Goal: Task Accomplishment & Management: Manage account settings

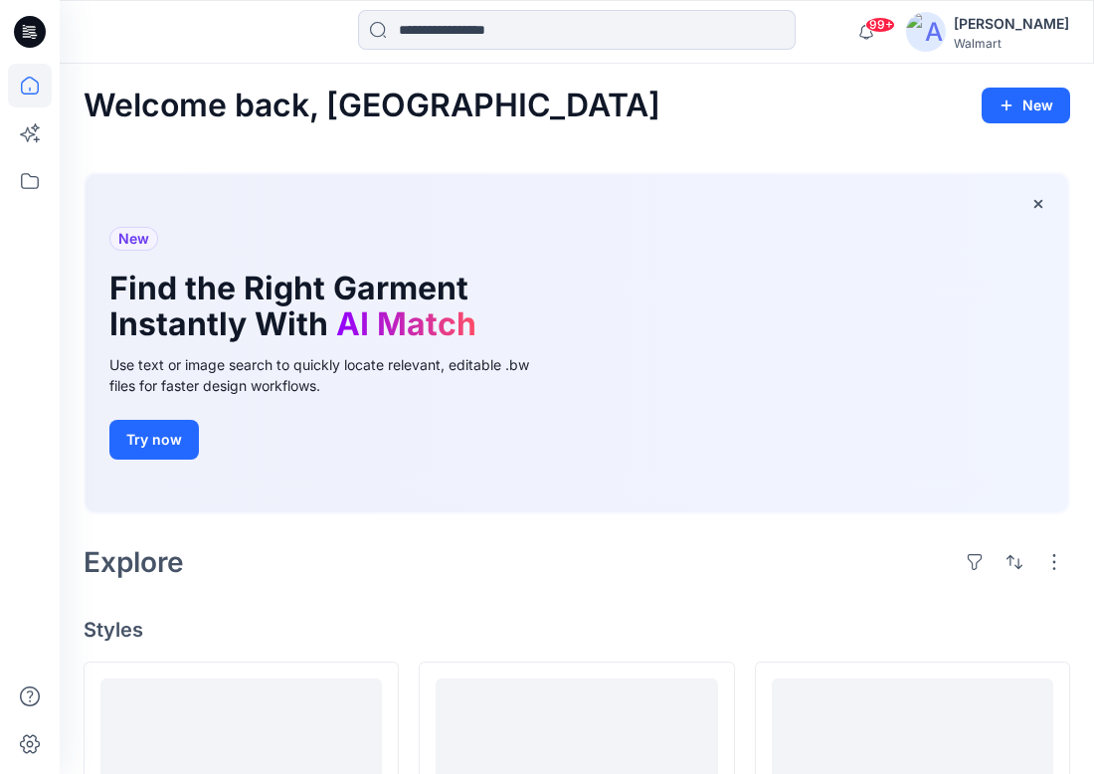
click at [1033, 24] on div "[PERSON_NAME]" at bounding box center [1011, 24] width 115 height 24
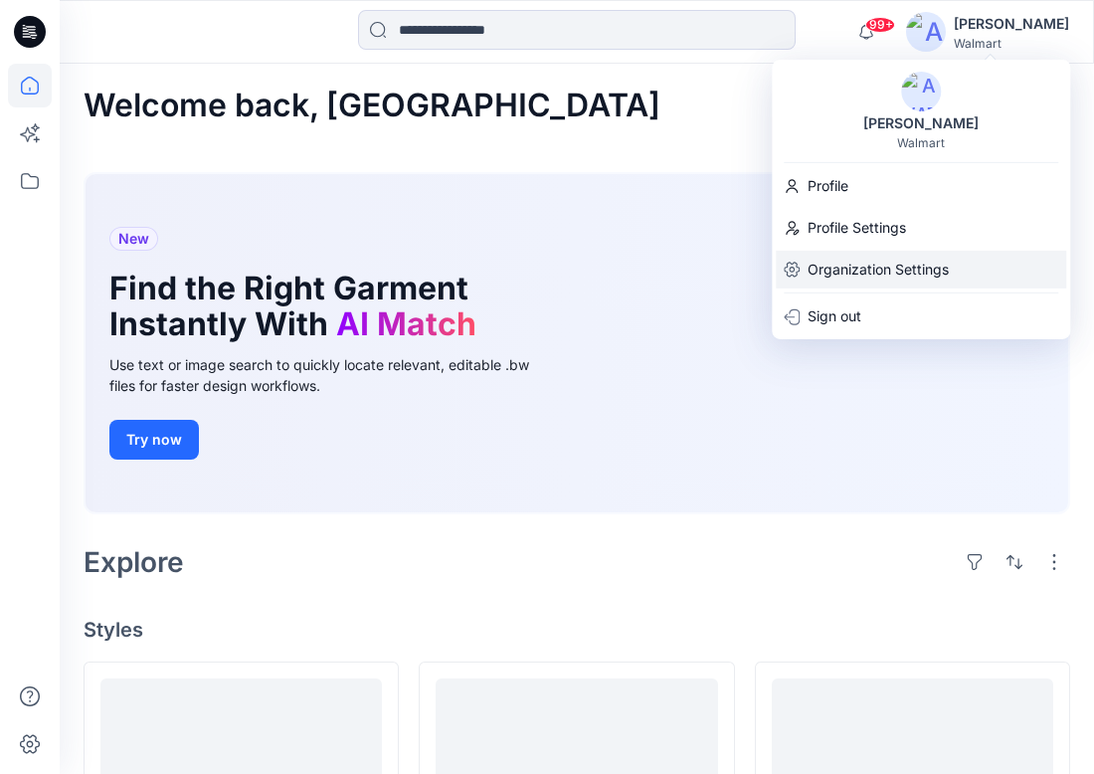
click at [872, 269] on p "Organization Settings" at bounding box center [878, 270] width 141 height 38
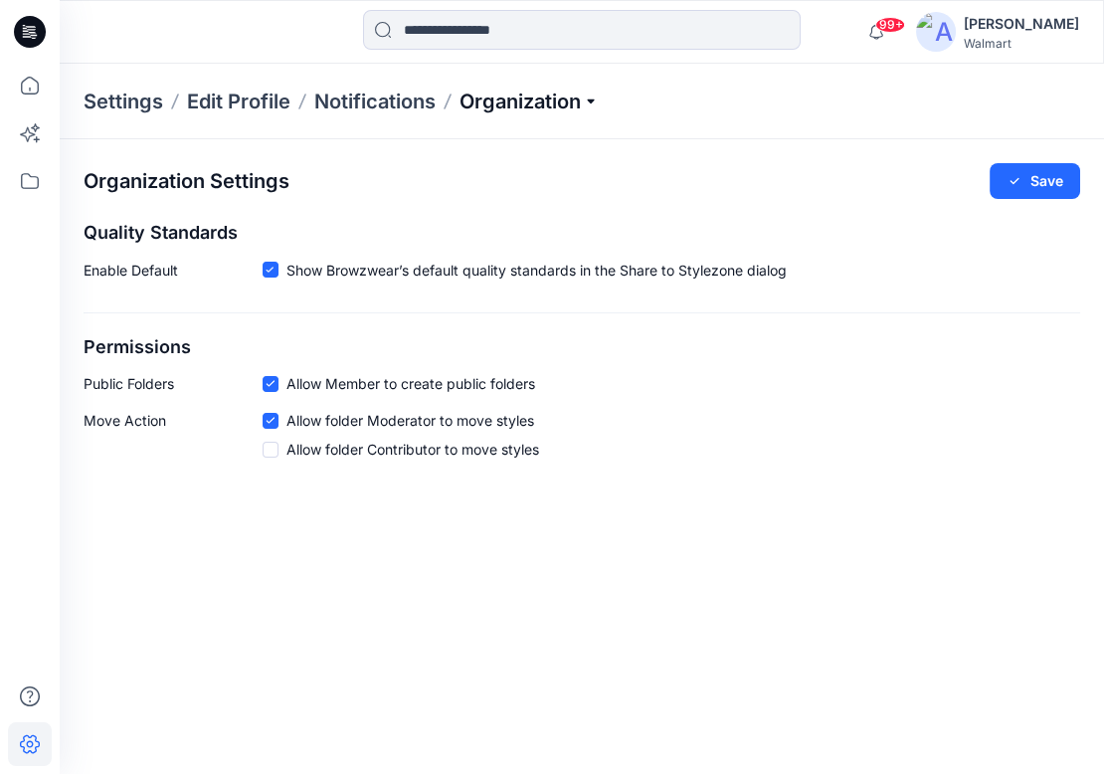
click at [595, 98] on p "Organization" at bounding box center [529, 102] width 139 height 28
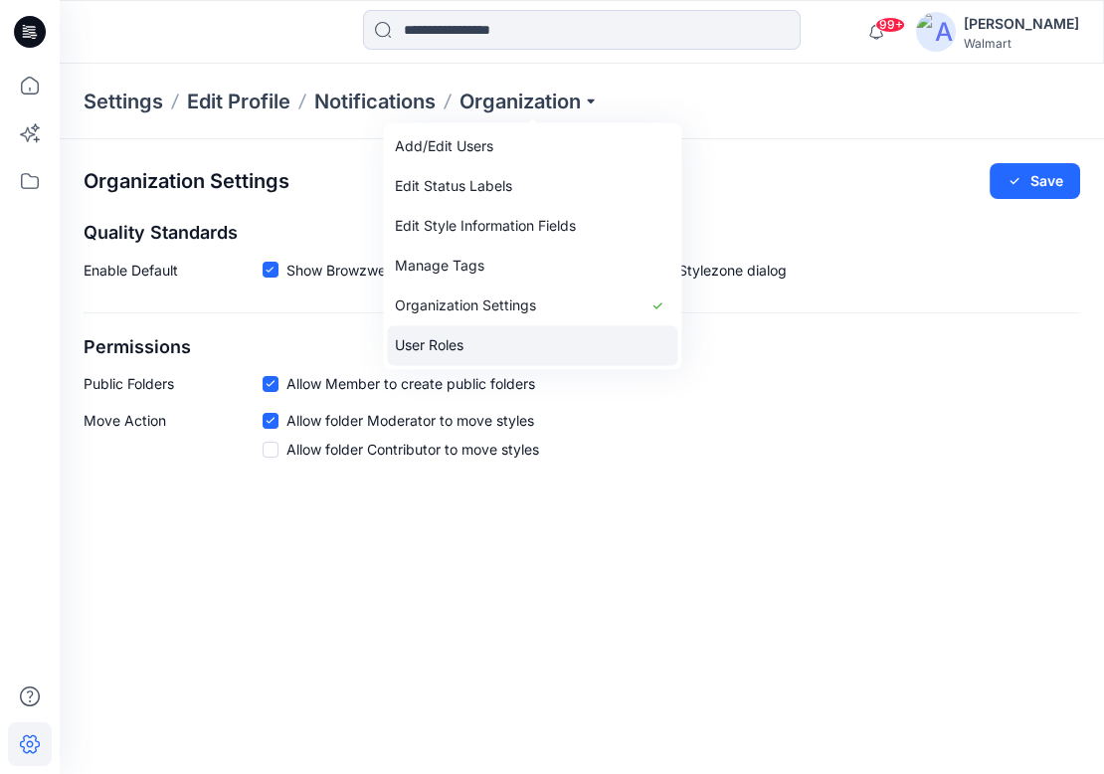
click at [526, 346] on link "User Roles" at bounding box center [532, 345] width 290 height 40
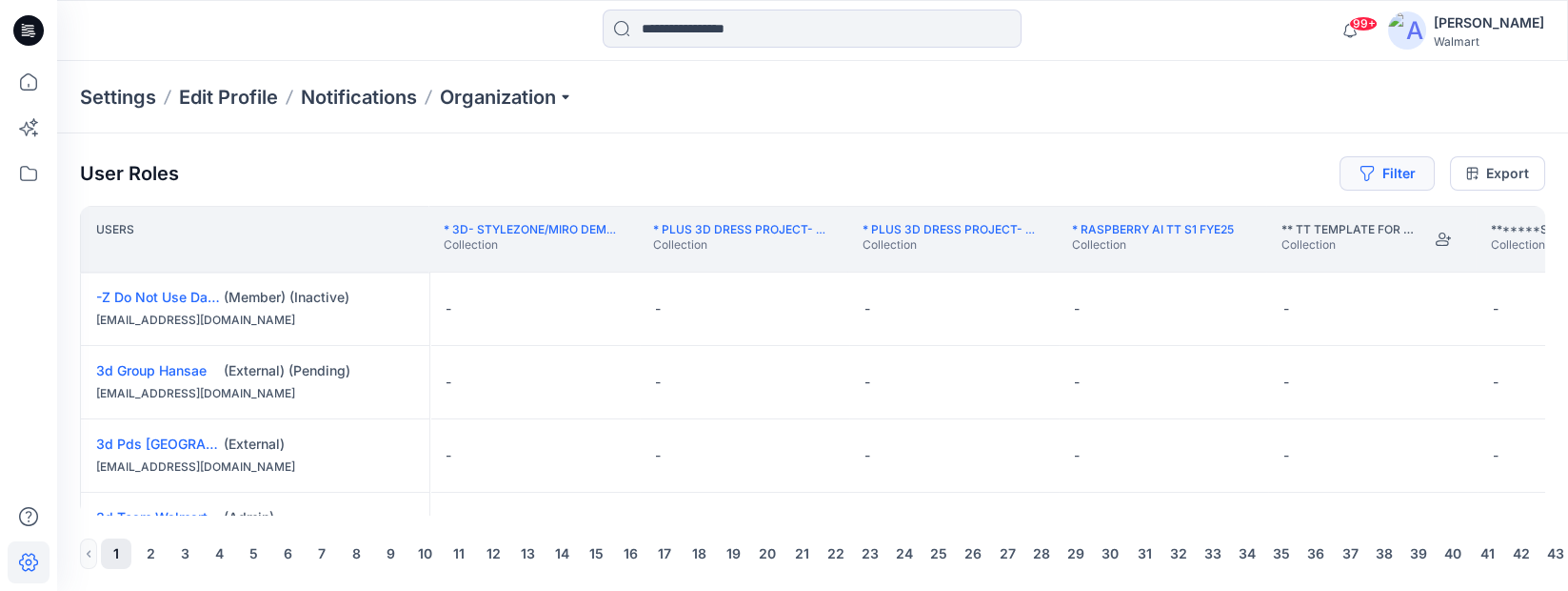
click at [1056, 176] on button "Filter" at bounding box center [1386, 173] width 95 height 34
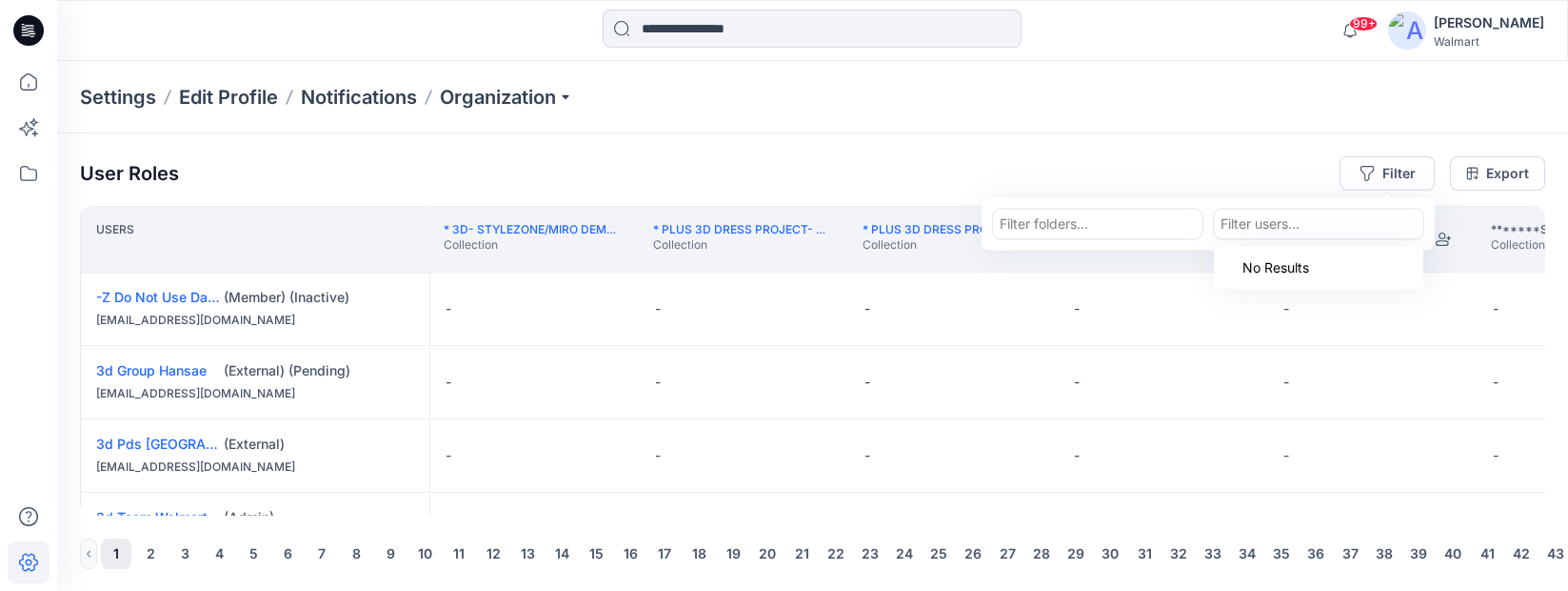
click at [1056, 228] on div at bounding box center [1318, 223] width 196 height 24
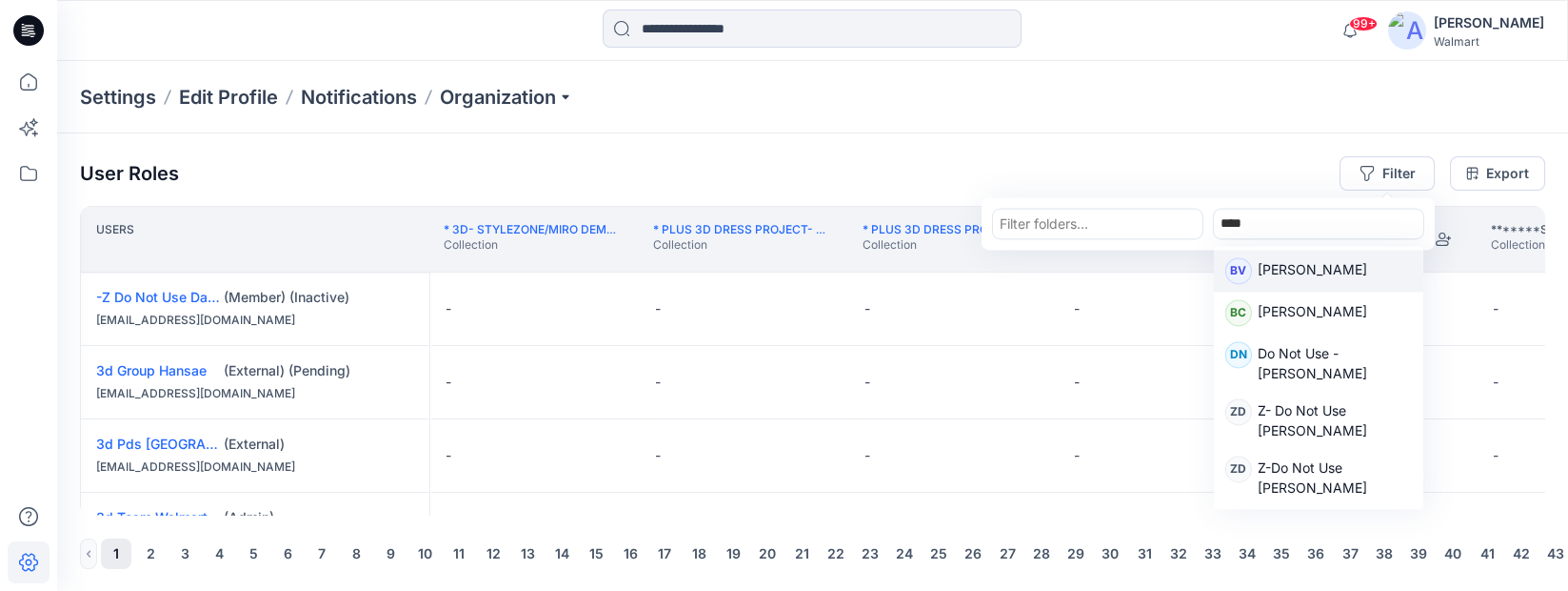
type input "*****"
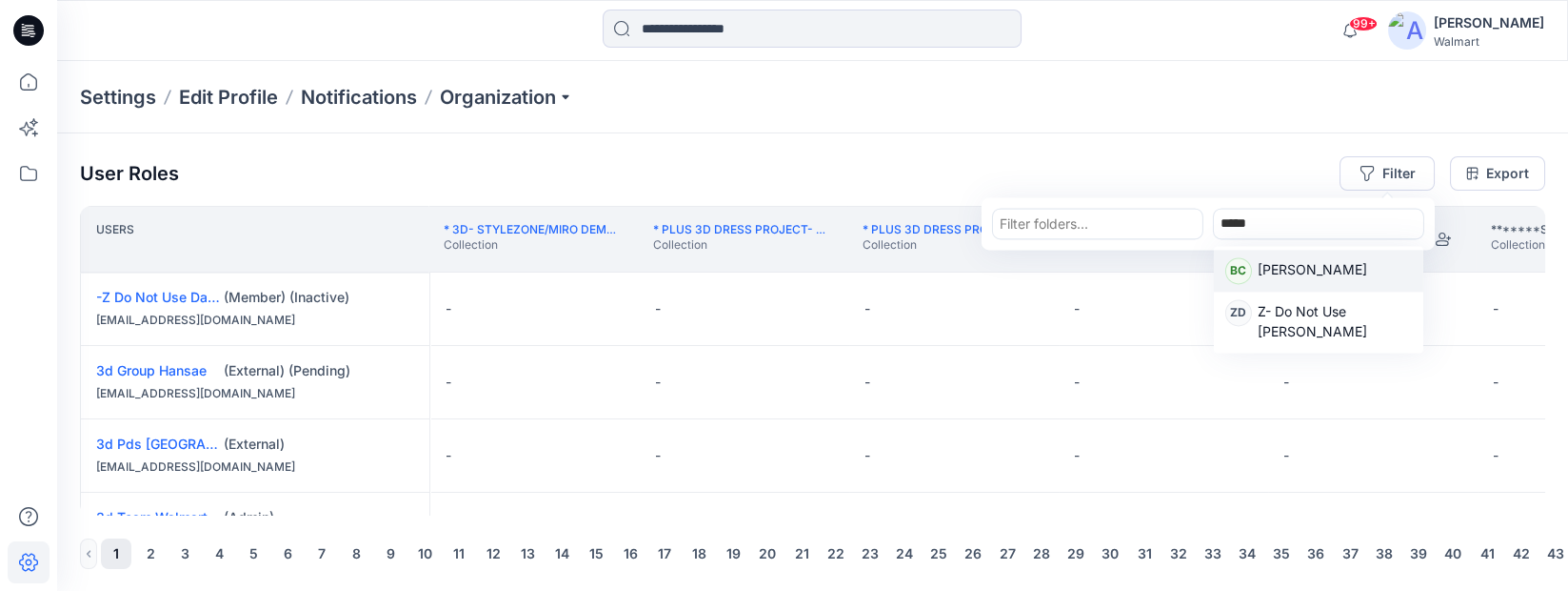
click at [1056, 268] on div "BC [PERSON_NAME]" at bounding box center [1318, 271] width 187 height 27
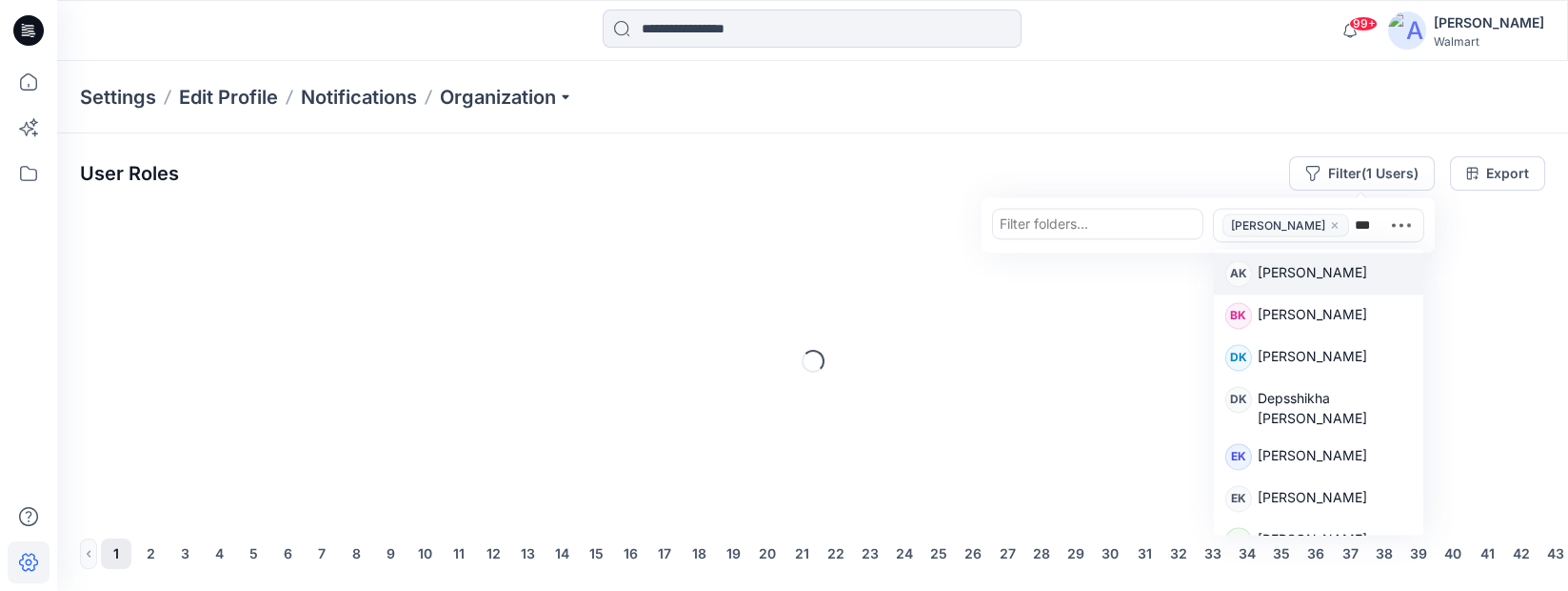
type input "****"
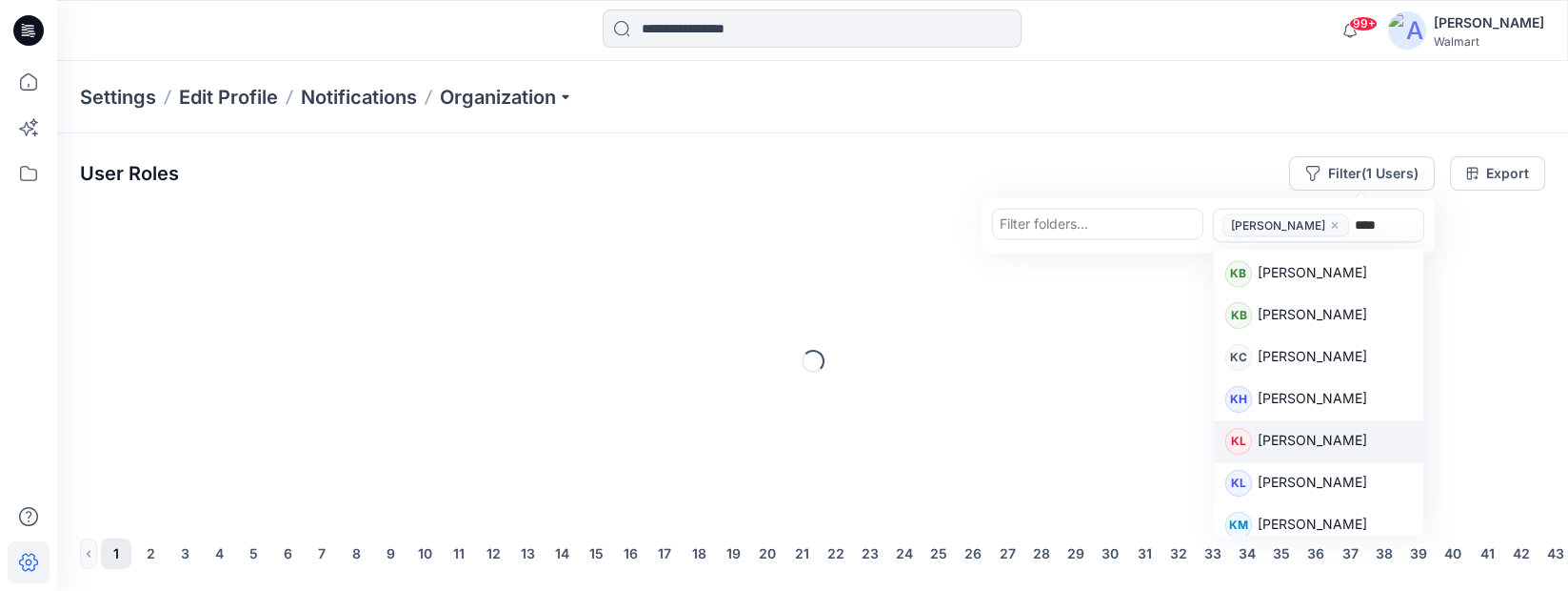
click at [1056, 439] on p "[PERSON_NAME]" at bounding box center [1312, 443] width 109 height 25
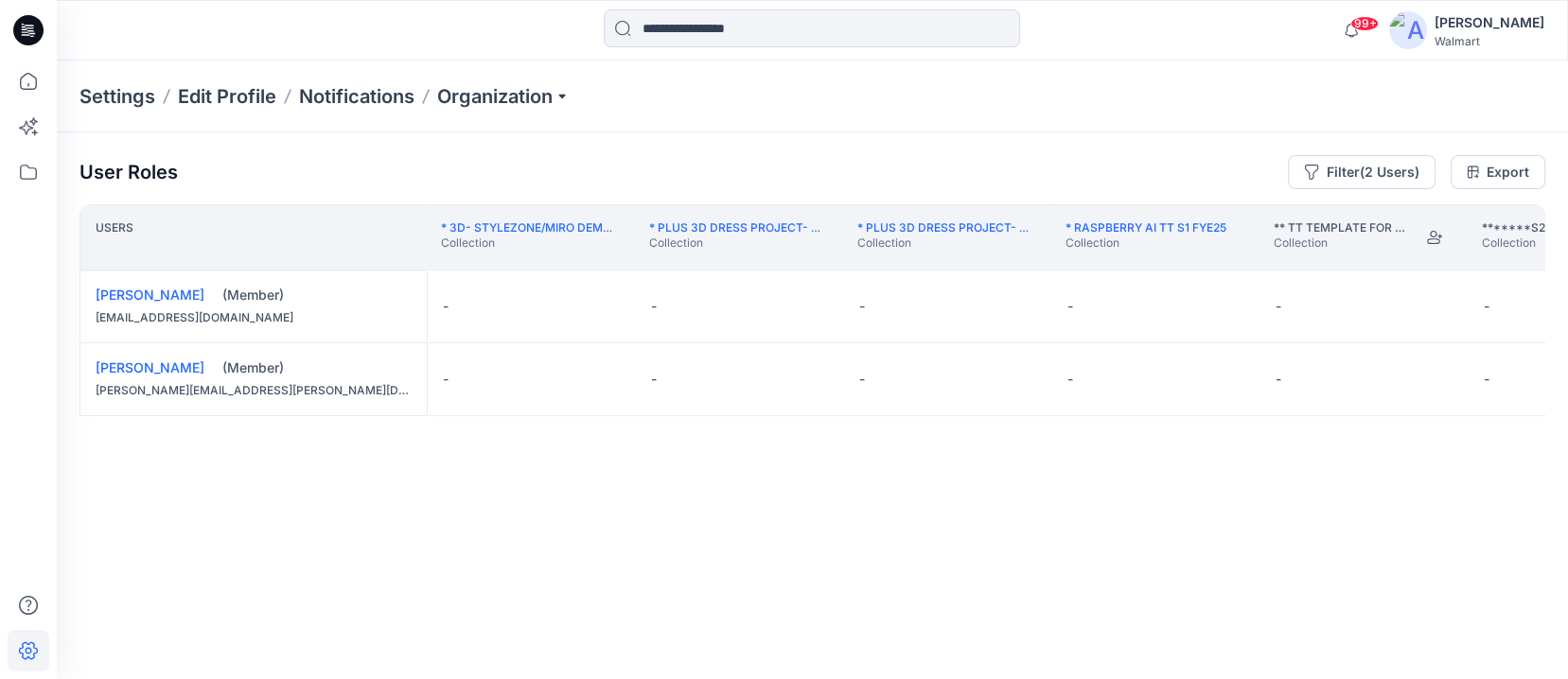
click at [1049, 262] on th "*******S2 2026 (FYE27) D26 TODDLER BOY Collection" at bounding box center [1571, 238] width 208 height 67
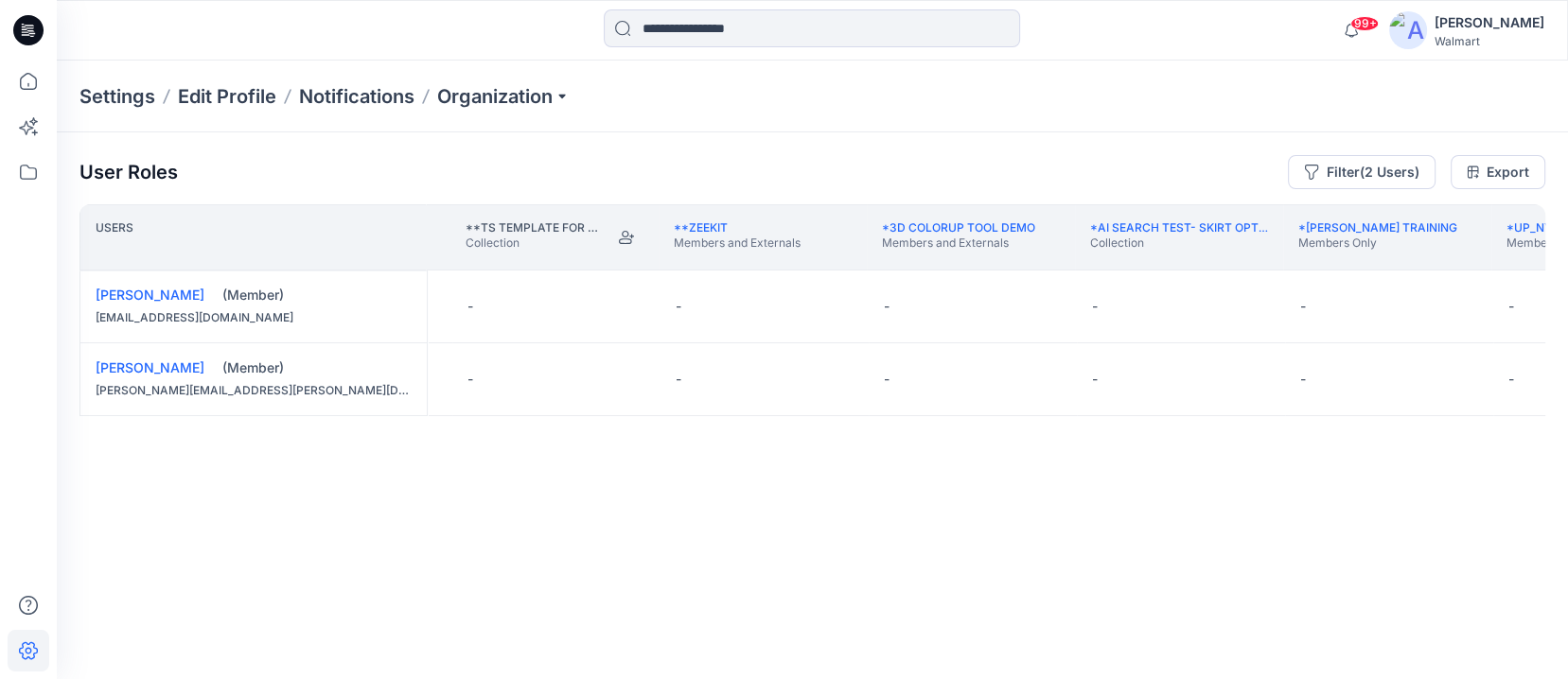
scroll to position [0, 7535]
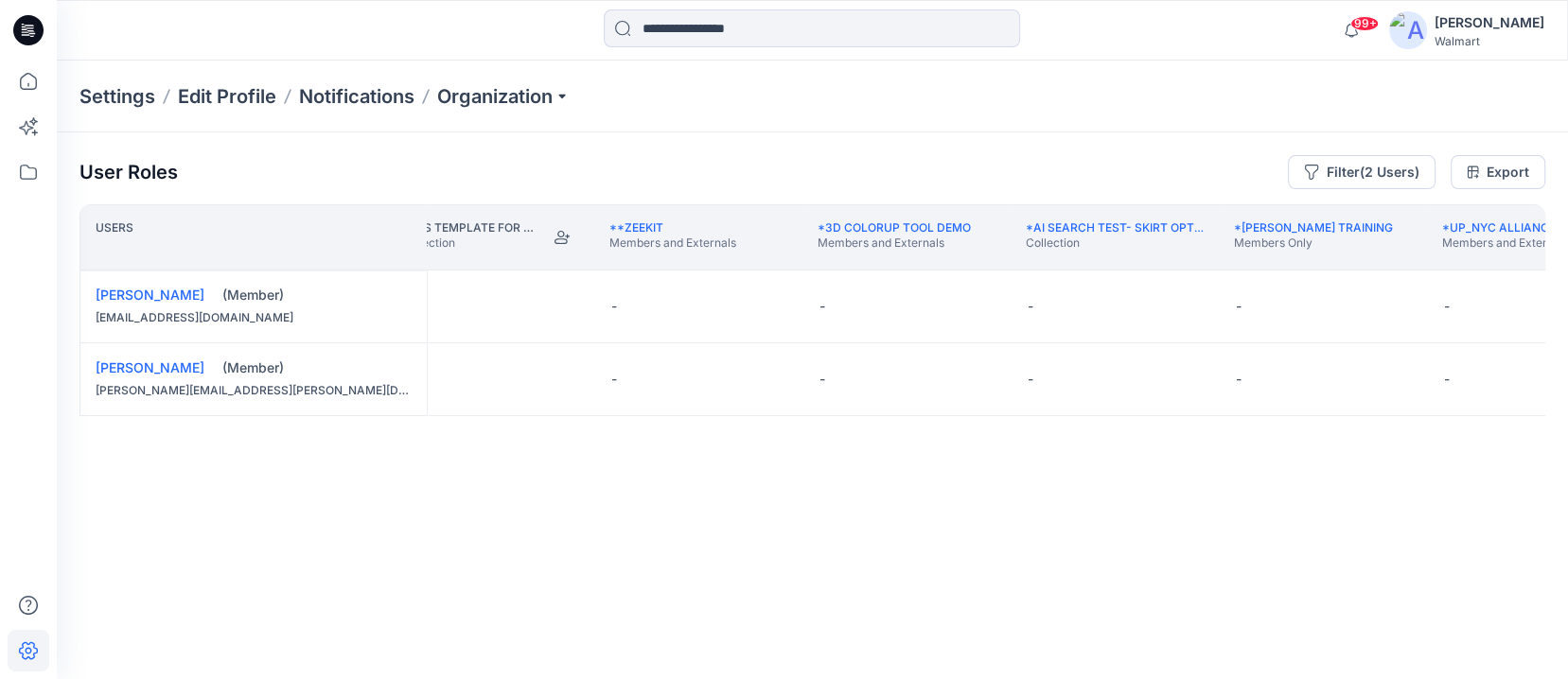
drag, startPoint x: 107, startPoint y: 603, endPoint x: 125, endPoint y: 604, distance: 18.0
click at [158, 604] on div "User Roles Filter (2 Users) Export Users **FYE25 ACTIVE WHITEBOARD Collection *…" at bounding box center [813, 379] width 1511 height 495
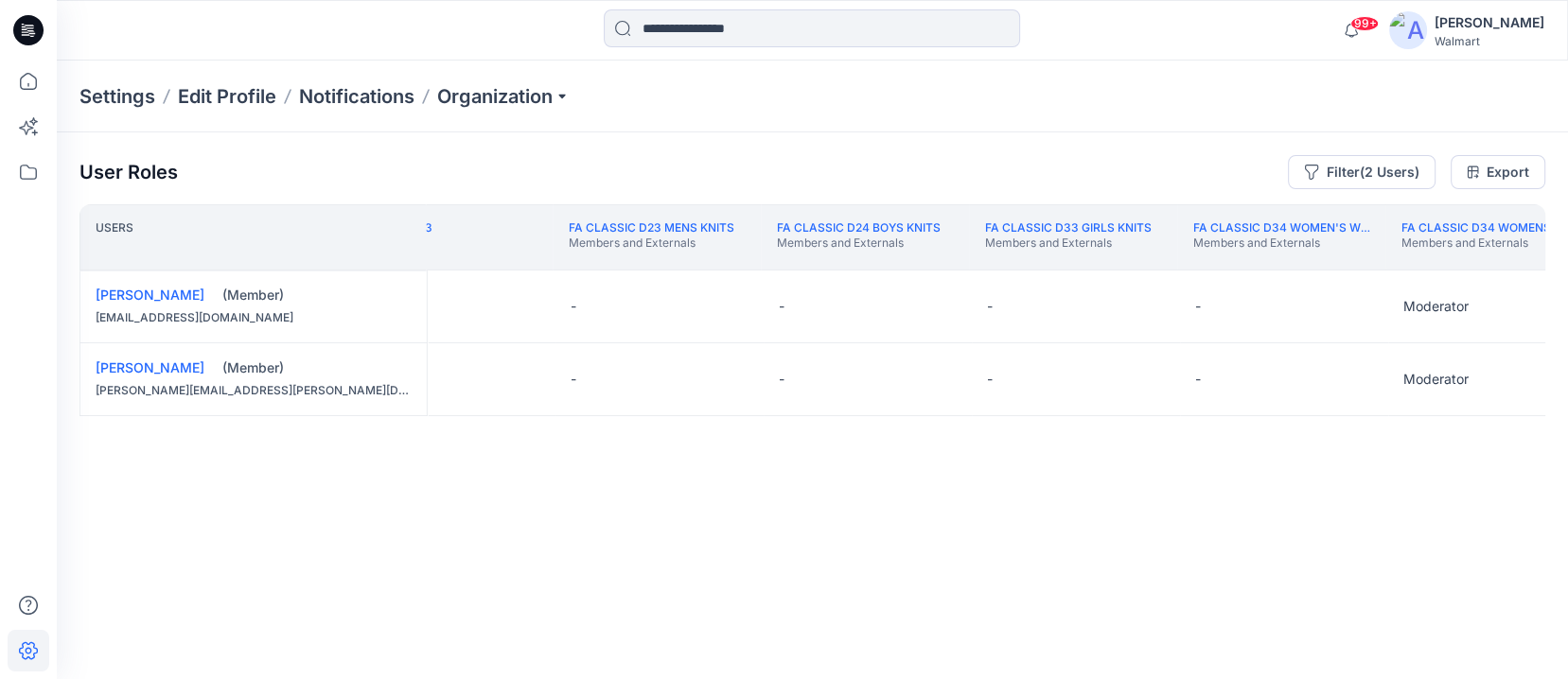
click at [460, 259] on th "FA BOYS F23 Collection" at bounding box center [449, 238] width 208 height 67
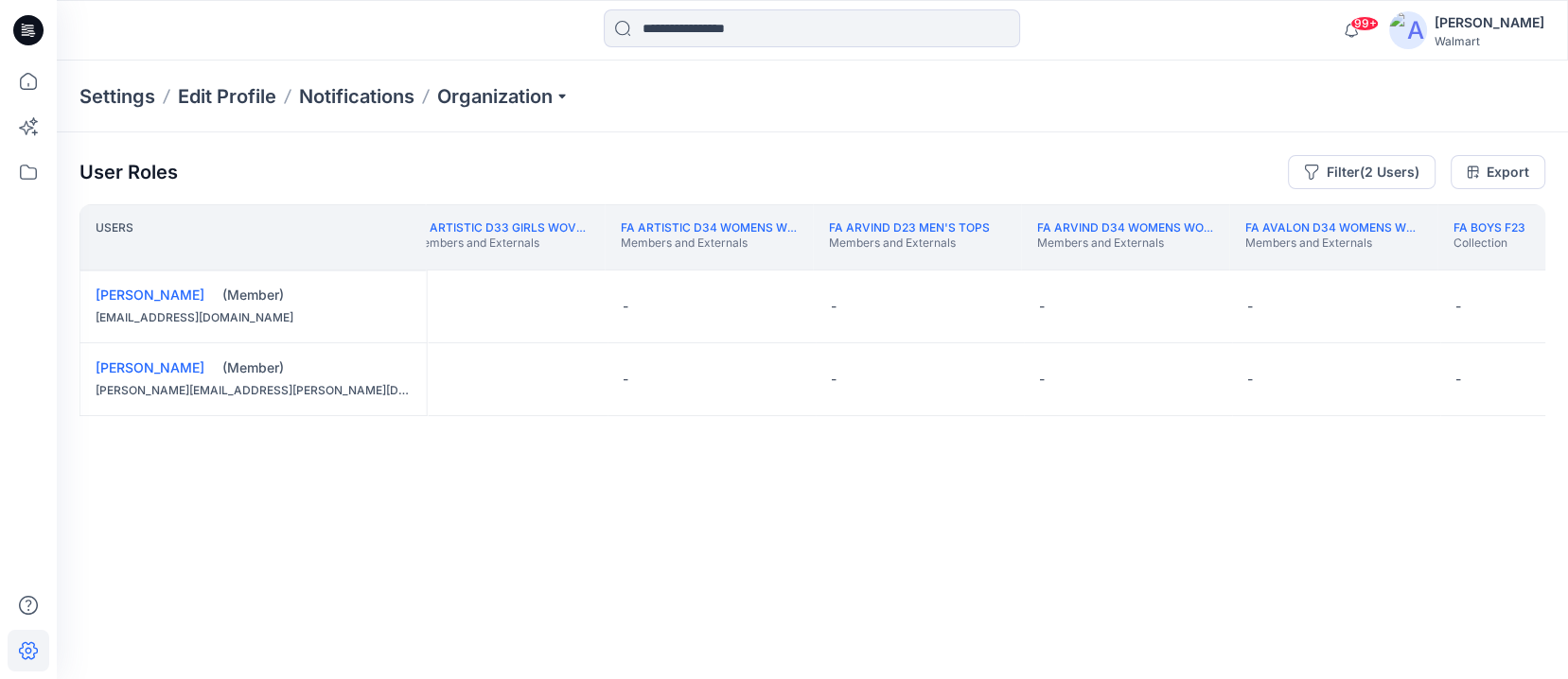
scroll to position [0, 86881]
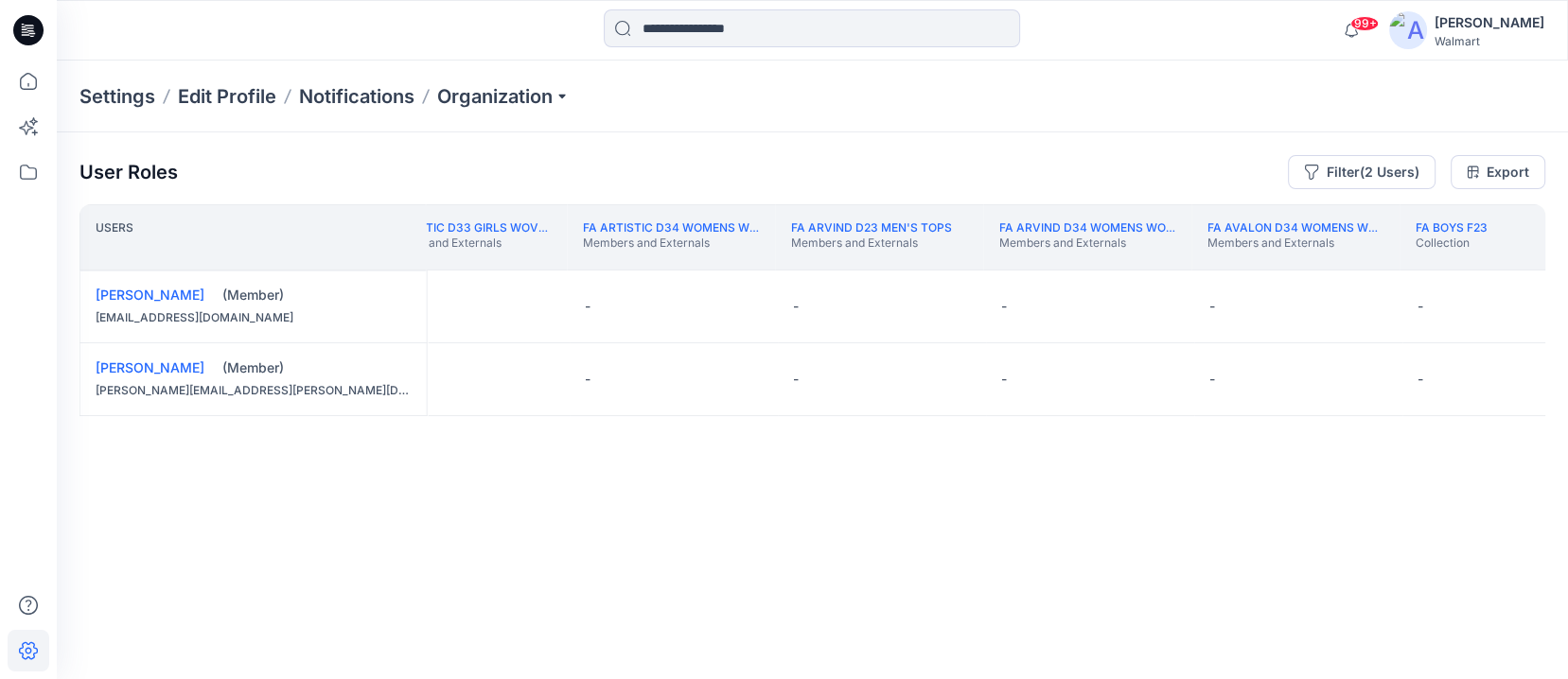
click at [1049, 251] on div "FA BOYS F23 Collection" at bounding box center [1504, 238] width 178 height 34
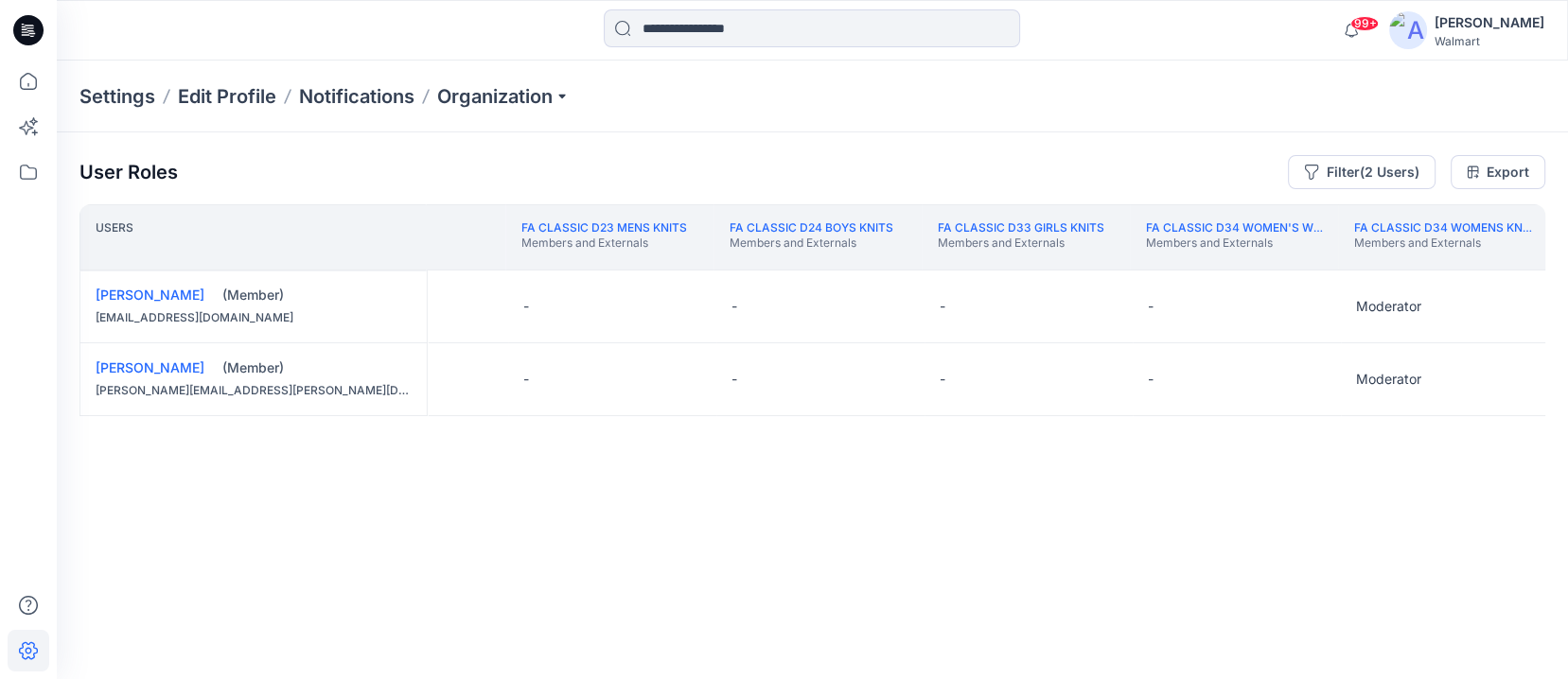
scroll to position [0, 87986]
click at [1049, 254] on div "FA Classic D34 Womens Knits Members and Externals" at bounding box center [1440, 238] width 178 height 34
click at [1049, 254] on th "FA DECOR D33 Girls Wovens Members and Externals" at bounding box center [1451, 238] width 208 height 67
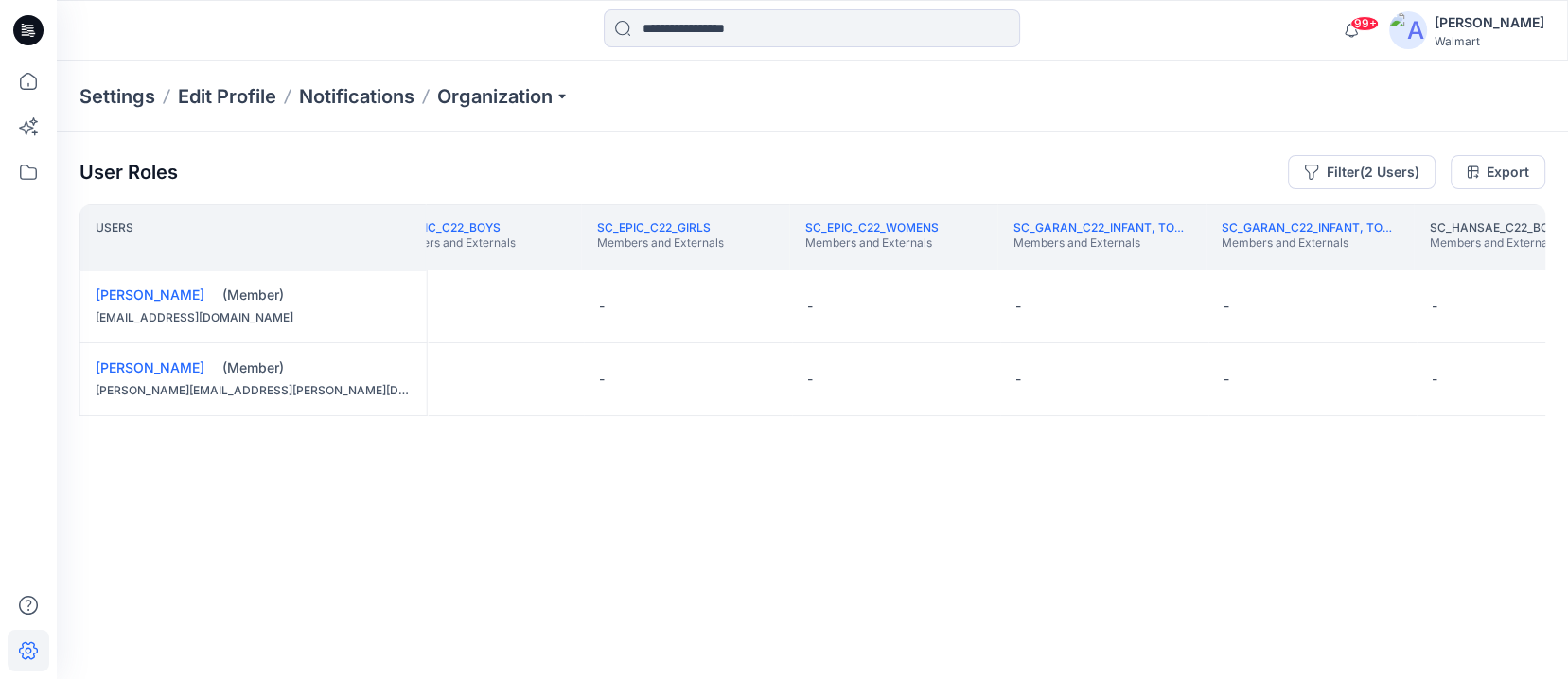
scroll to position [0, 282321]
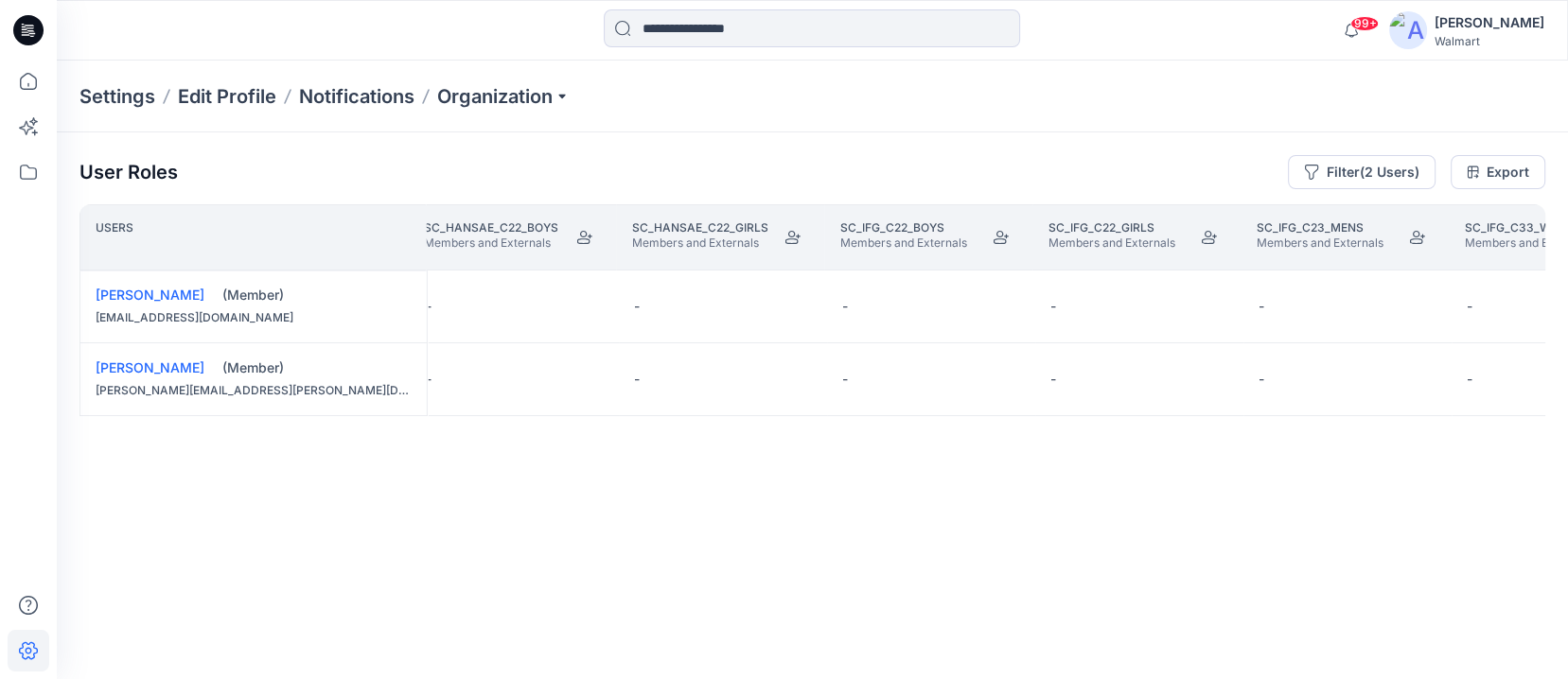
click at [1049, 254] on th "SC_IFG_C33_Womens Members and Externals" at bounding box center [1554, 238] width 208 height 67
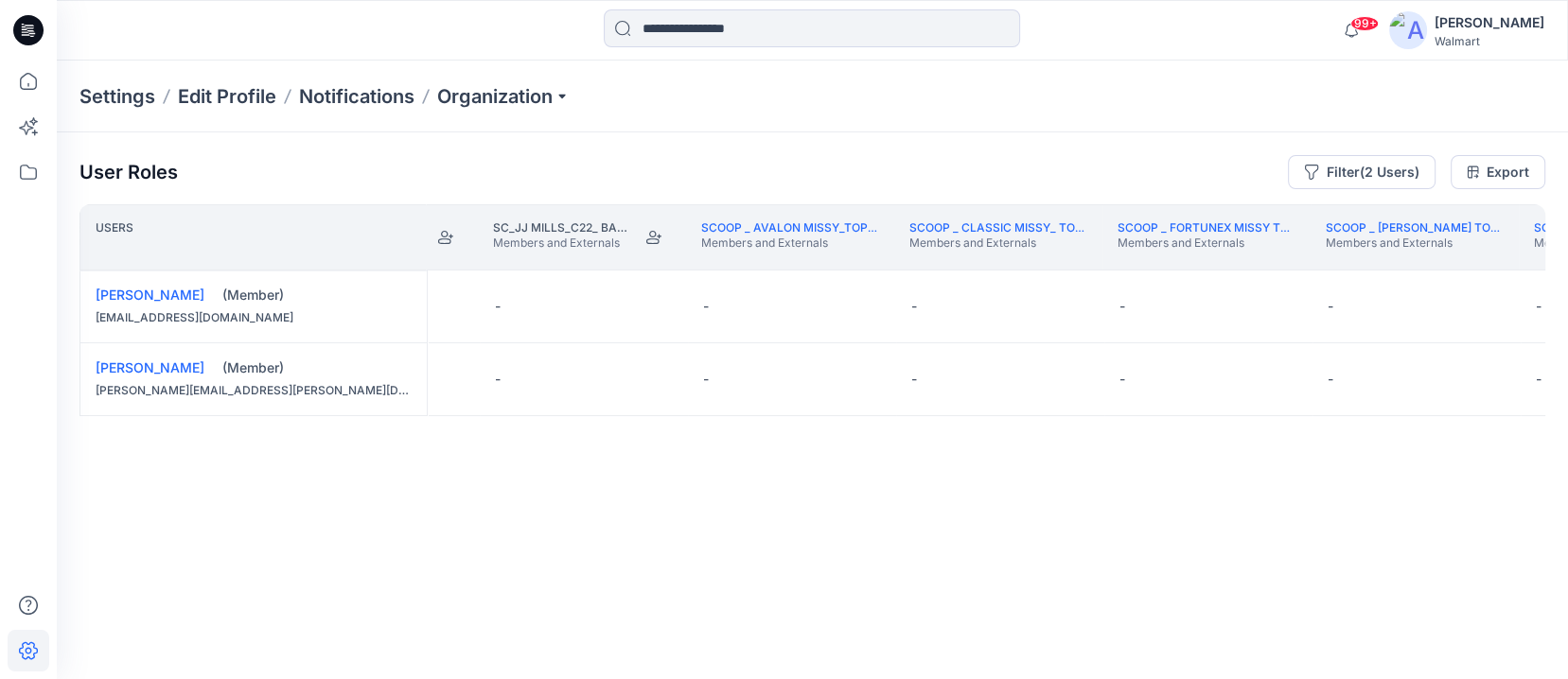
scroll to position [0, 283526]
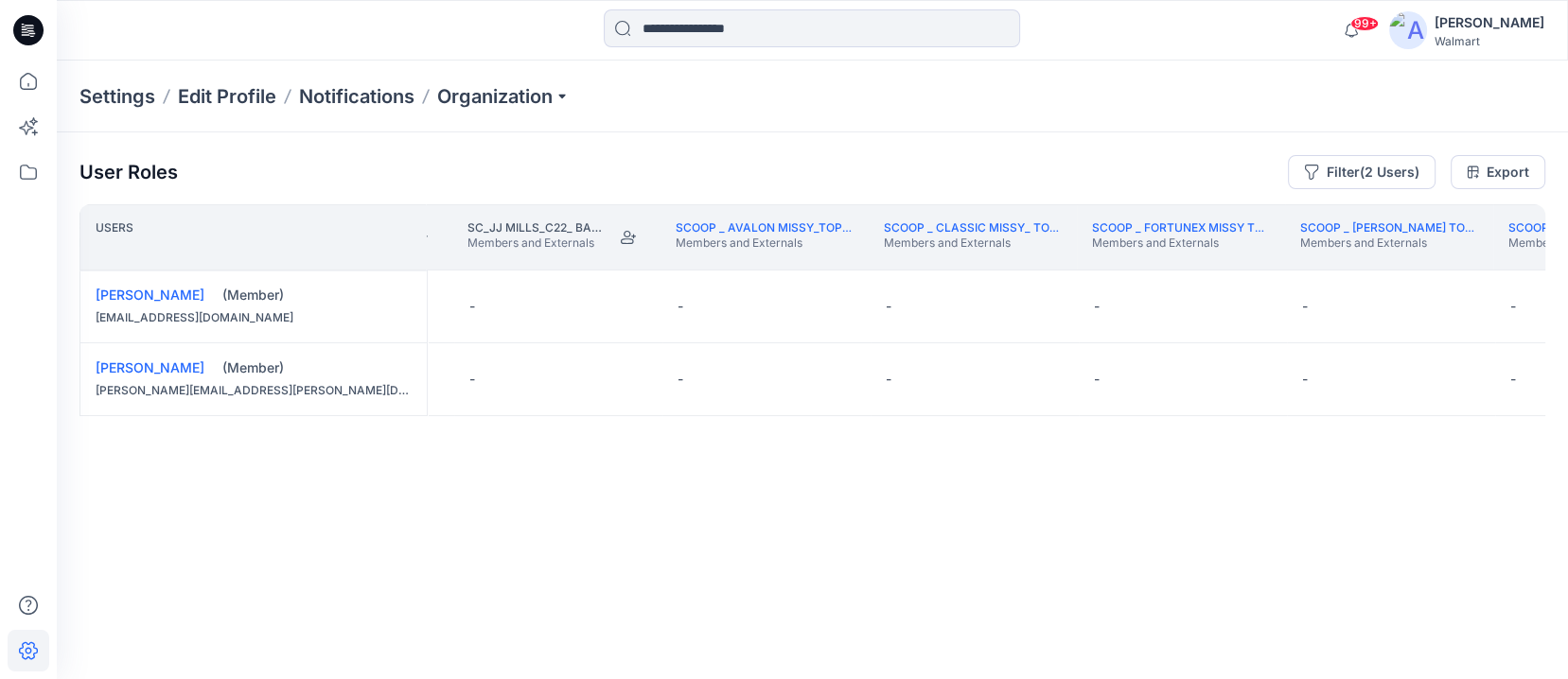
click at [1049, 263] on th "Scoop _ Li & [PERSON_NAME] Knit & Woven Tops Dress Bottoms Outerwear Members an…" at bounding box center [1597, 238] width 208 height 67
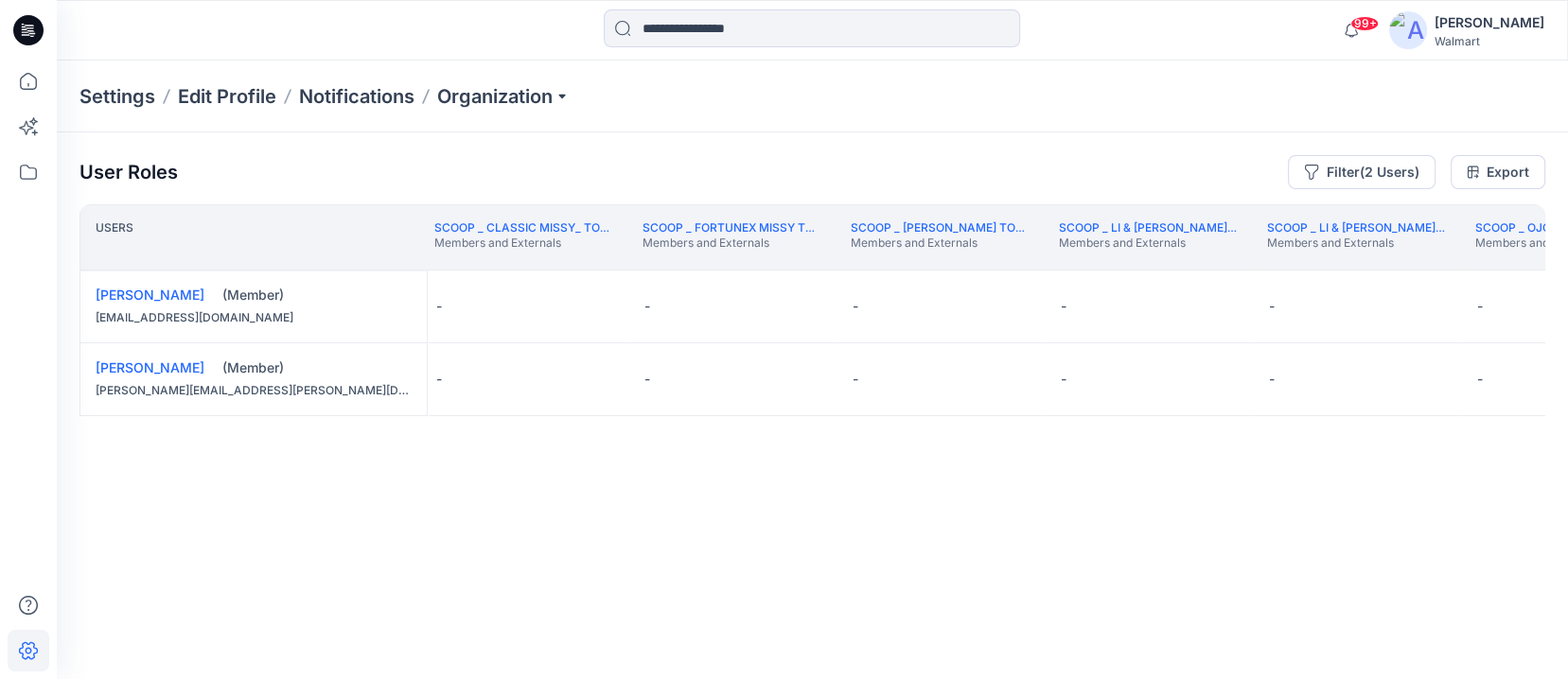
scroll to position [0, 283979]
click at [1049, 306] on button "Edit Role" at bounding box center [1219, 306] width 34 height 34
click at [1049, 445] on button "Moderator" at bounding box center [1128, 454] width 205 height 34
click at [1049, 383] on button "Edit Role" at bounding box center [1219, 379] width 34 height 34
click at [1049, 530] on button "Moderator" at bounding box center [1128, 526] width 205 height 34
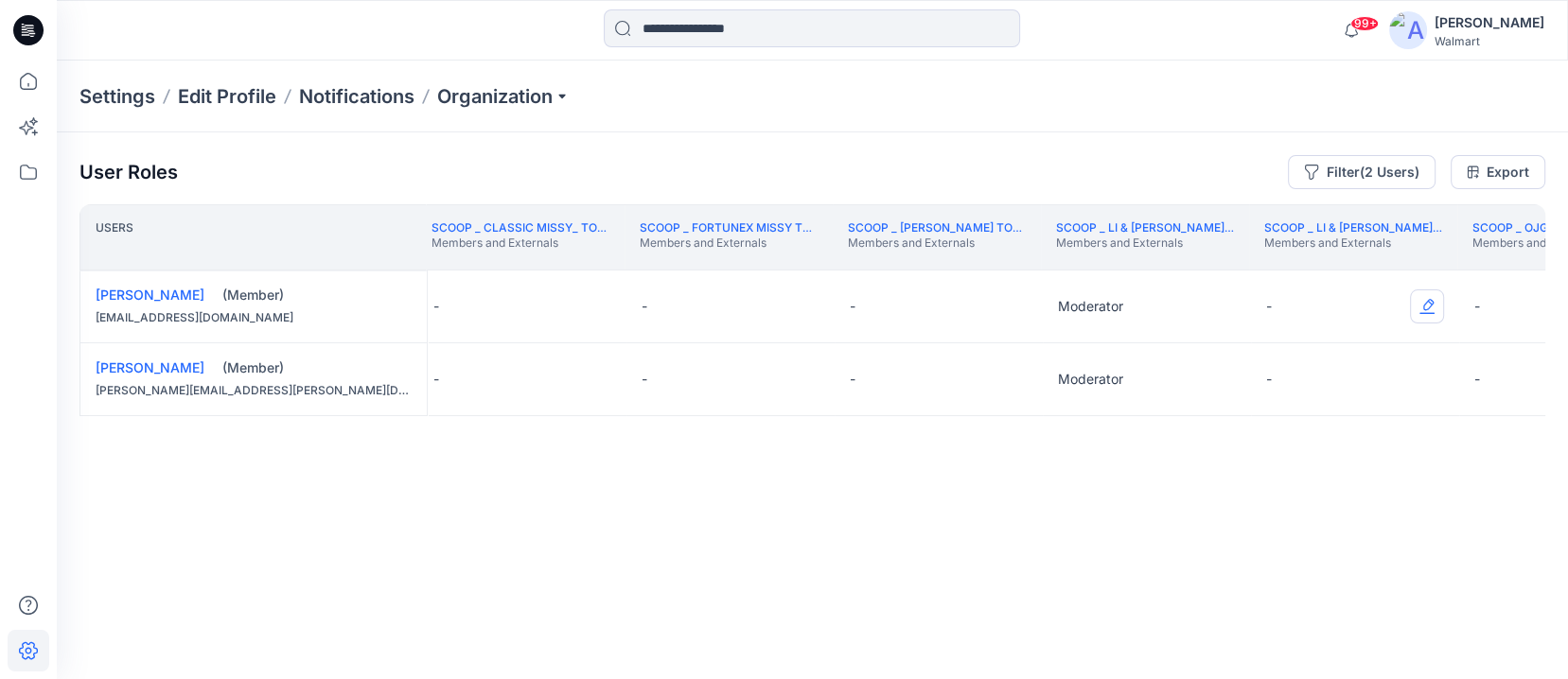
click at [1049, 309] on button "Edit Role" at bounding box center [1427, 306] width 34 height 34
click at [1049, 305] on button "Edit Role" at bounding box center [1427, 306] width 34 height 34
click at [1049, 453] on button "Moderator" at bounding box center [1337, 454] width 205 height 34
click at [1049, 381] on button "Edit Role" at bounding box center [1427, 379] width 34 height 34
click at [1049, 522] on button "Moderator" at bounding box center [1337, 526] width 205 height 34
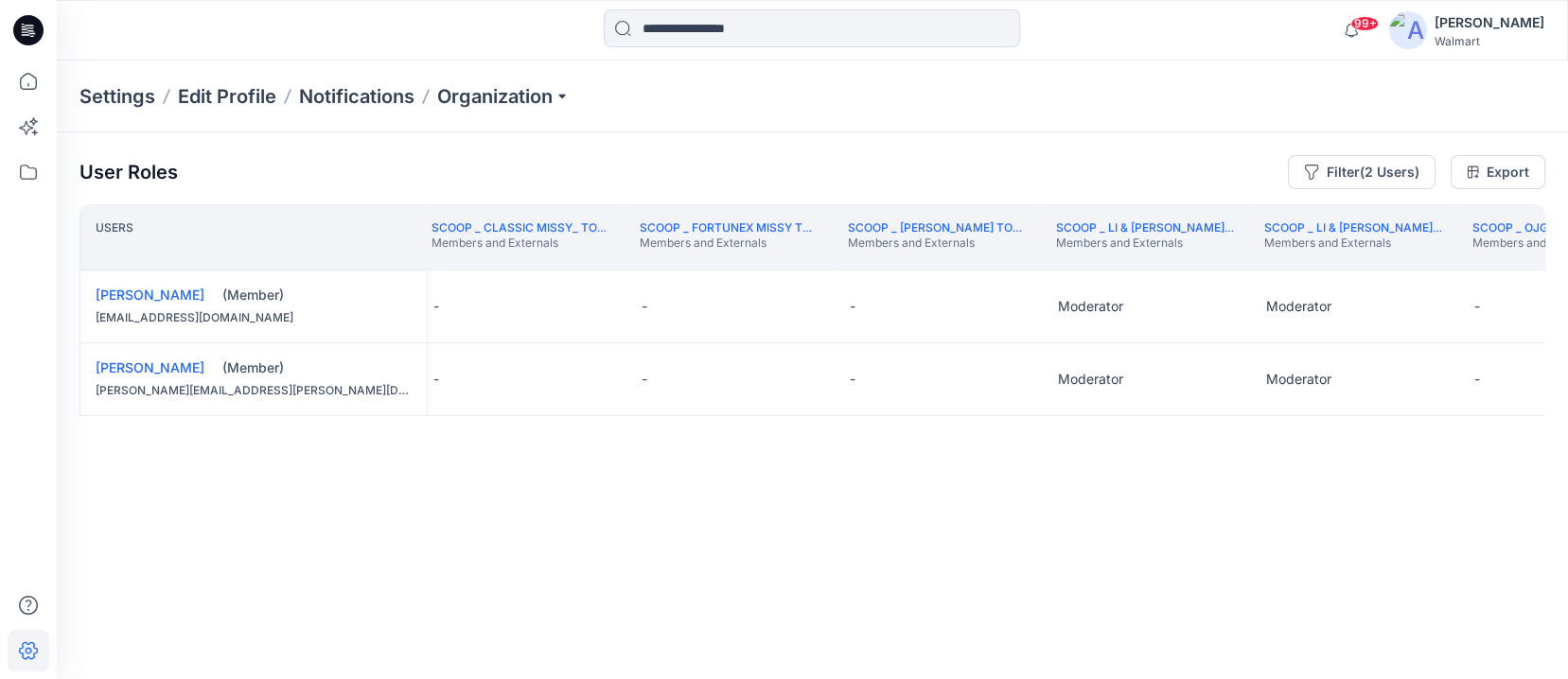
click at [1049, 266] on th "Scoop _ OJG Missy Tops/Dresses/Bottoms/Jackets Members and Externals" at bounding box center [1561, 238] width 208 height 67
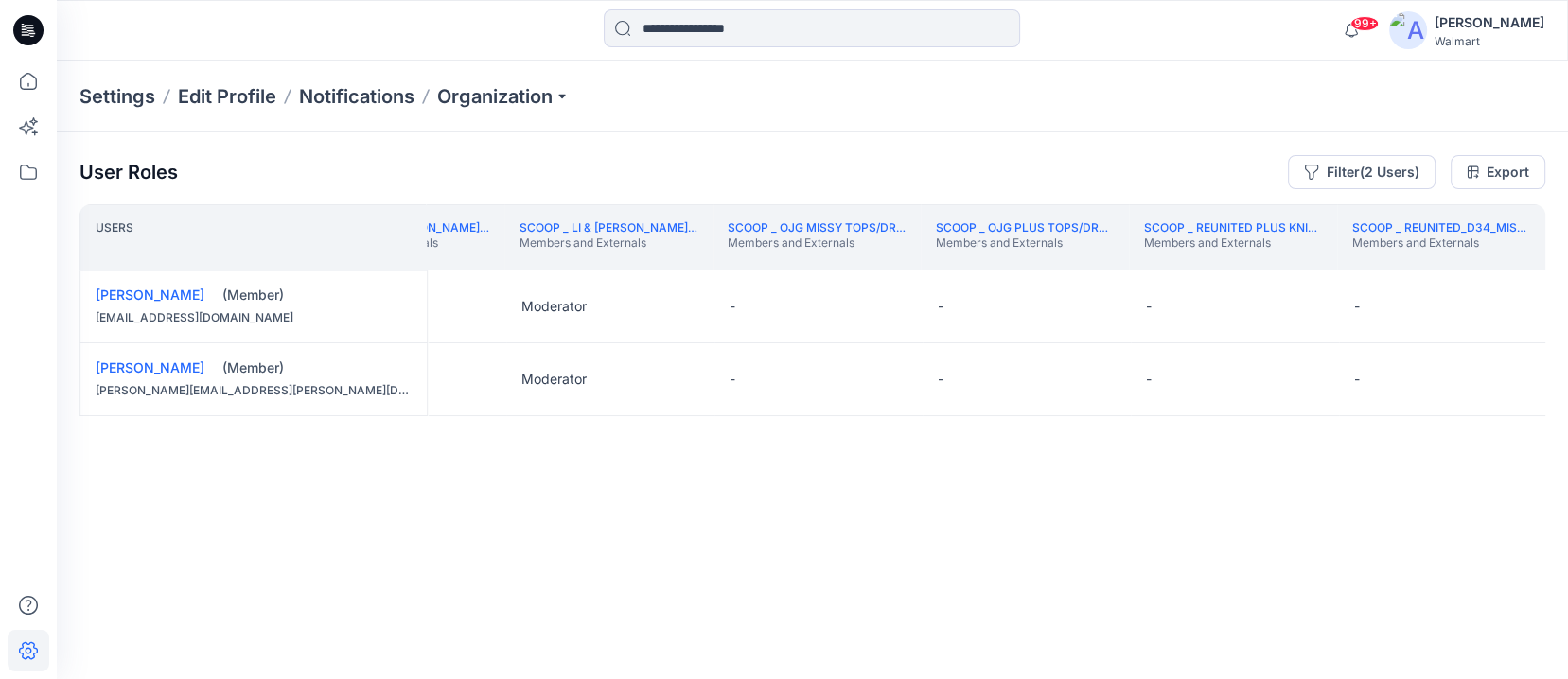
scroll to position [0, 284858]
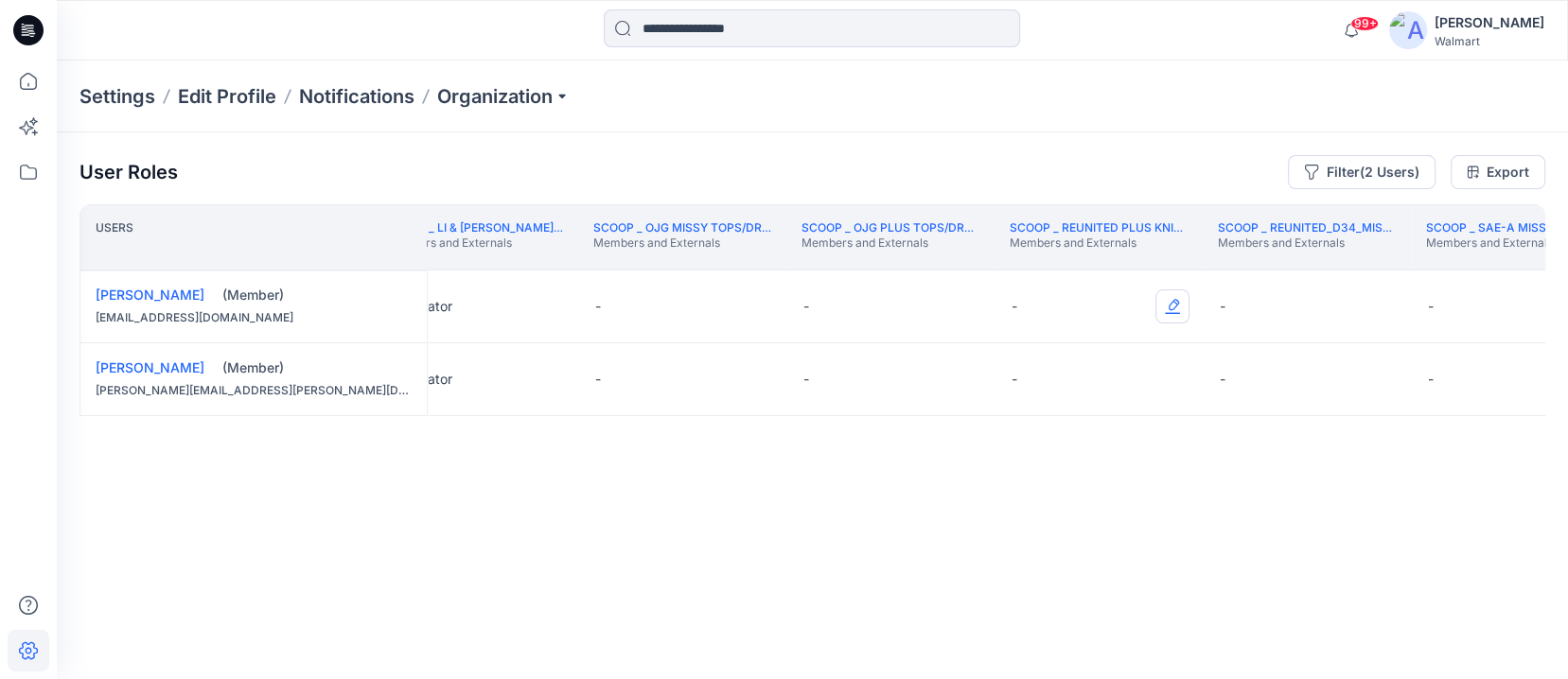
click at [1049, 301] on button "Edit Role" at bounding box center [1172, 306] width 34 height 34
click at [1049, 458] on button "Moderator" at bounding box center [1082, 454] width 205 height 34
click at [1049, 375] on button "Edit Role" at bounding box center [1172, 379] width 34 height 34
drag, startPoint x: 1082, startPoint y: 525, endPoint x: 1096, endPoint y: 535, distance: 17.2
click at [1049, 525] on button "Moderator" at bounding box center [1082, 526] width 205 height 34
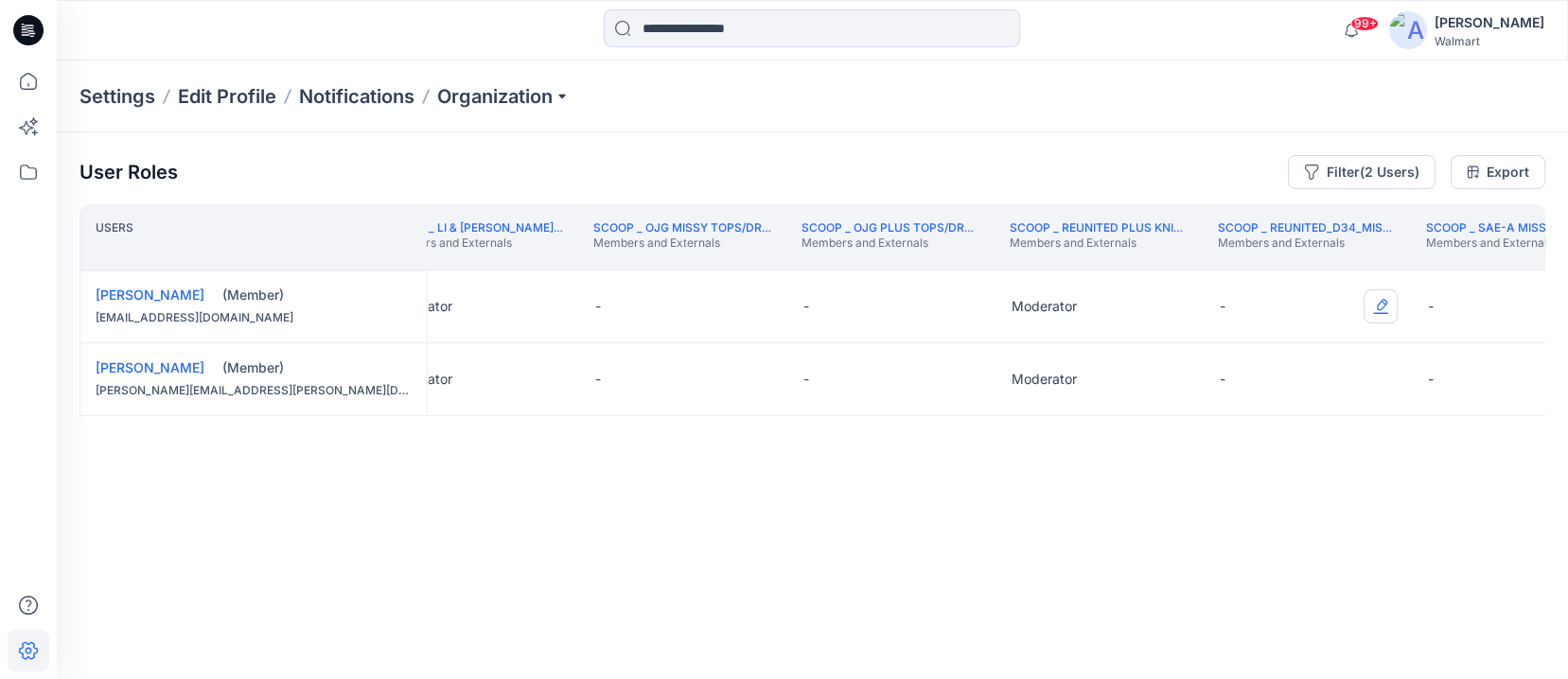
click at [1049, 305] on button "Edit Role" at bounding box center [1381, 306] width 34 height 34
click at [1049, 451] on button "Moderator" at bounding box center [1290, 454] width 205 height 34
click at [1049, 379] on button "Edit Role" at bounding box center [1381, 379] width 34 height 34
click at [1049, 523] on button "Moderator" at bounding box center [1290, 526] width 205 height 34
click at [1049, 259] on th "Scoop _ Sae-a Missy Tops Bottoms Dress Members and Externals" at bounding box center [1515, 238] width 208 height 67
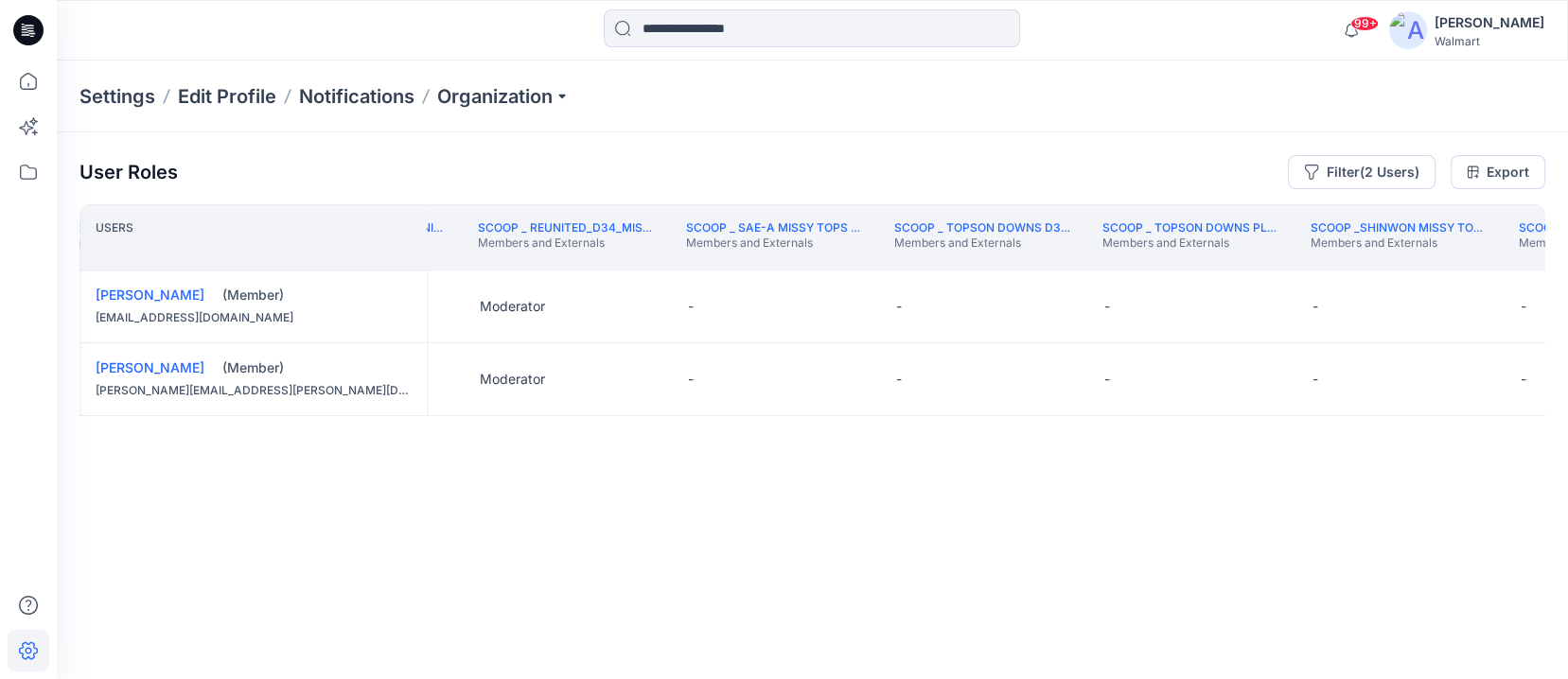
scroll to position [0, 285612]
click at [1049, 304] on button "Edit Role" at bounding box center [1252, 306] width 34 height 34
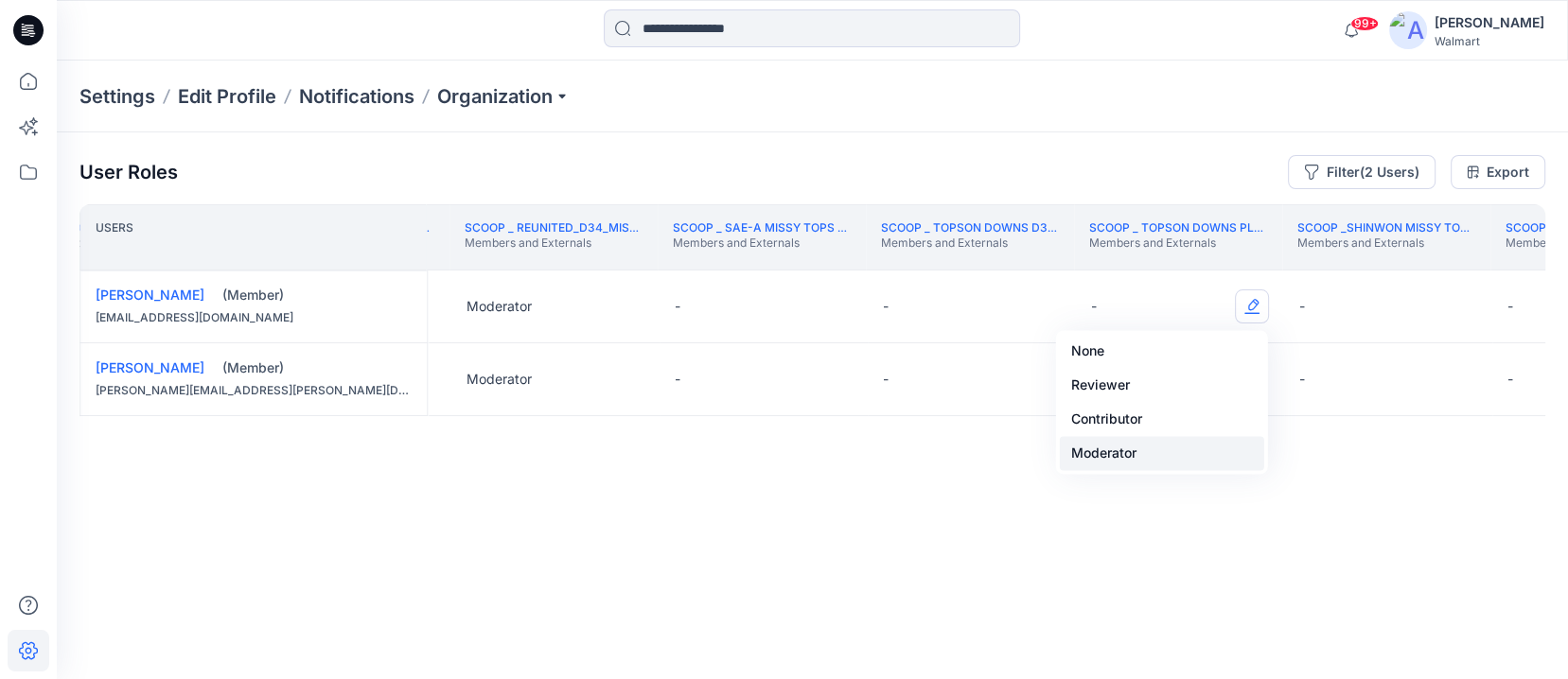
click at [1049, 457] on button "Moderator" at bounding box center [1162, 454] width 205 height 34
click at [1049, 378] on button "Edit Role" at bounding box center [1252, 379] width 34 height 34
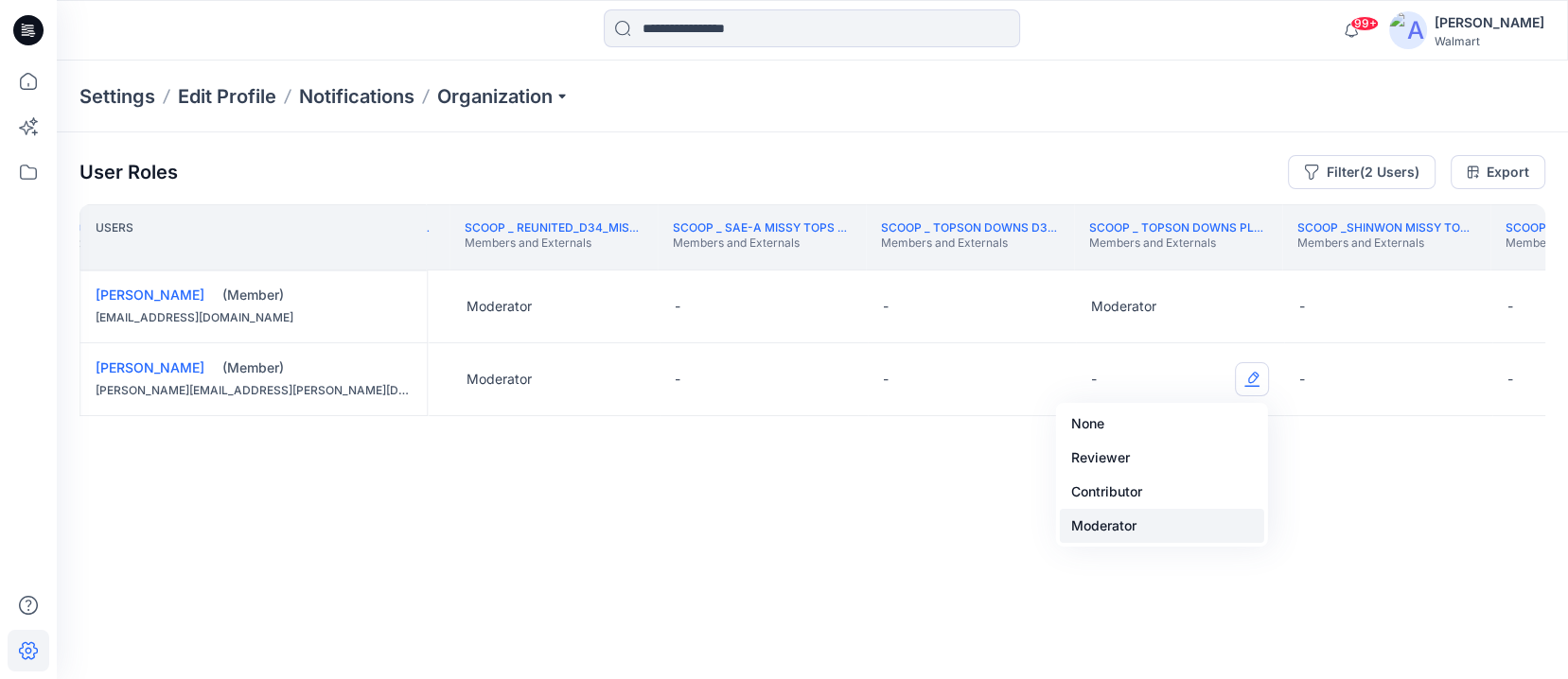
click at [1049, 537] on button "Moderator" at bounding box center [1162, 526] width 205 height 34
click at [1049, 258] on th "Scoop GG D34 Womens Tops and Dresses Members and Externals" at bounding box center [1594, 238] width 208 height 67
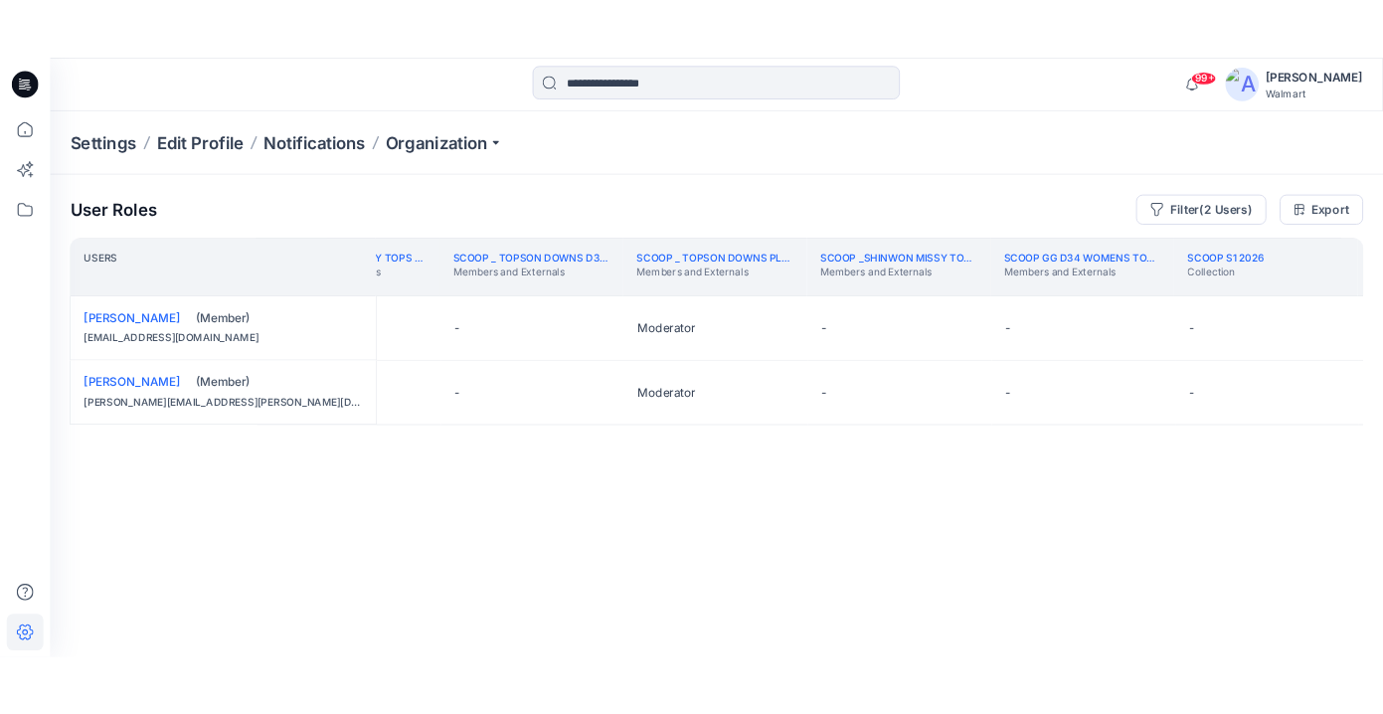
scroll to position [0, 300685]
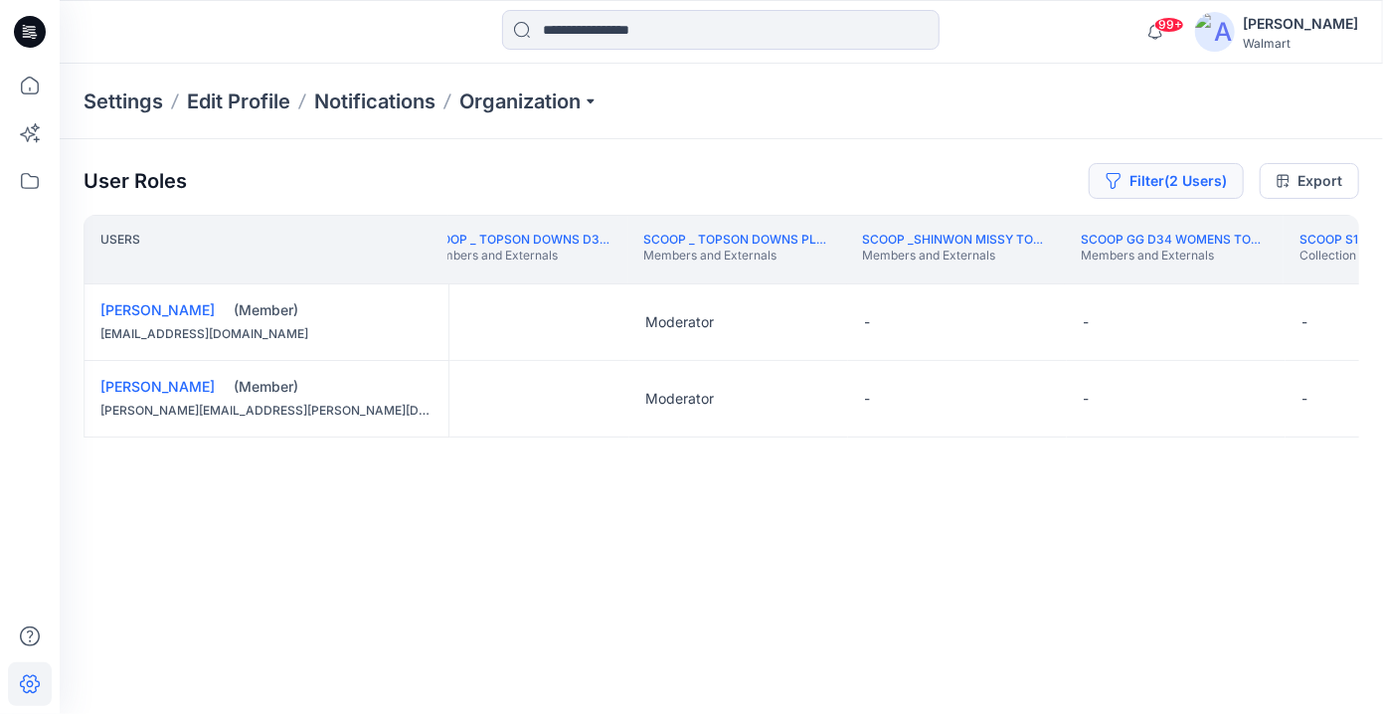
drag, startPoint x: 1046, startPoint y: 128, endPoint x: 1201, endPoint y: 193, distance: 168.1
click at [1047, 128] on div "Settings Edit Profile Notifications Organization" at bounding box center [722, 102] width 1324 height 76
click at [1103, 266] on div "Scoop S1 2026 Collection" at bounding box center [1346, 250] width 92 height 36
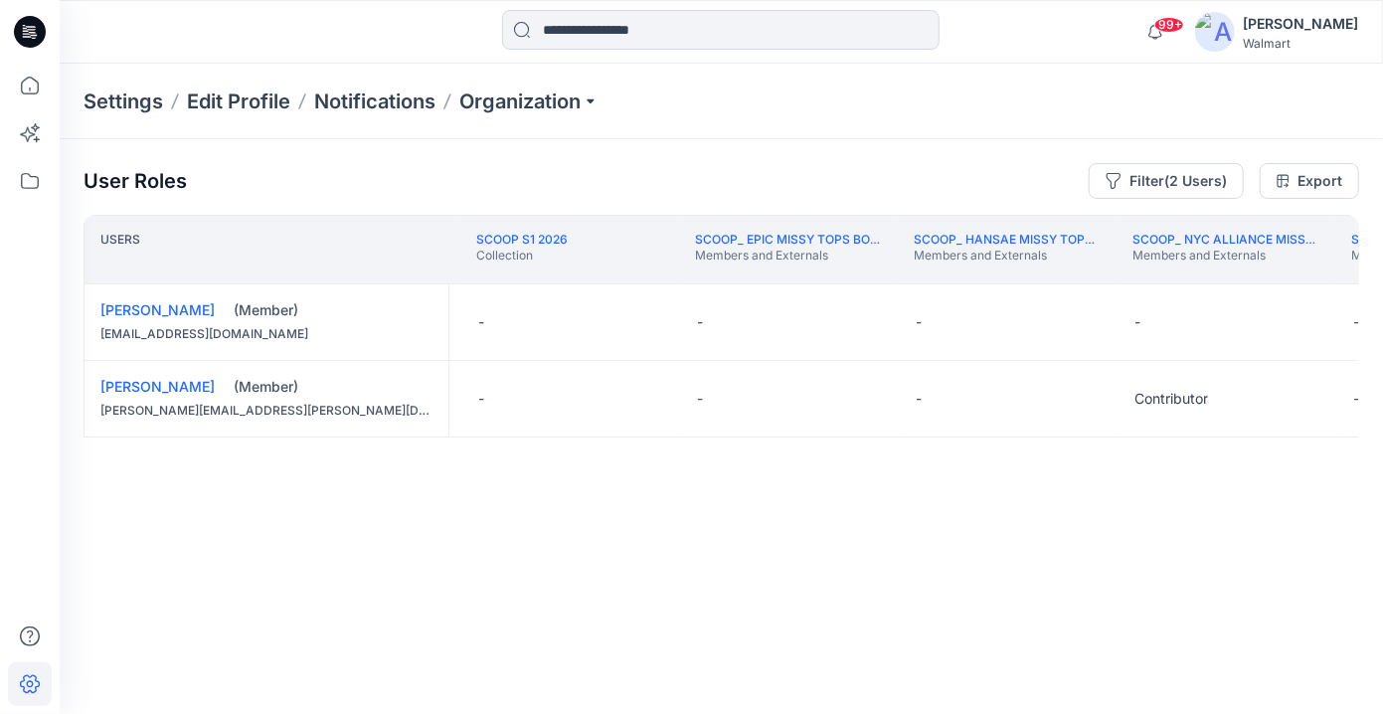
scroll to position [0, 301609]
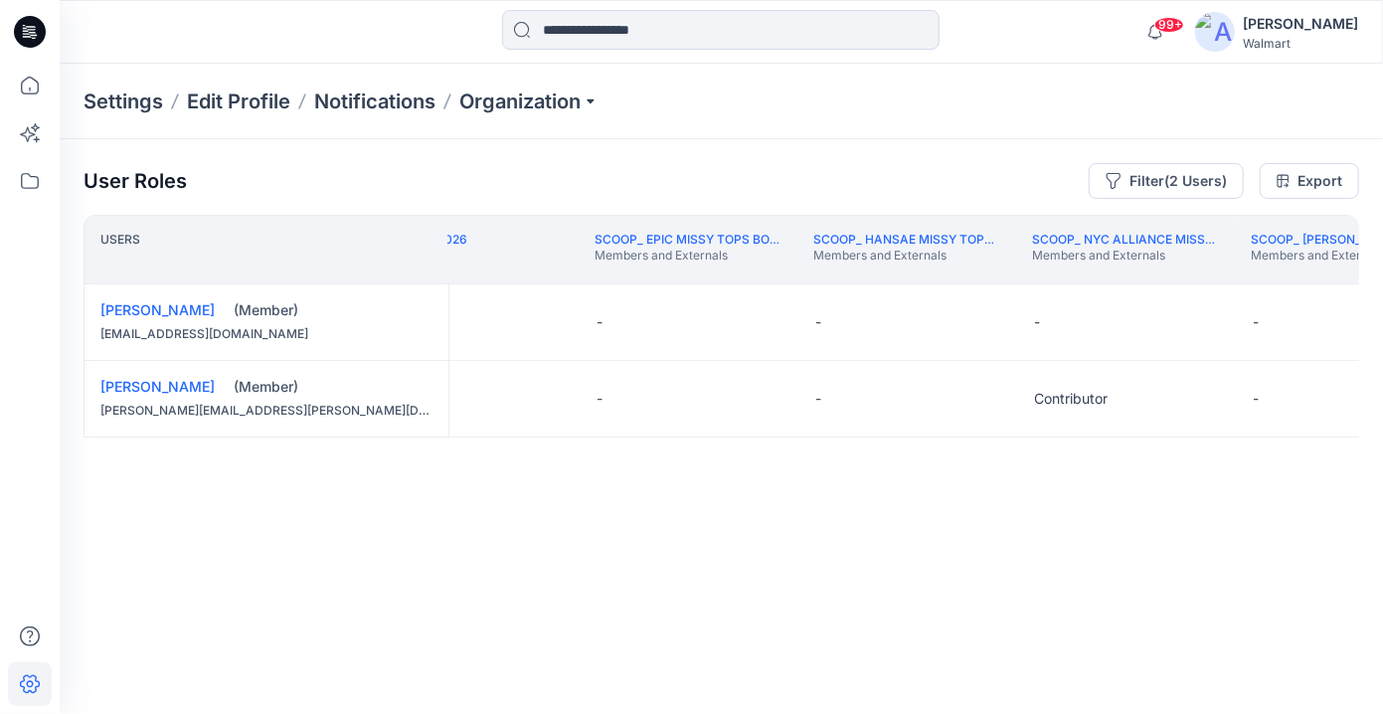
click at [1103, 277] on th "Scoop_ [PERSON_NAME] Tops Bottoms Dresses Members and Externals" at bounding box center [1344, 250] width 219 height 70
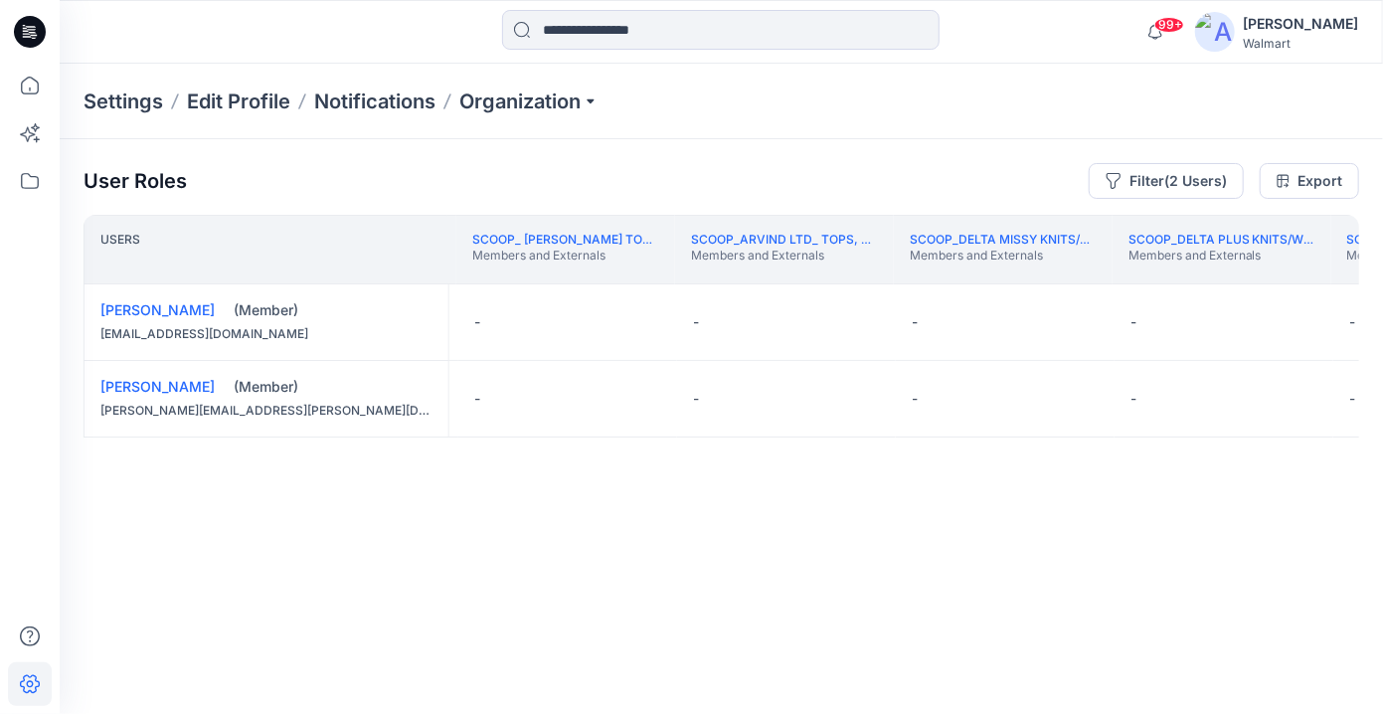
scroll to position [0, 302427]
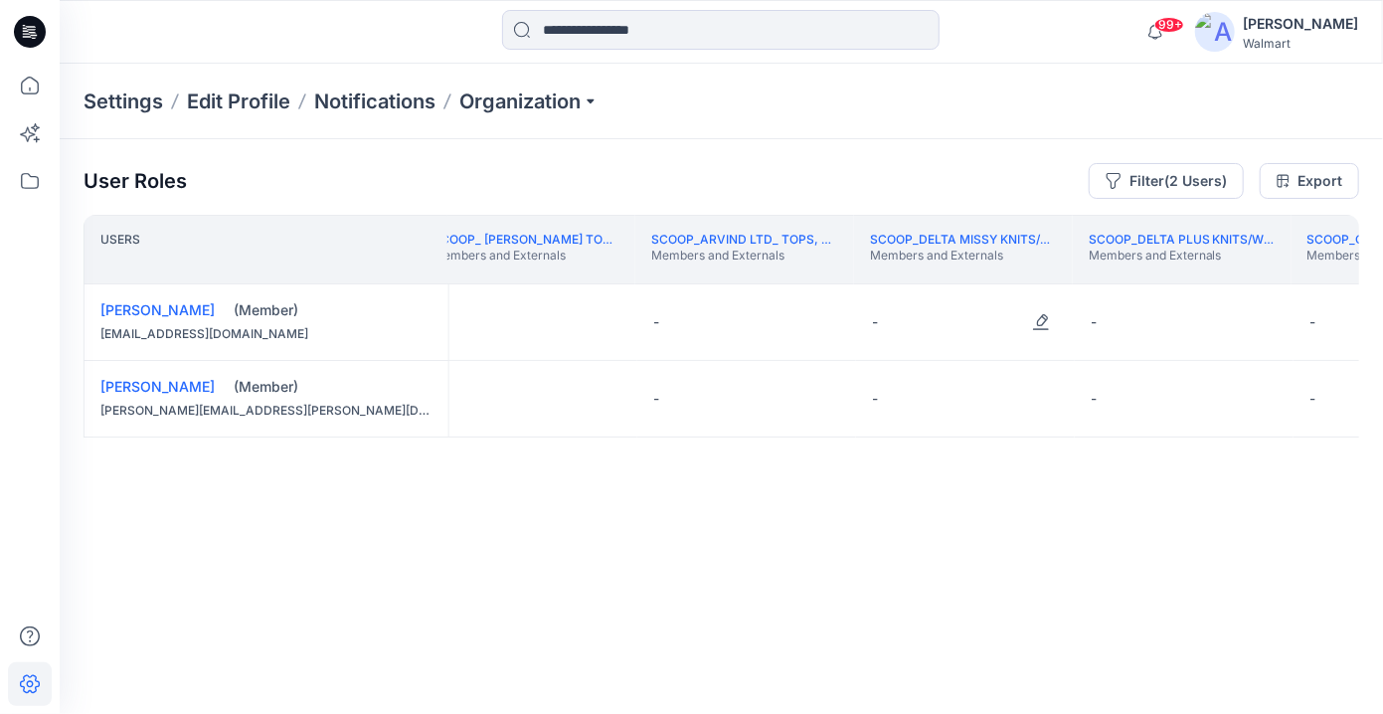
drag, startPoint x: 1040, startPoint y: 317, endPoint x: 1031, endPoint y: 341, distance: 25.5
click at [1041, 317] on button "Edit Role" at bounding box center [1041, 322] width 36 height 36
click at [951, 487] on button "Moderator" at bounding box center [946, 477] width 215 height 36
click at [1040, 400] on button "Edit Role" at bounding box center [1041, 399] width 36 height 36
drag, startPoint x: 951, startPoint y: 556, endPoint x: 1152, endPoint y: 568, distance: 201.3
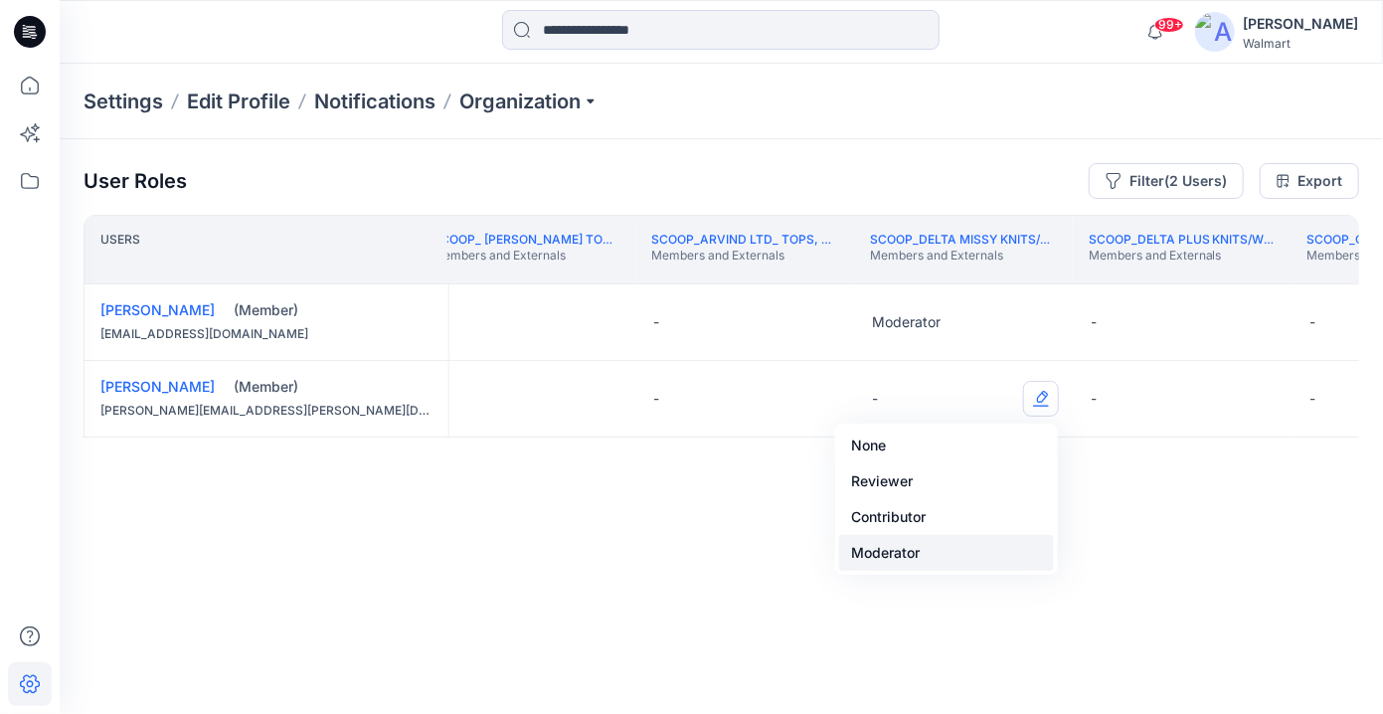
click at [951, 557] on button "Moderator" at bounding box center [946, 553] width 215 height 36
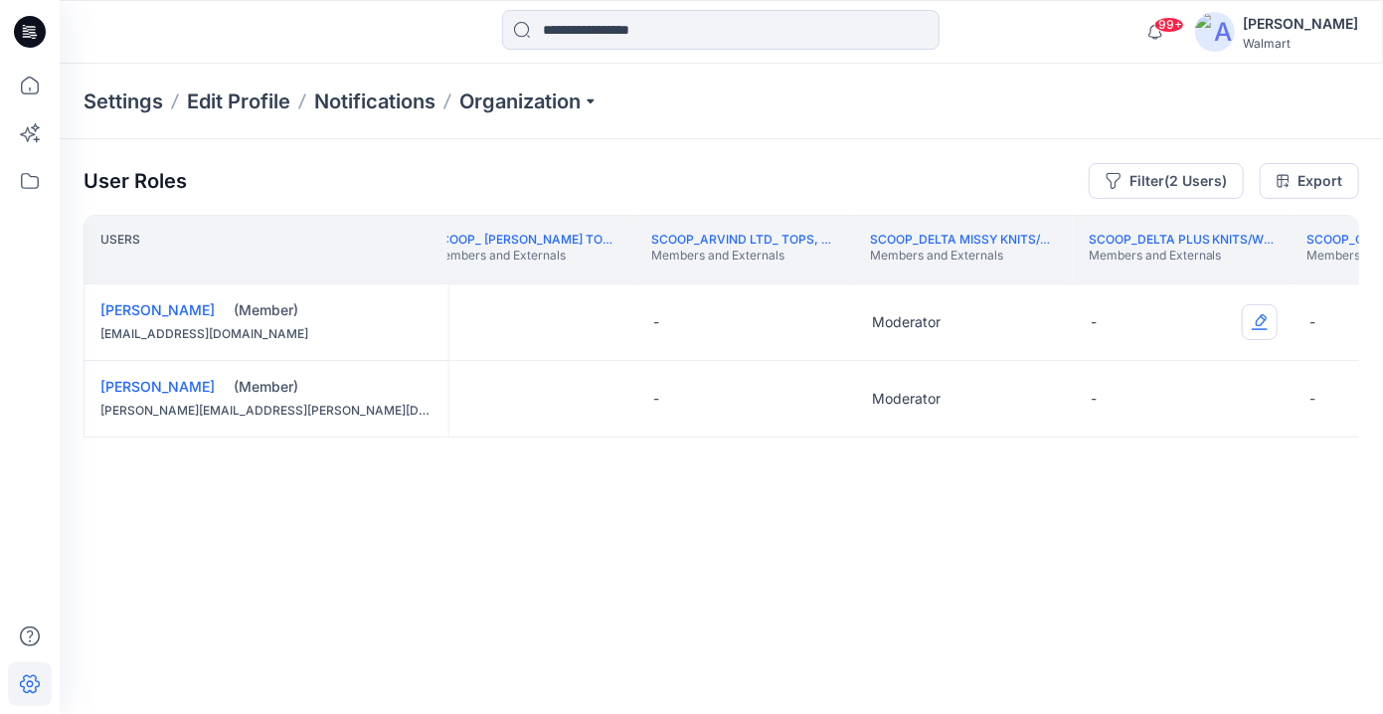
click at [1103, 321] on button "Edit Role" at bounding box center [1260, 322] width 36 height 36
click at [1103, 481] on button "Moderator" at bounding box center [1165, 477] width 215 height 36
click at [1103, 395] on button "Edit Role" at bounding box center [1260, 399] width 36 height 36
click at [1103, 558] on button "Moderator" at bounding box center [1165, 553] width 215 height 36
click at [1103, 276] on th "Scoop_Golkadas-Missy_Tops Bottoms Dresses Members and Externals" at bounding box center [1401, 250] width 219 height 70
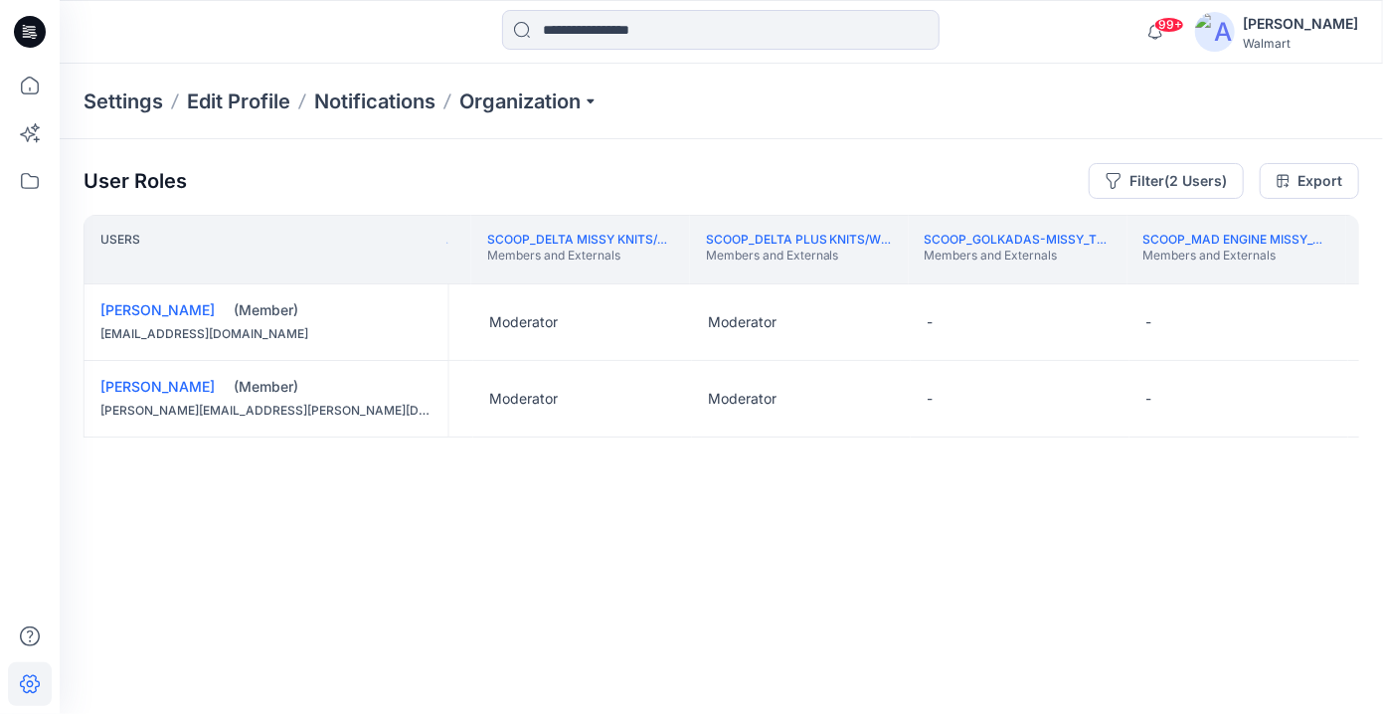
scroll to position [0, 302982]
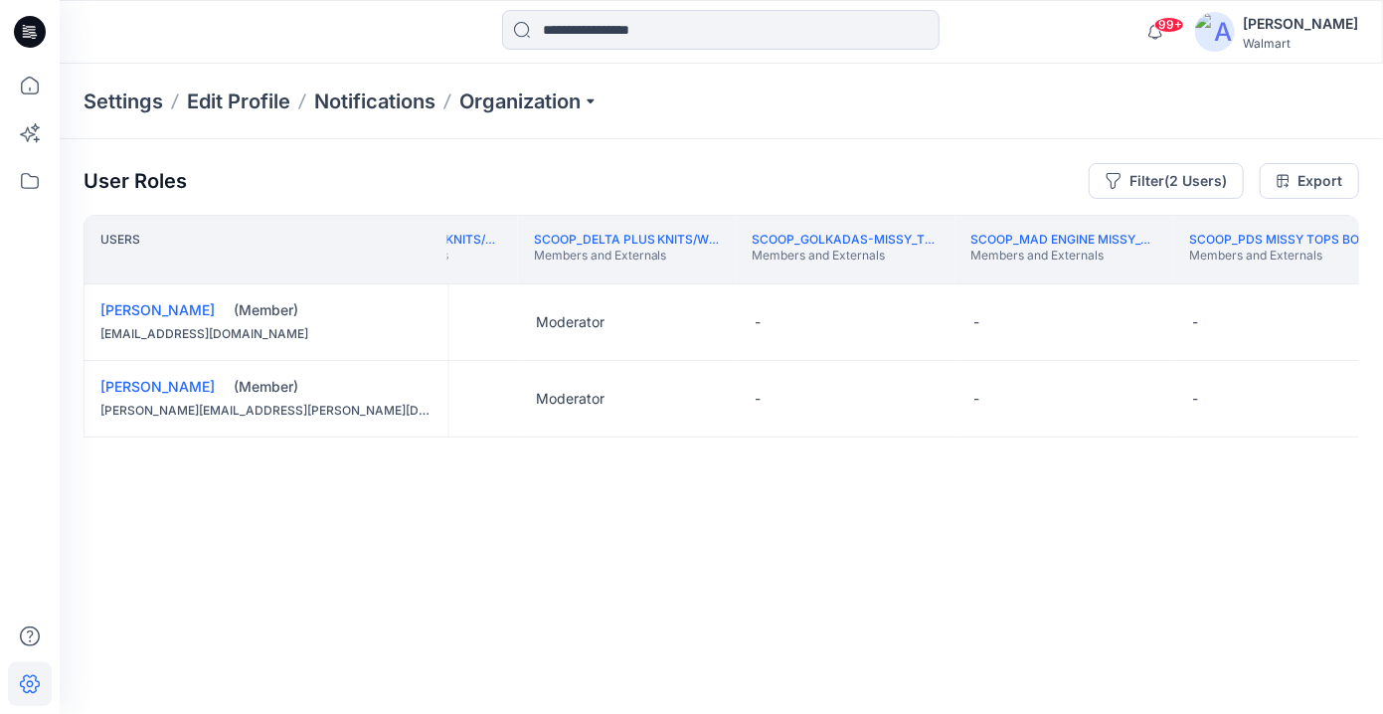
click at [1103, 275] on th "Scoop_PDS Missy Tops Bottoms Dress Board Members and Externals" at bounding box center [1284, 250] width 219 height 70
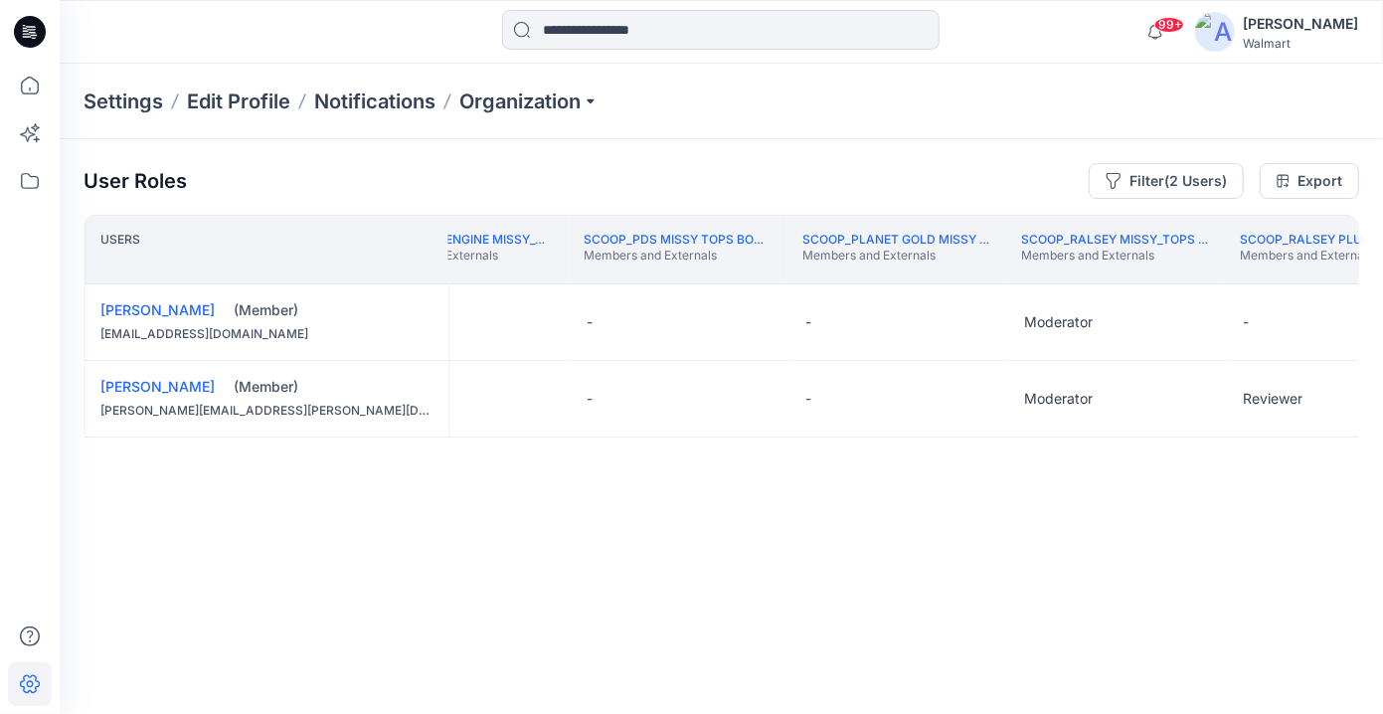
scroll to position [0, 303616]
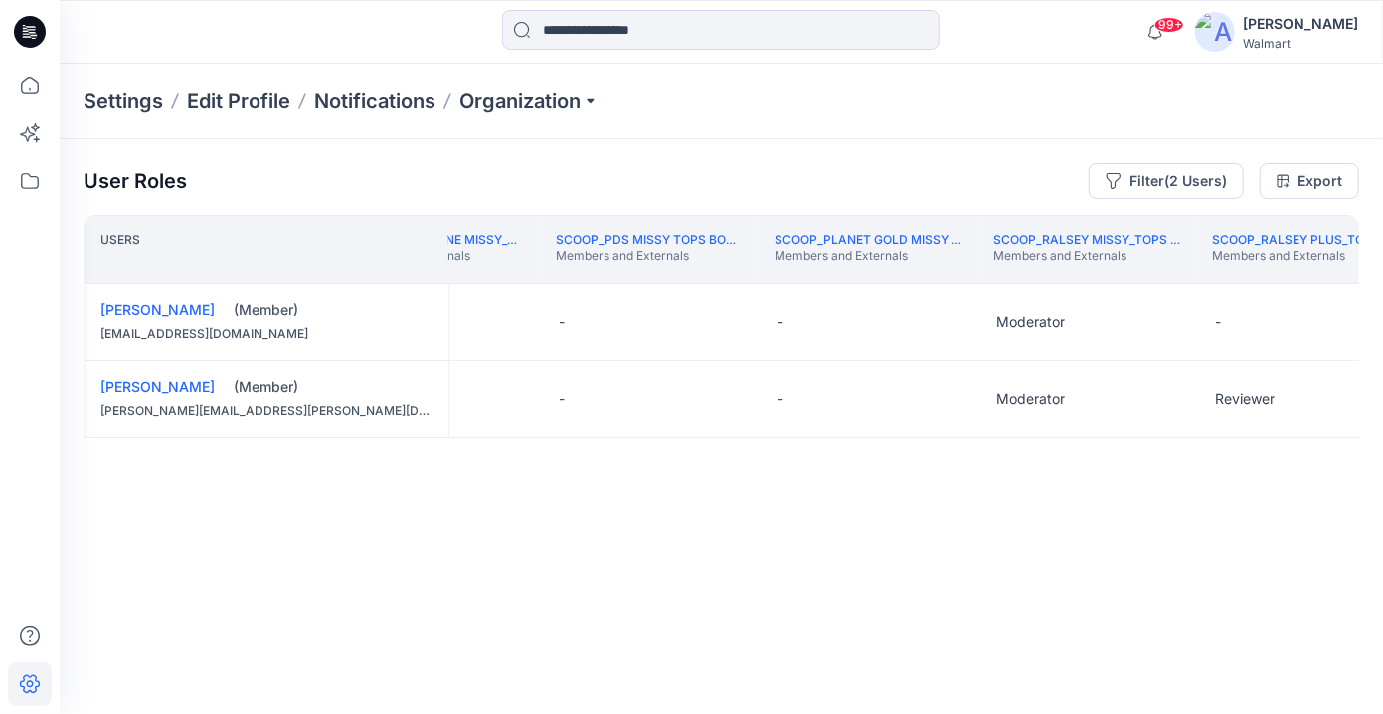
click at [1103, 272] on th "Scoop_Ralsey Plus_Tops/Bottoms/Dresses Members and Externals" at bounding box center [1306, 250] width 219 height 70
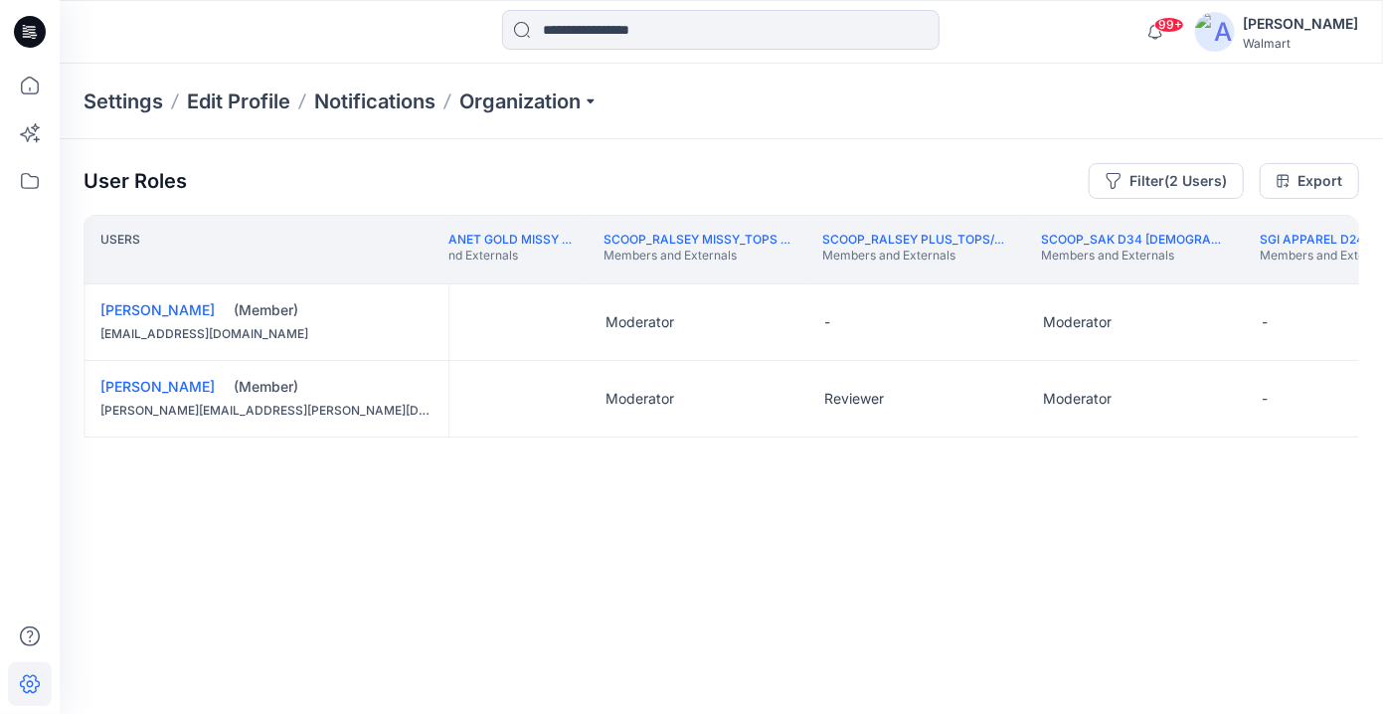
scroll to position [0, 304012]
click at [995, 322] on button "Edit Role" at bounding box center [989, 322] width 36 height 36
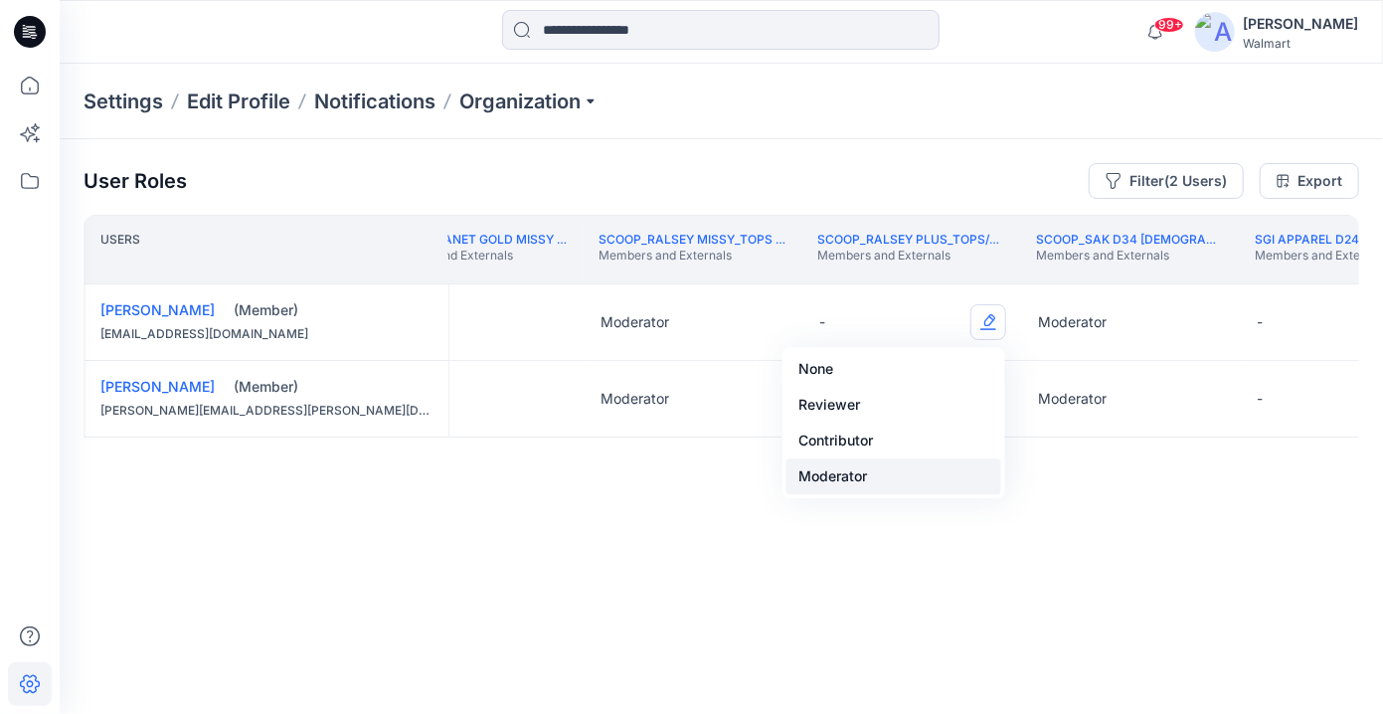
click at [931, 466] on button "Moderator" at bounding box center [894, 477] width 215 height 36
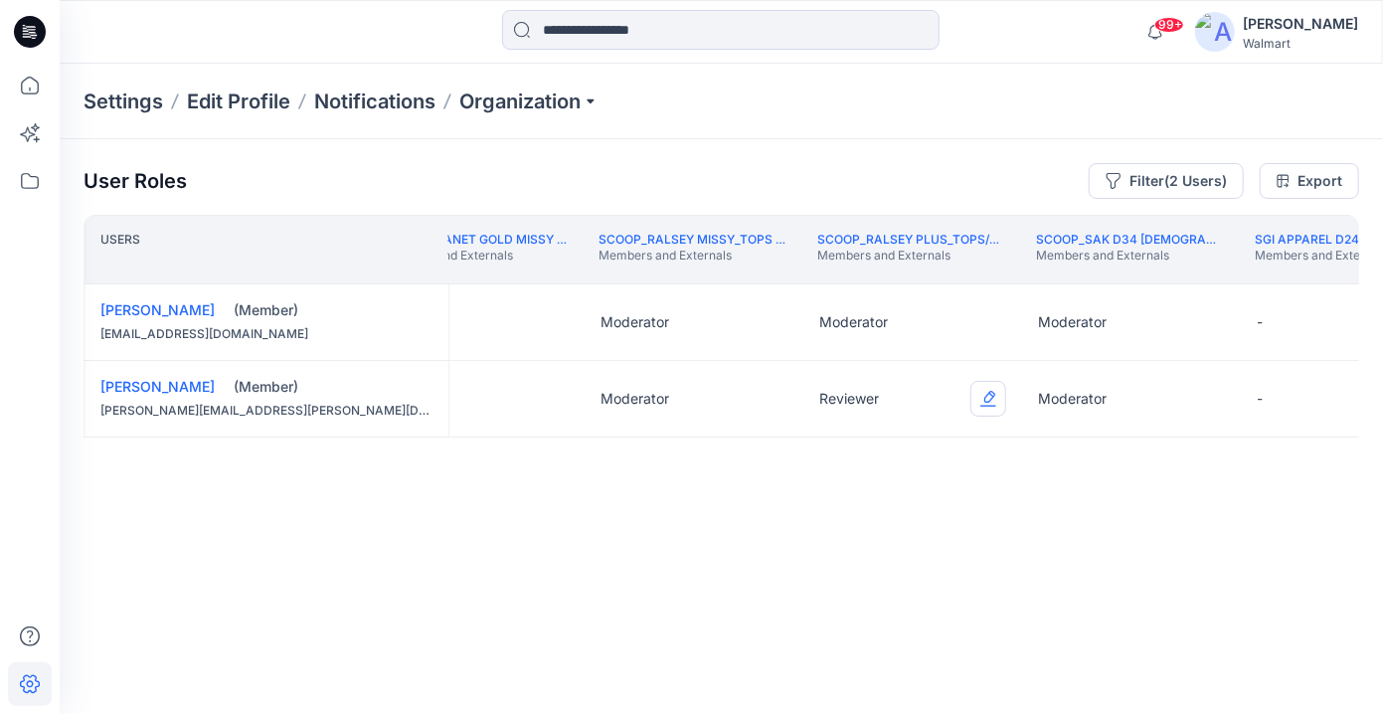
click at [996, 396] on button "Edit Role" at bounding box center [989, 399] width 36 height 36
click at [915, 550] on button "Moderator" at bounding box center [894, 553] width 215 height 36
click at [1103, 273] on th "SGI Apparel D24 Boys License Sleepwear Members and Externals" at bounding box center [1348, 250] width 219 height 70
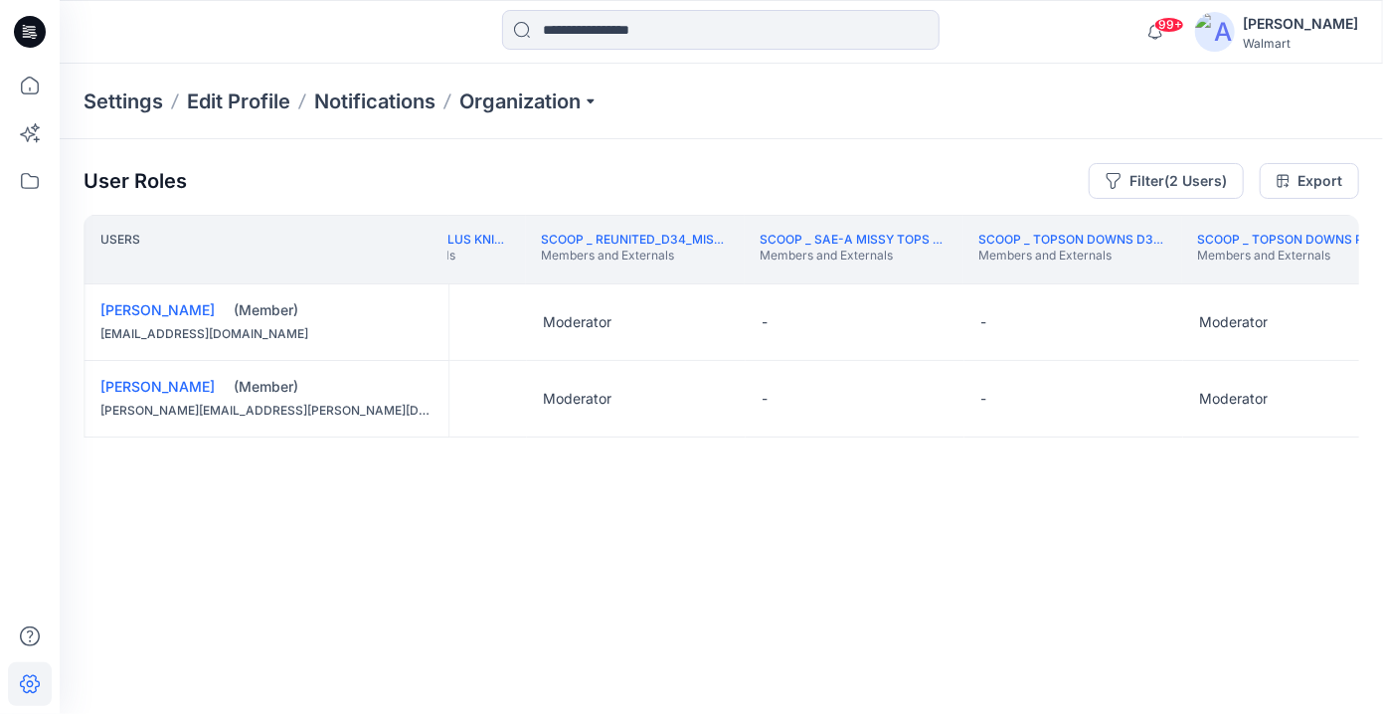
scroll to position [0, 300078]
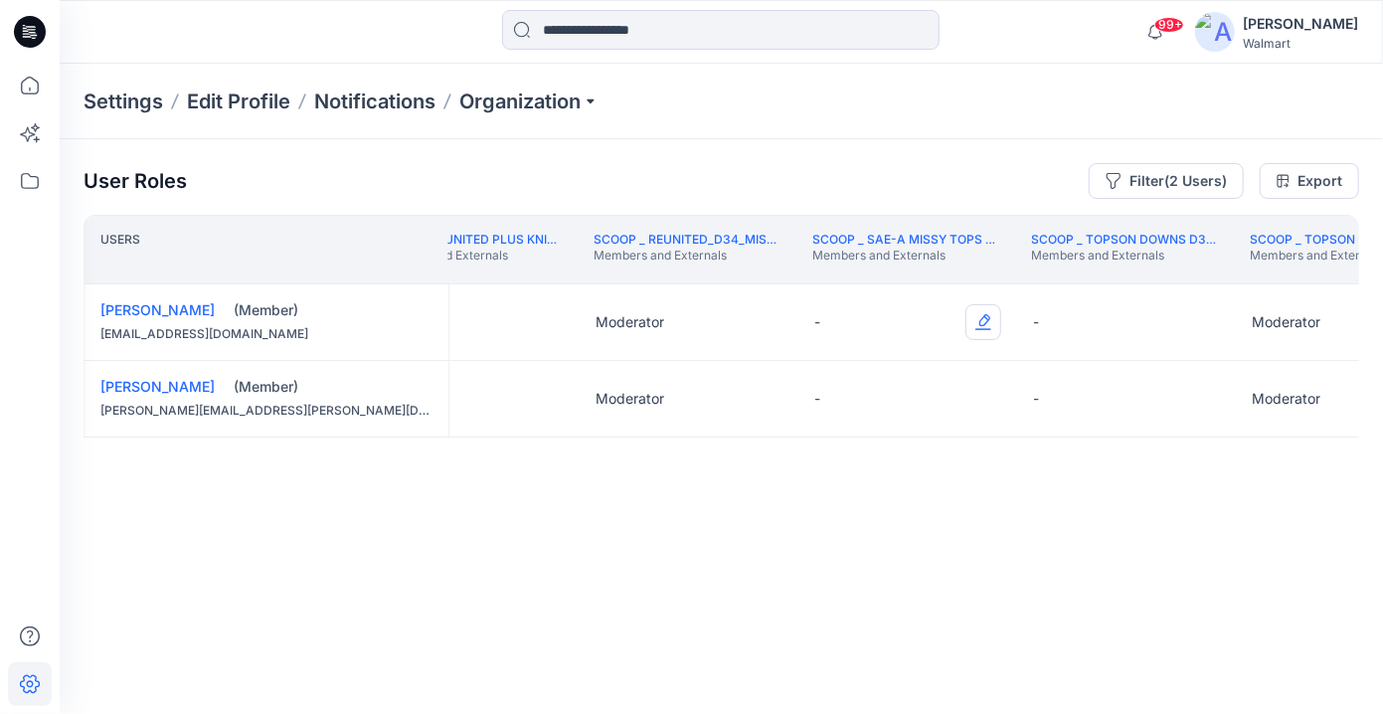
click at [977, 323] on button "Edit Role" at bounding box center [984, 322] width 36 height 36
click at [930, 463] on button "Moderator" at bounding box center [889, 477] width 215 height 36
click at [980, 408] on button "Edit Role" at bounding box center [984, 399] width 36 height 36
click at [920, 558] on button "Moderator" at bounding box center [889, 553] width 215 height 36
click at [515, 270] on th "Scoop _ Reunited Plus Knits / Woven Members and Externals" at bounding box center [468, 250] width 219 height 70
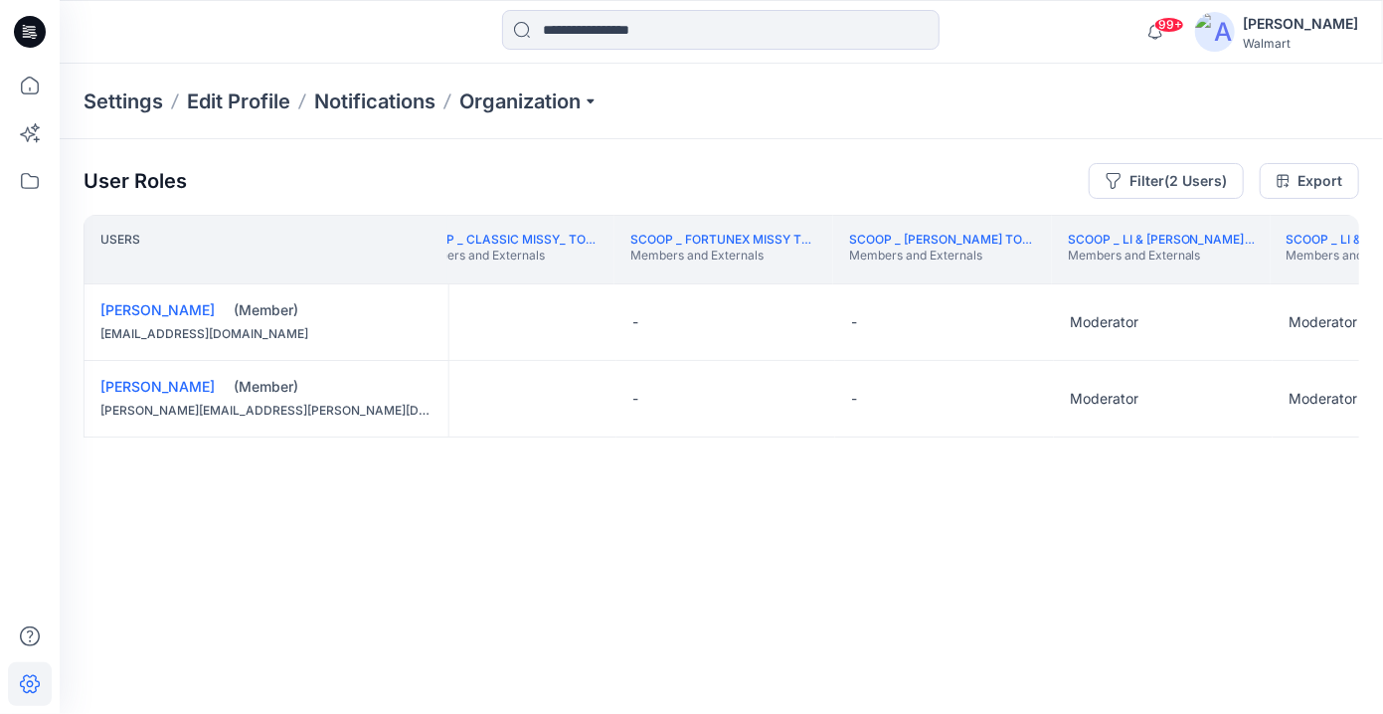
scroll to position [0, 298468]
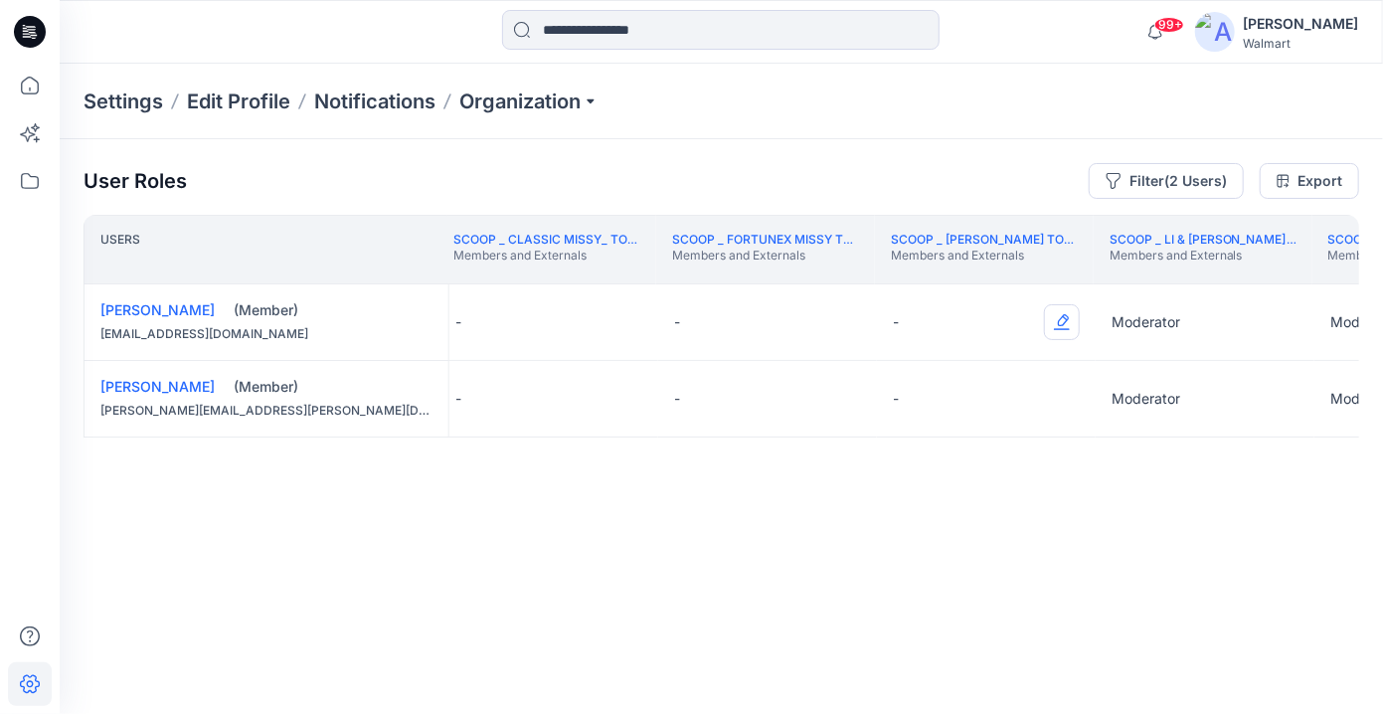
click at [1064, 327] on button "Edit Role" at bounding box center [1062, 322] width 36 height 36
click at [966, 474] on button "Moderator" at bounding box center [967, 477] width 215 height 36
click at [1061, 397] on button "Edit Role" at bounding box center [1062, 399] width 36 height 36
click at [988, 548] on button "Moderator" at bounding box center [967, 553] width 215 height 36
click at [1103, 272] on th "Scoop _ Li & [PERSON_NAME] Knit & Woven Tops Dress Bottoms Outerwear Members an…" at bounding box center [1203, 250] width 219 height 70
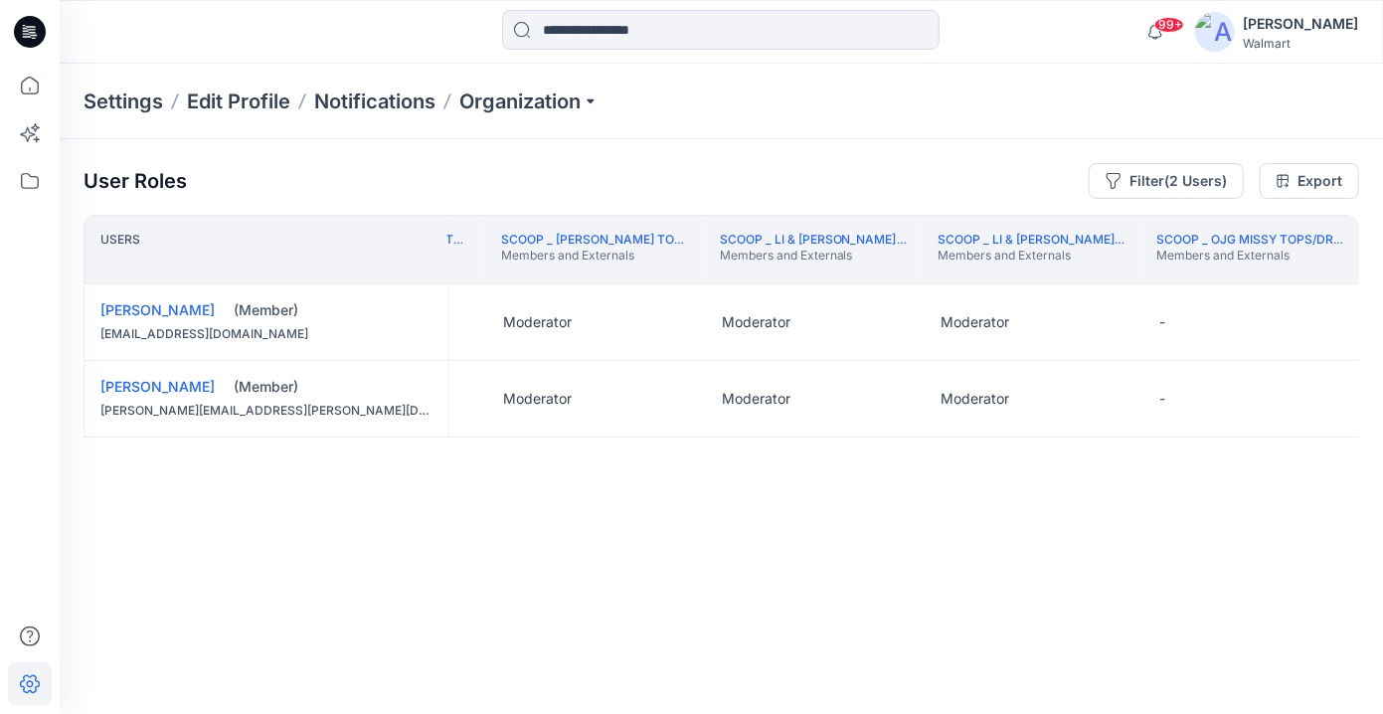
scroll to position [0, 298864]
click at [1103, 272] on th "Scoop _ OJG Missy Tops/Dresses/Bottoms/Jackets Members and Externals" at bounding box center [1245, 250] width 219 height 70
click at [1103, 276] on th "Scoop _ OJG Missy Tops/Dresses/Bottoms/Jackets Members and Externals" at bounding box center [1245, 250] width 219 height 70
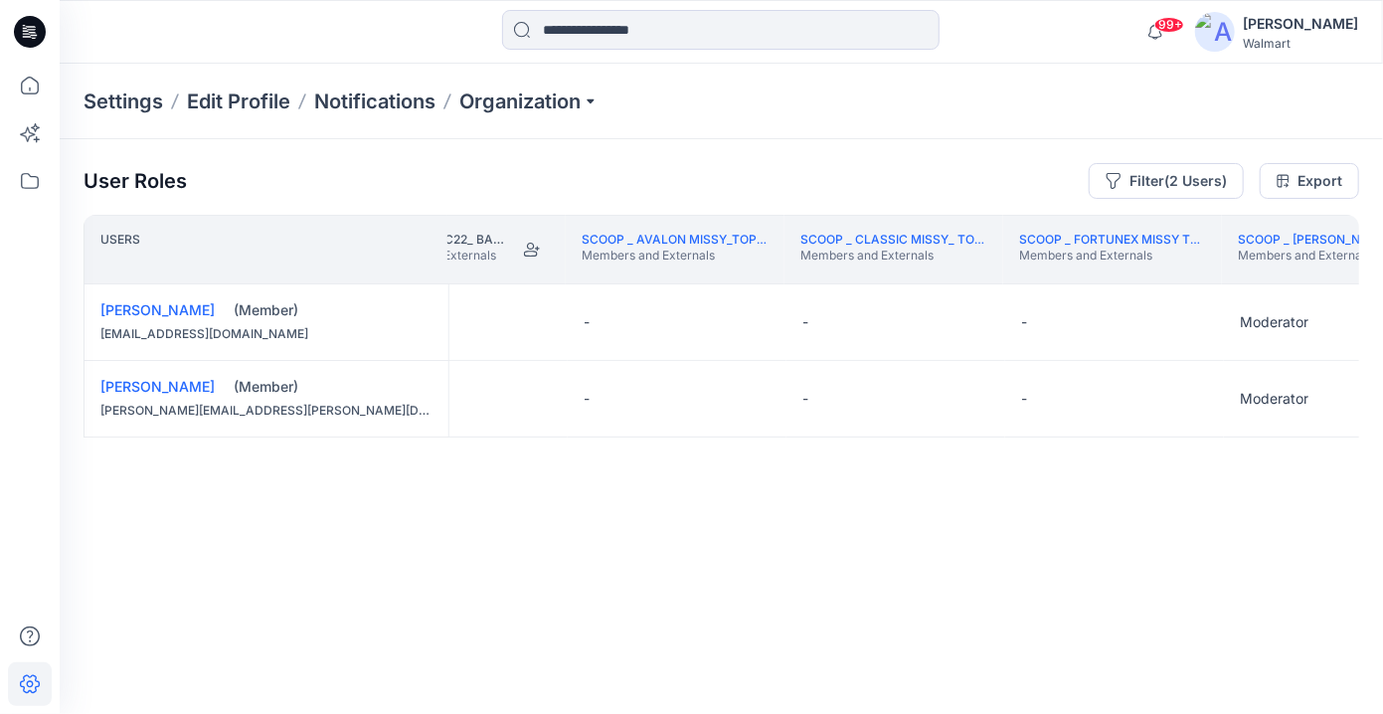
scroll to position [0, 298151]
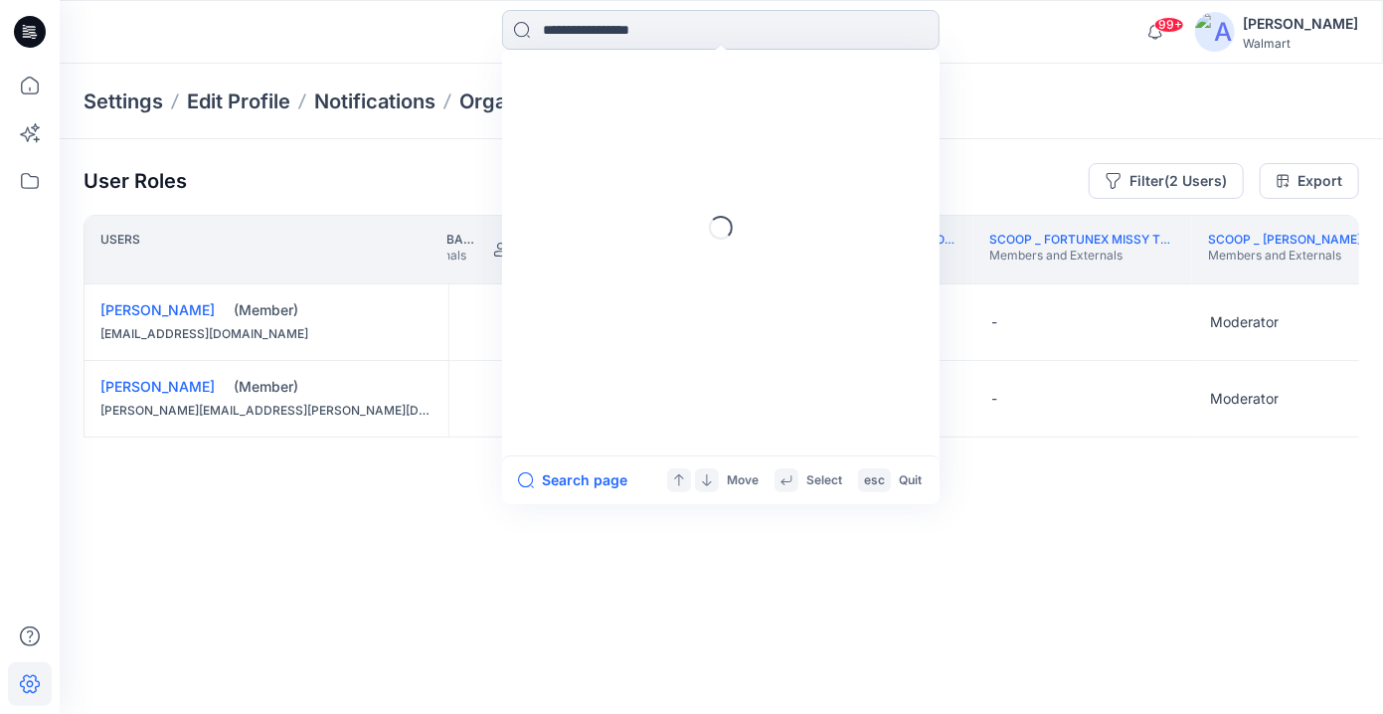
click at [689, 29] on input at bounding box center [721, 30] width 438 height 40
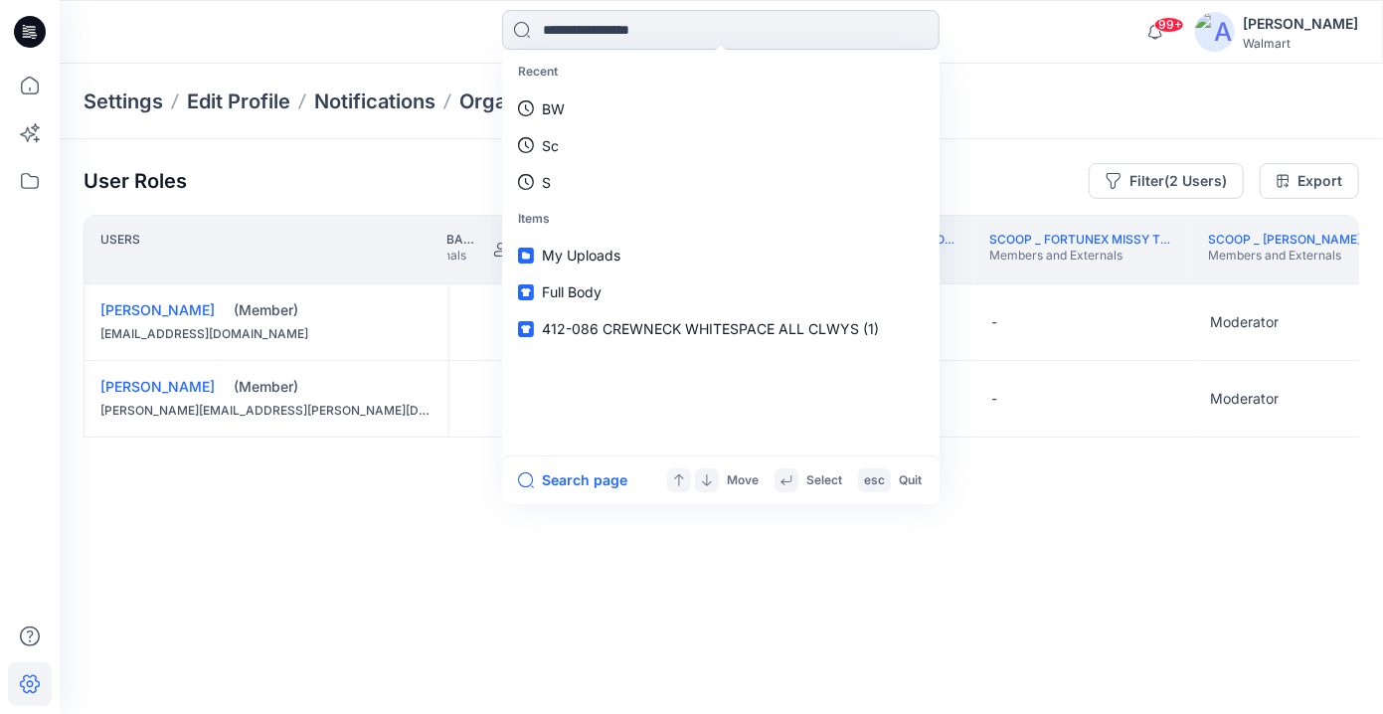
paste input "**********"
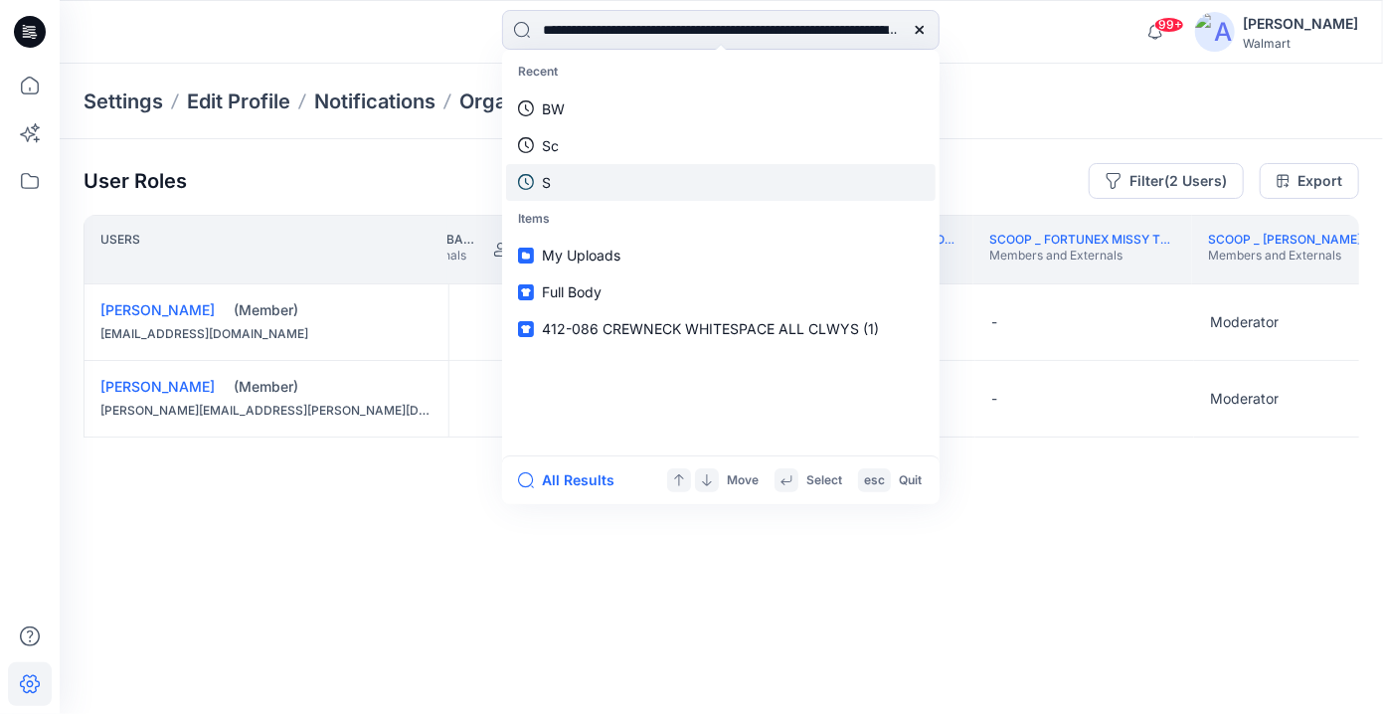
scroll to position [0, 435]
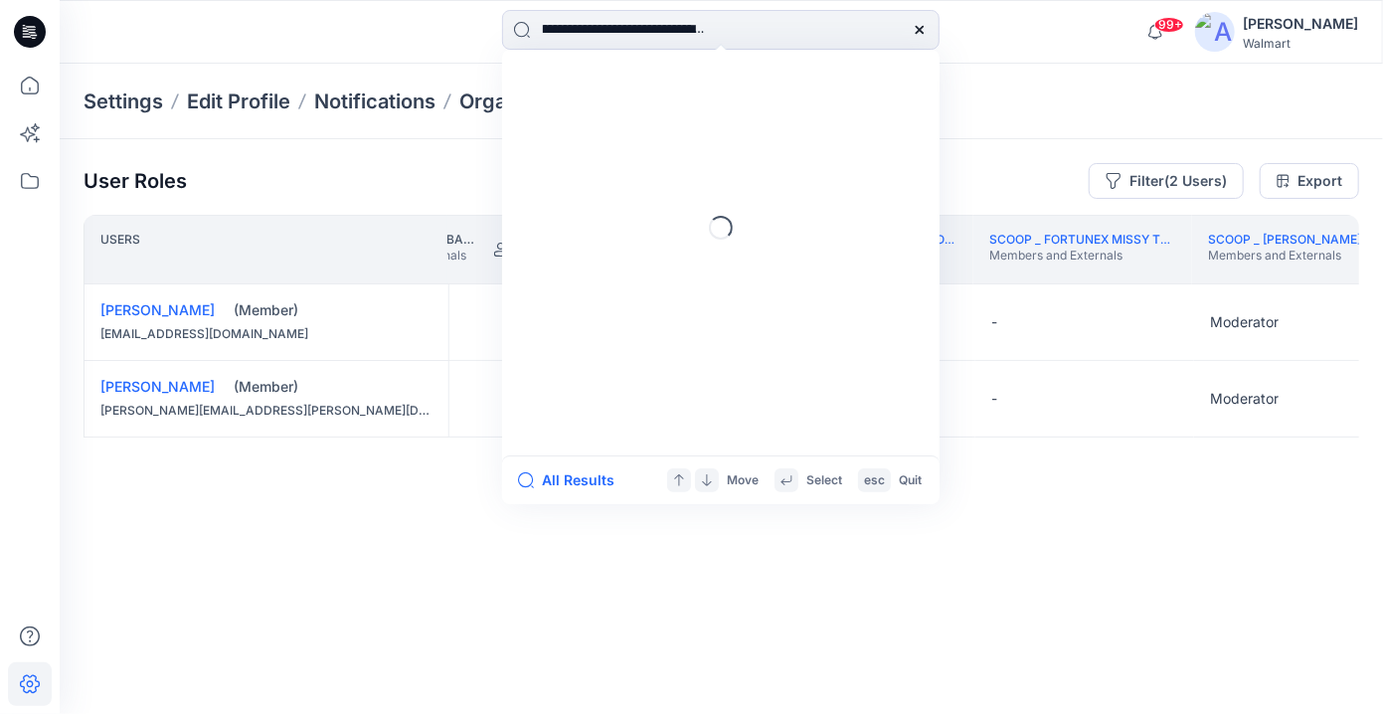
type input "**********"
click at [919, 33] on icon at bounding box center [920, 30] width 16 height 16
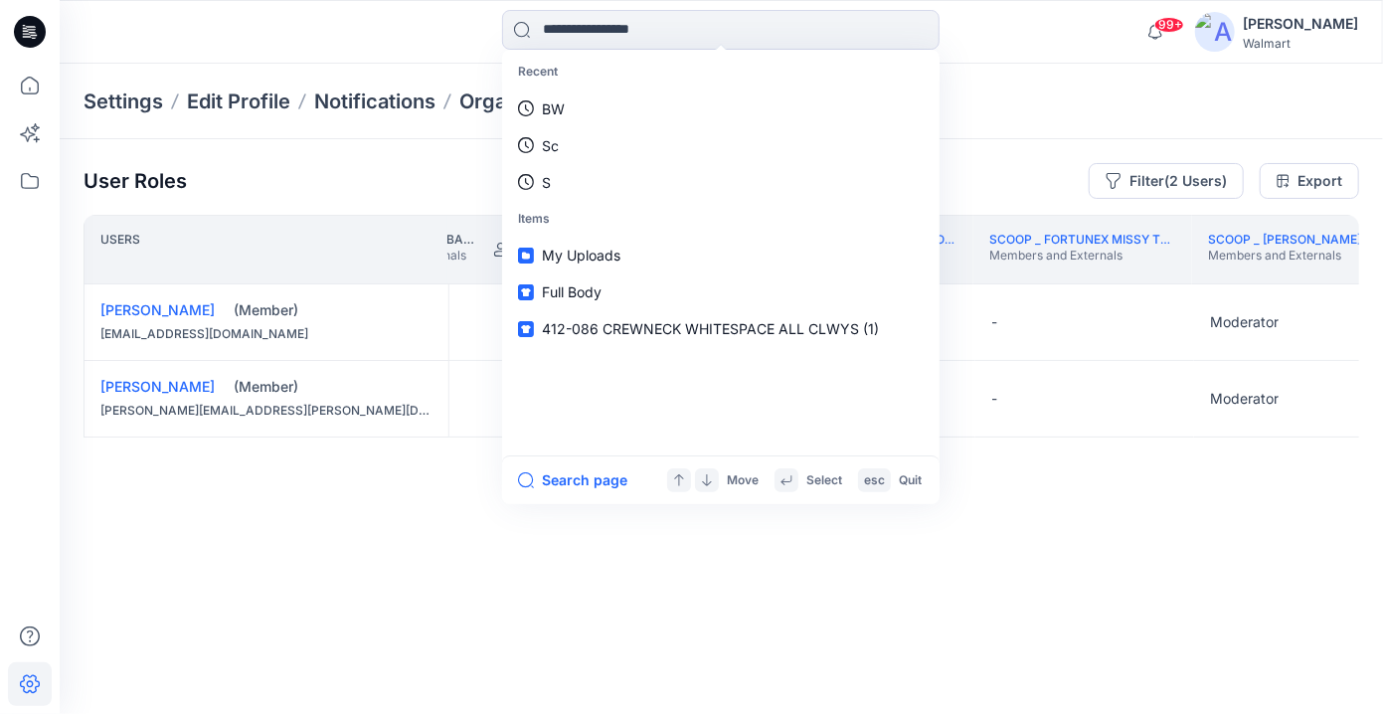
click at [238, 516] on div "Users SC_IFG_C33_Womens Members and Externals SC_JJ Mills_C22_ Baby_Boy Members…" at bounding box center [722, 425] width 1276 height 421
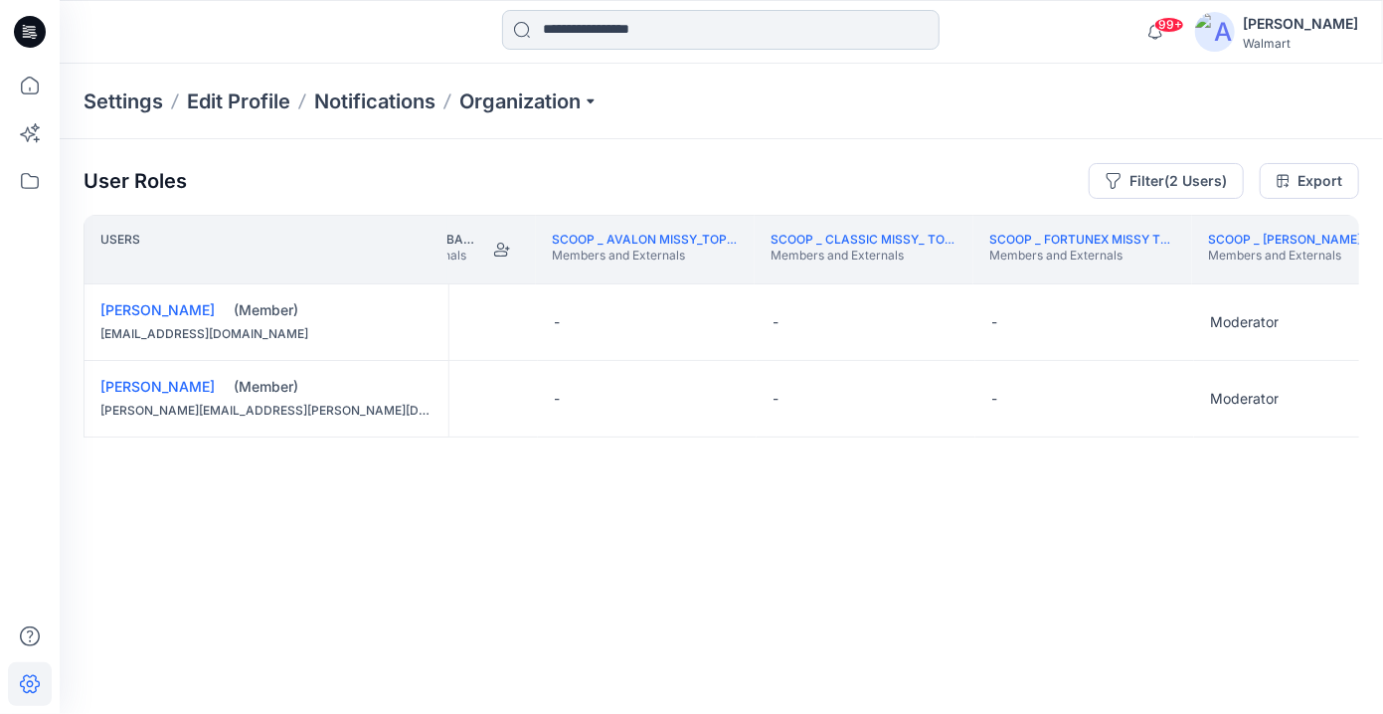
click at [675, 37] on input at bounding box center [721, 30] width 438 height 40
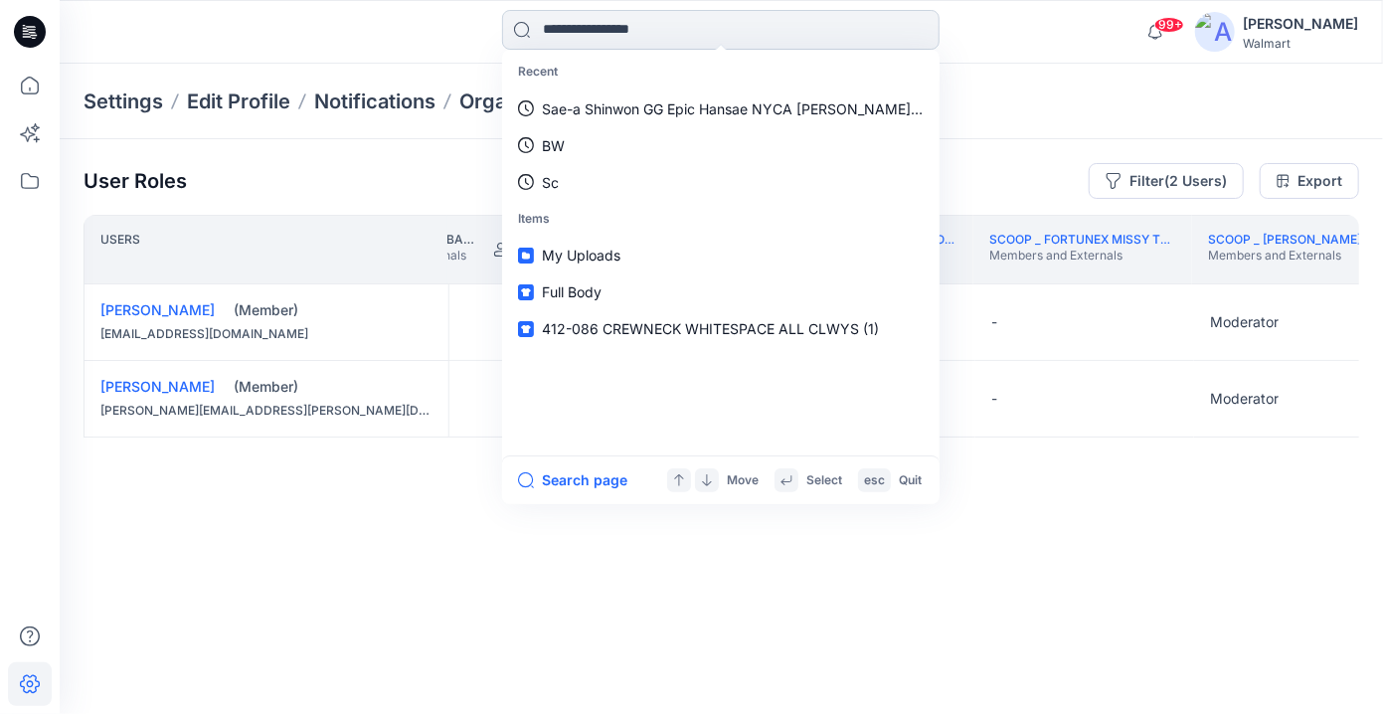
paste input "**********"
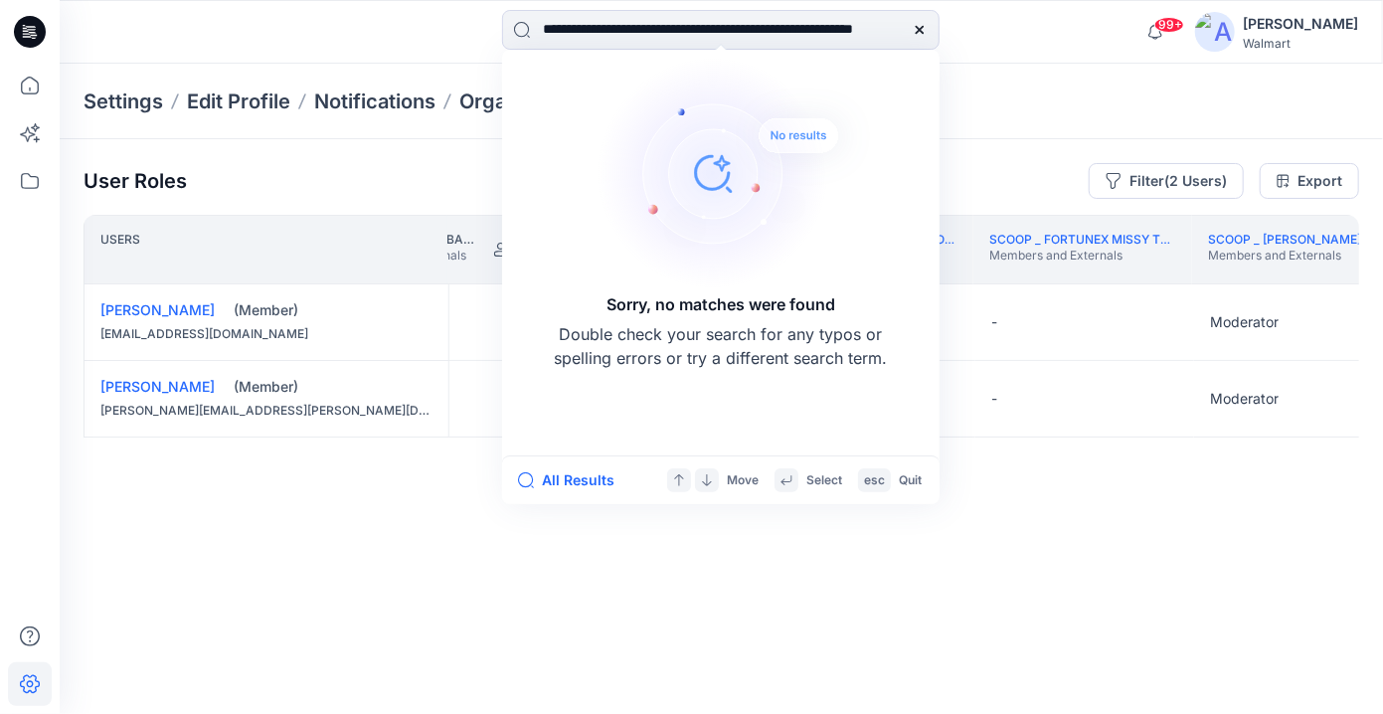
type input "**********"
click at [1028, 66] on div "Settings Edit Profile Notifications Organization" at bounding box center [722, 102] width 1324 height 76
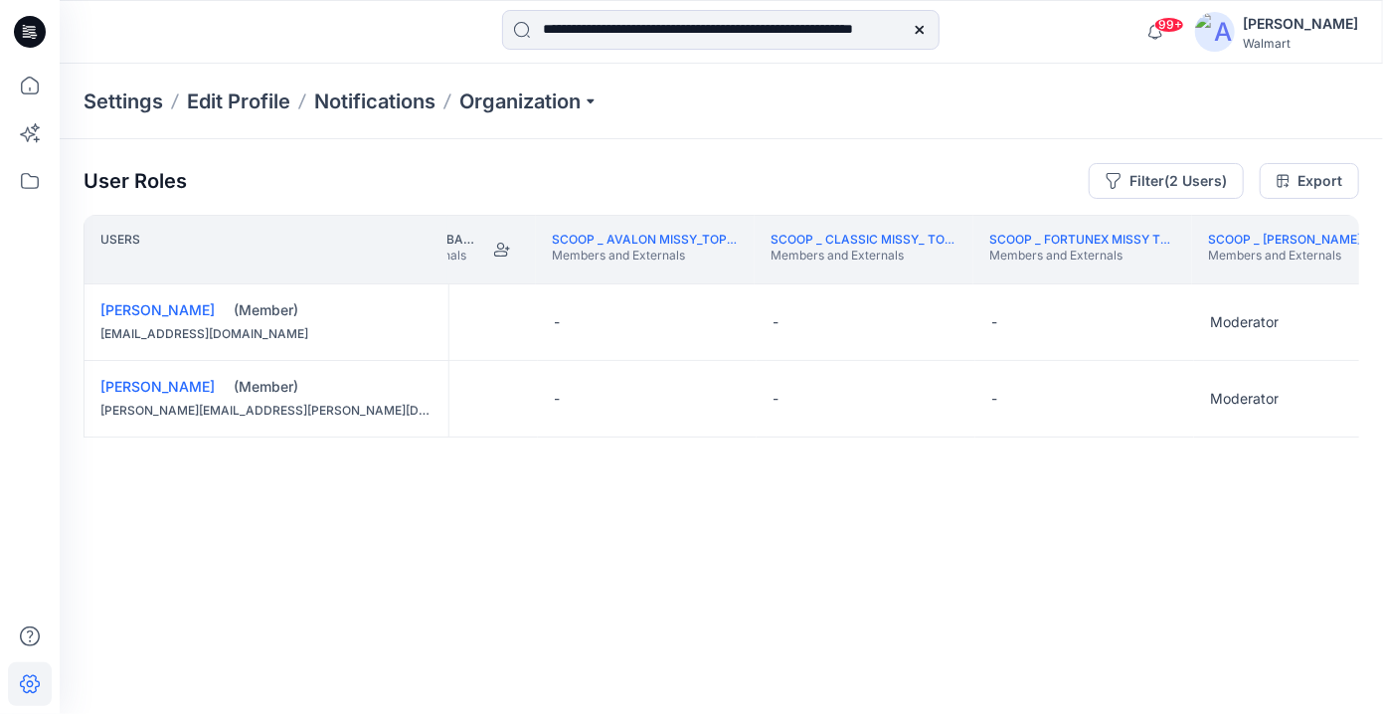
click at [802, 110] on div "Settings Edit Profile Notifications Organization" at bounding box center [722, 102] width 1324 height 76
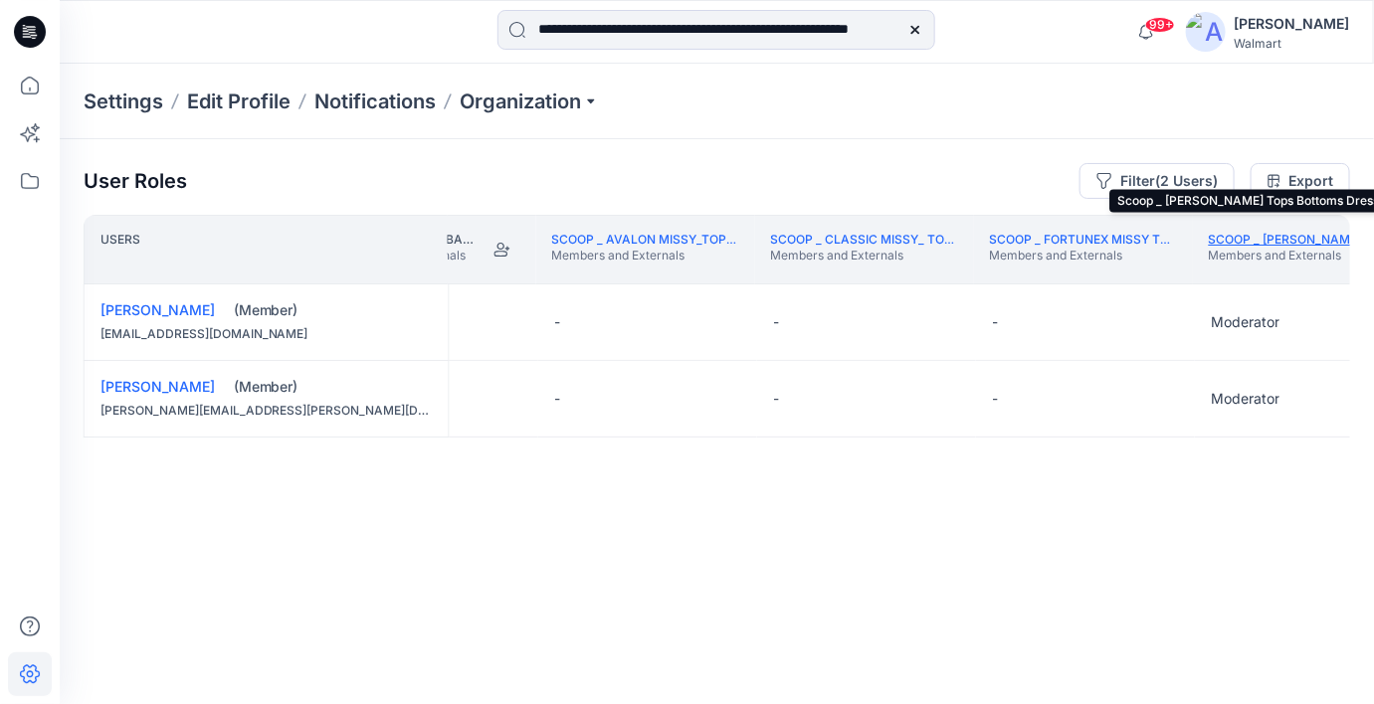
click at [1103, 244] on link "Scoop _ [PERSON_NAME] Tops Bottoms Dresses" at bounding box center [1363, 239] width 310 height 15
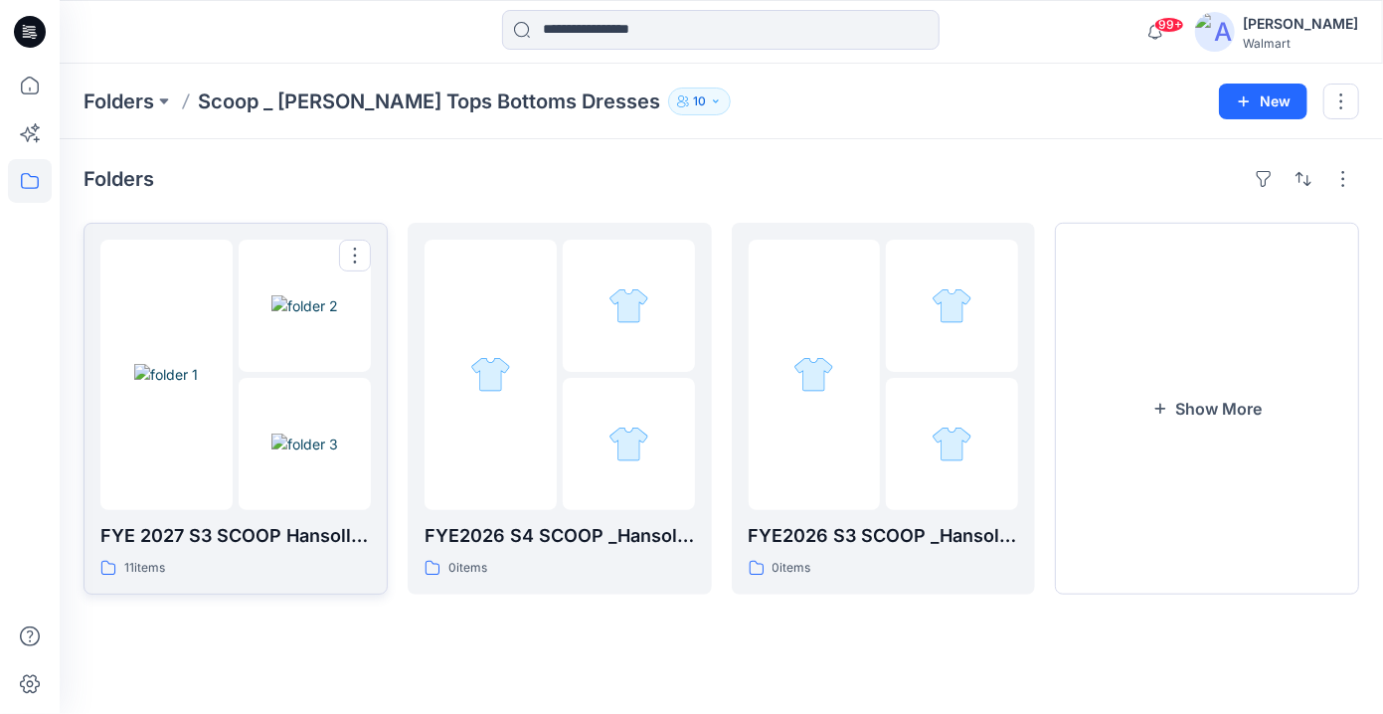
click at [297, 434] on img at bounding box center [305, 444] width 67 height 21
click at [710, 101] on icon "button" at bounding box center [716, 101] width 12 height 12
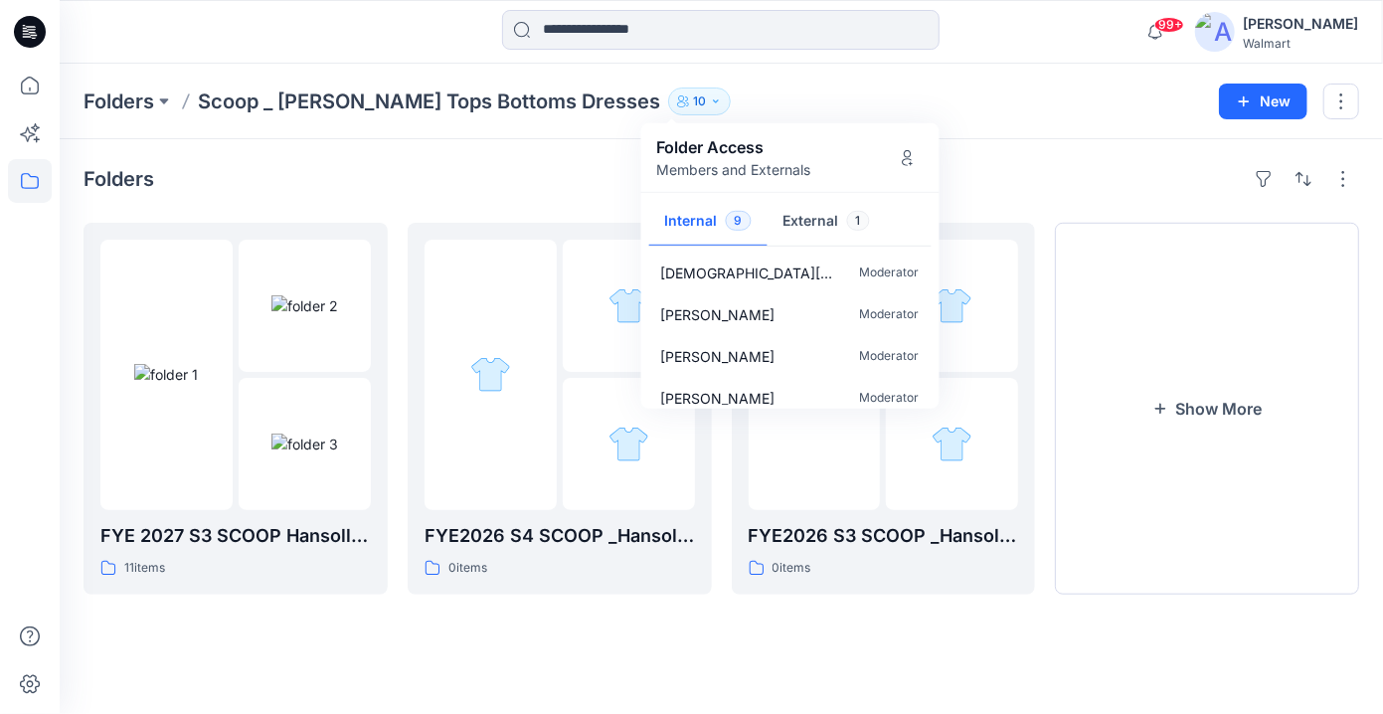
scroll to position [226, 0]
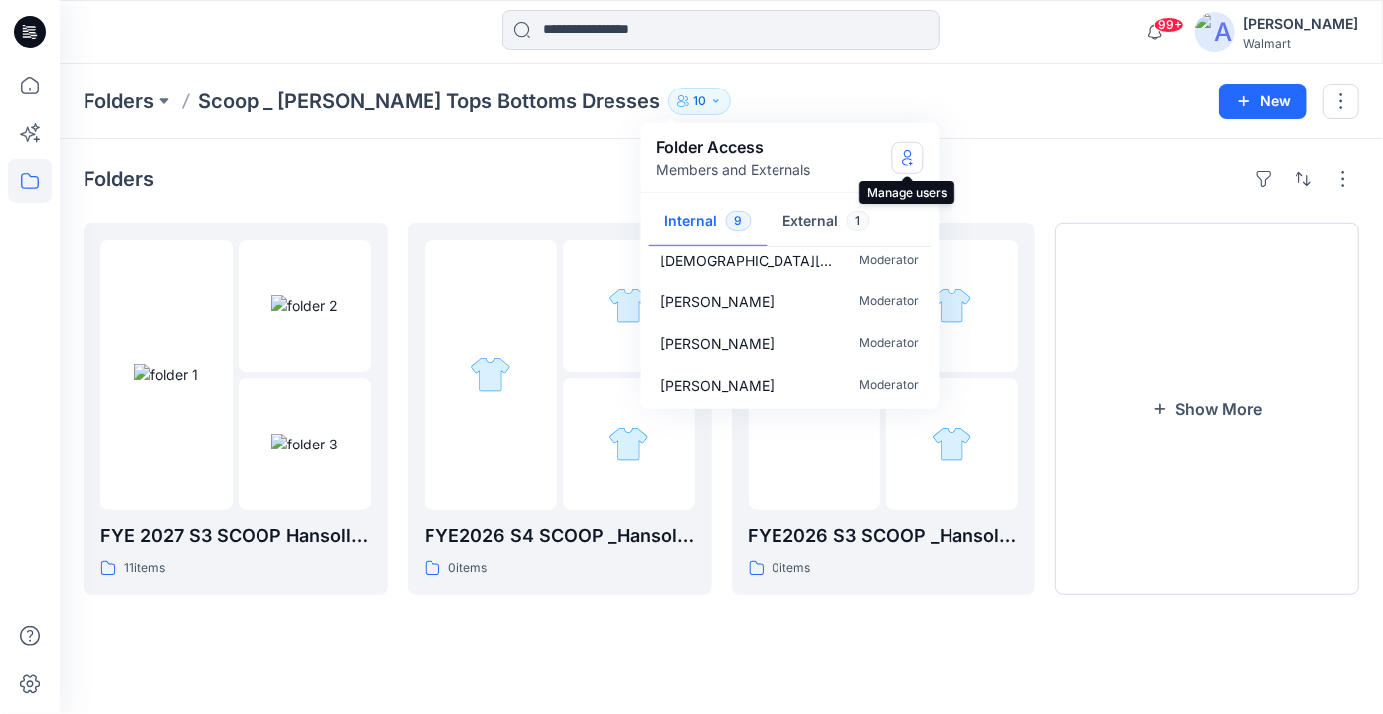
click at [904, 149] on icon "Manage Users" at bounding box center [908, 157] width 16 height 16
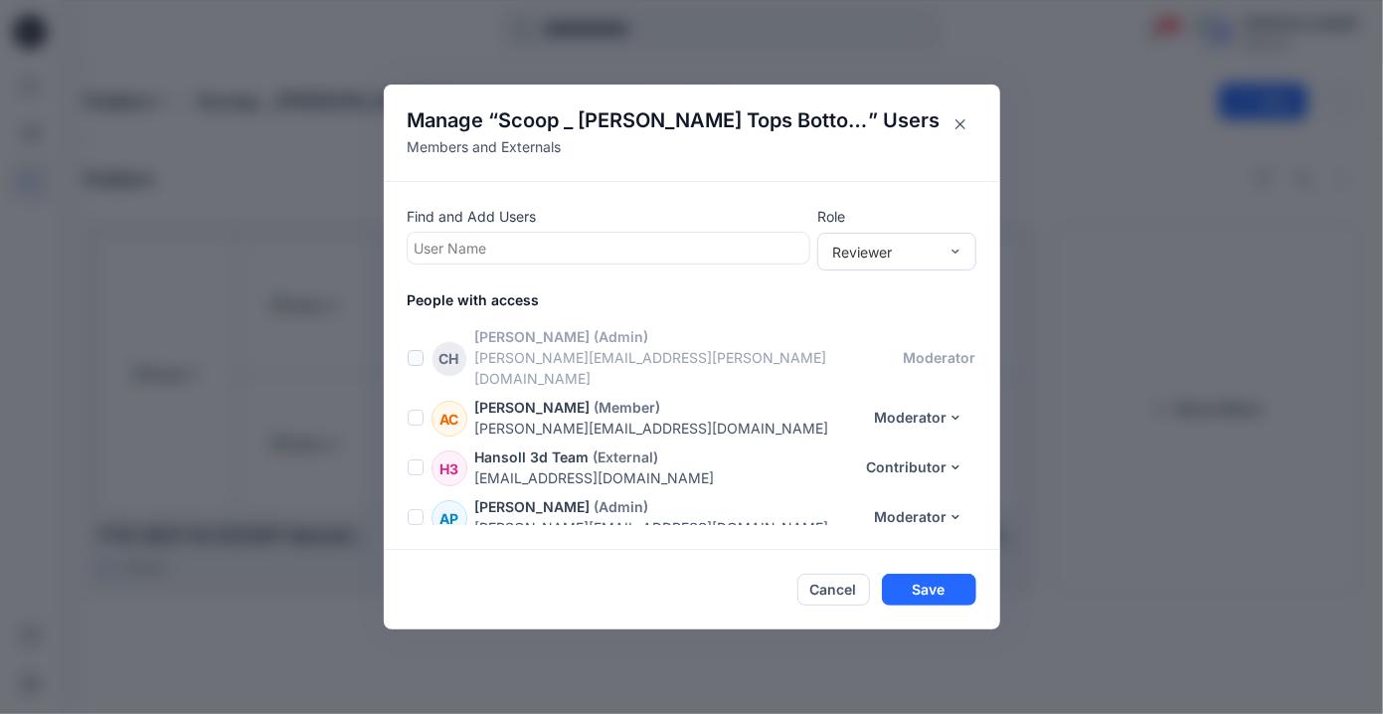
scroll to position [289, 0]
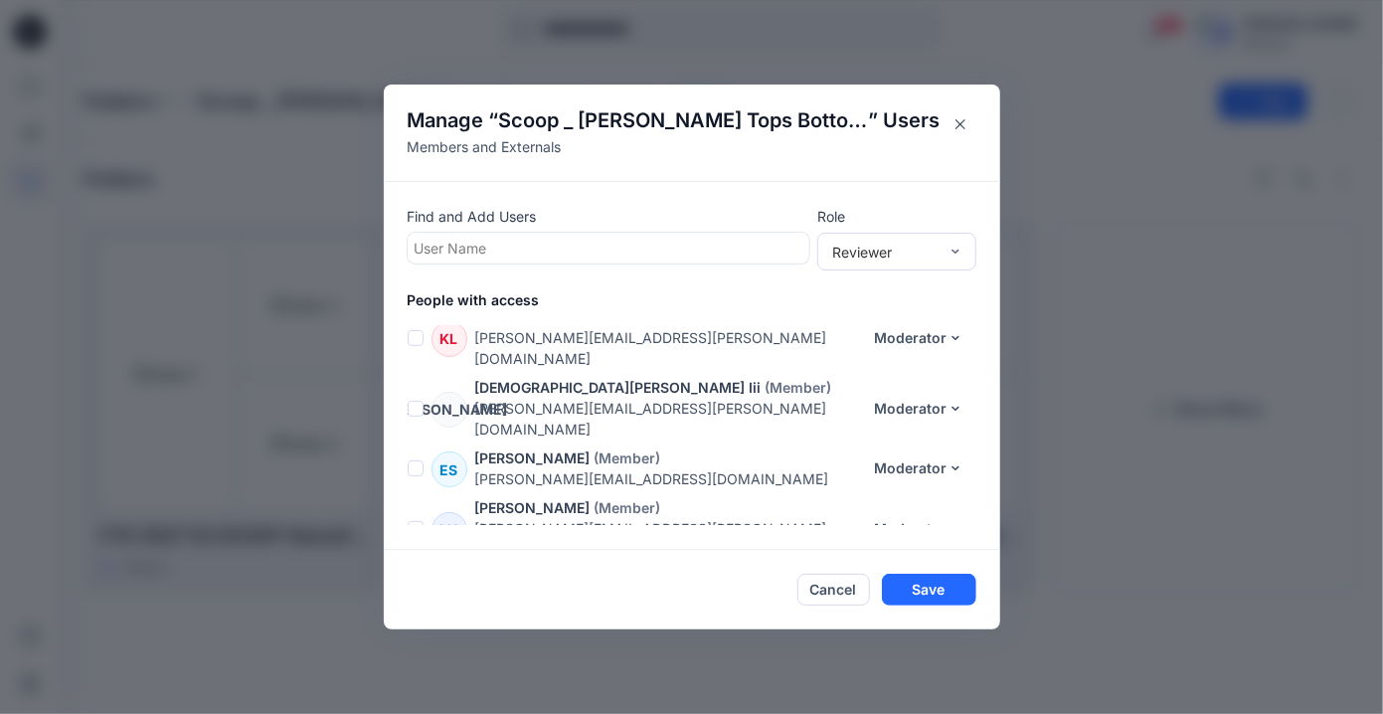
click at [410, 521] on span at bounding box center [416, 529] width 16 height 16
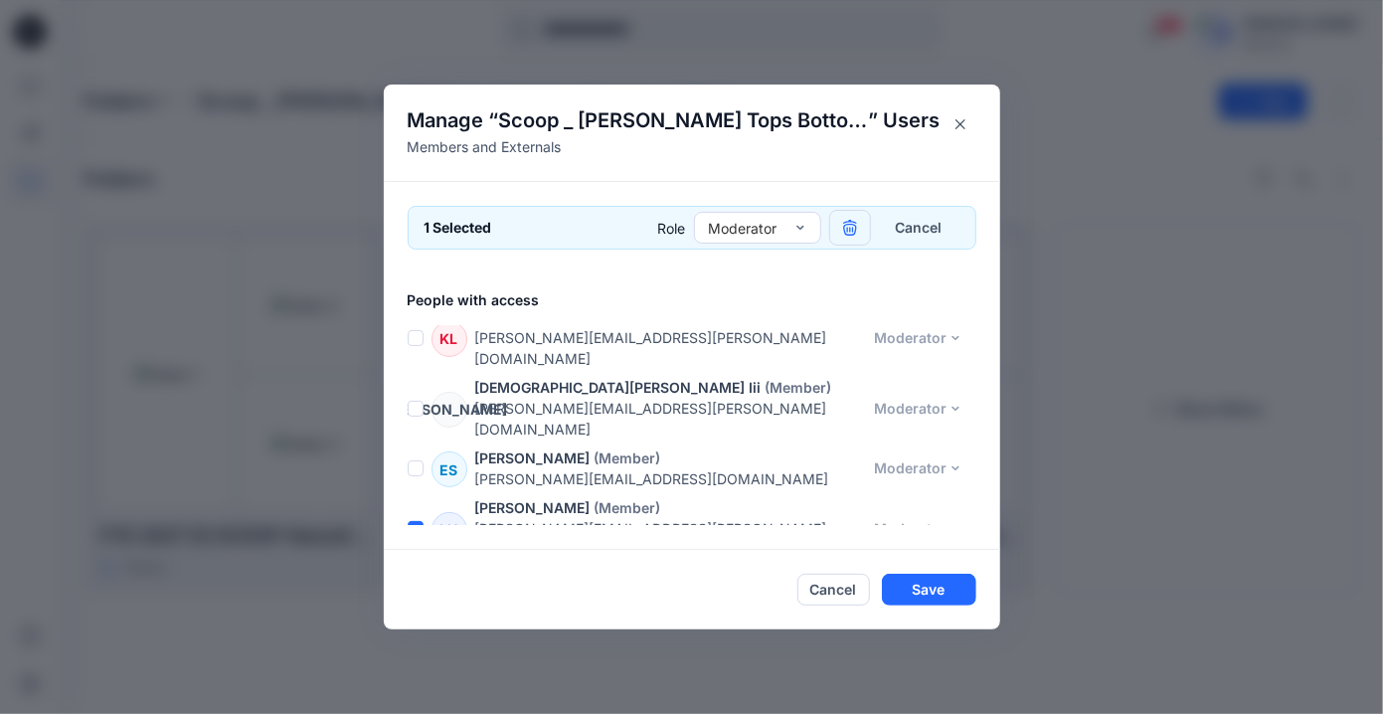
click at [857, 232] on icon "button" at bounding box center [850, 228] width 16 height 16
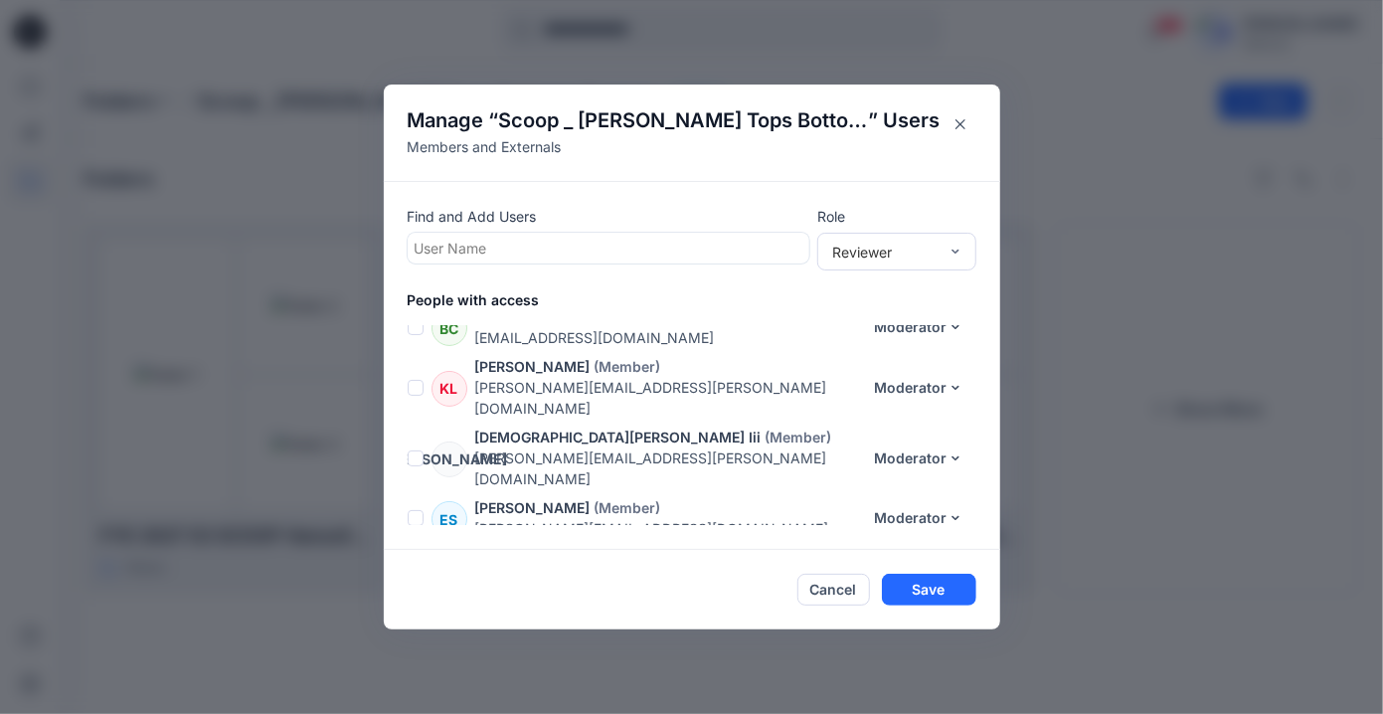
click at [999, 53] on div "Manage “ Scoop _ [PERSON_NAME] Missy Tops Bottoms Dresses ” Users Members and E…" at bounding box center [691, 357] width 1383 height 714
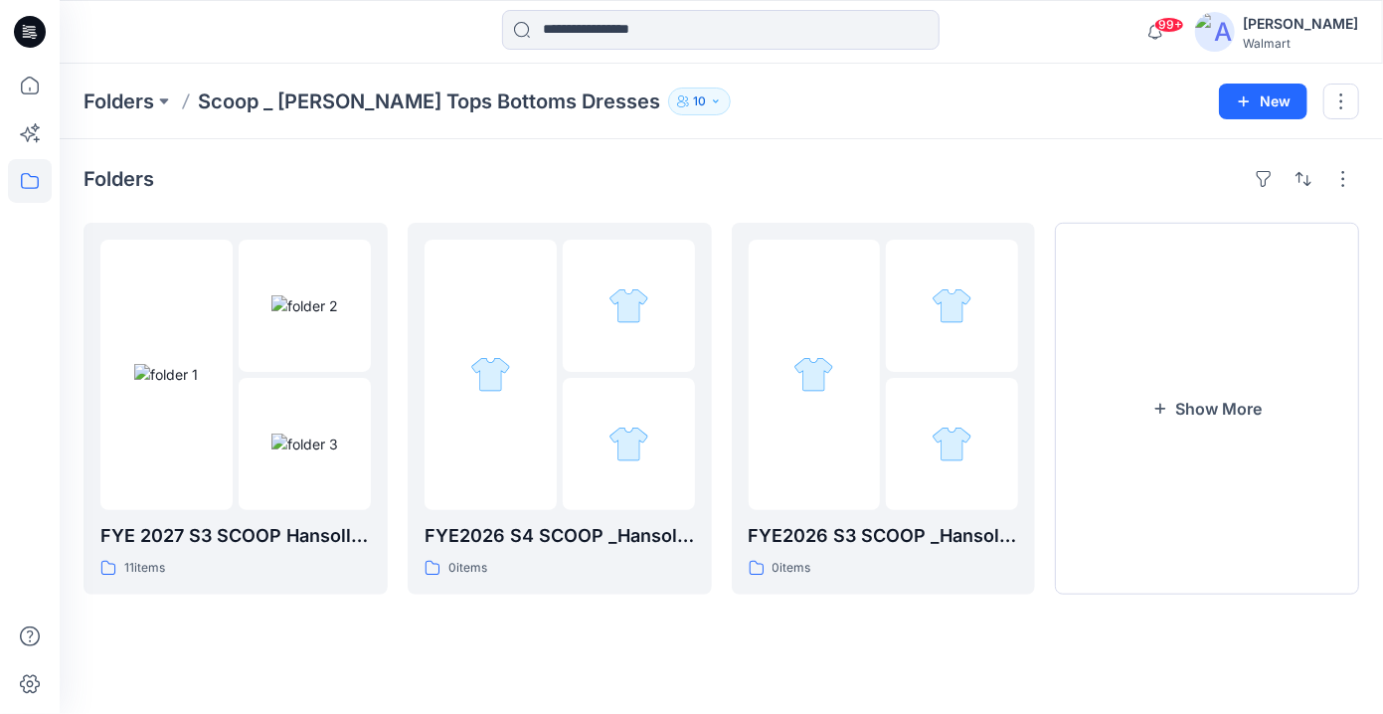
click at [694, 104] on button "10" at bounding box center [699, 102] width 63 height 28
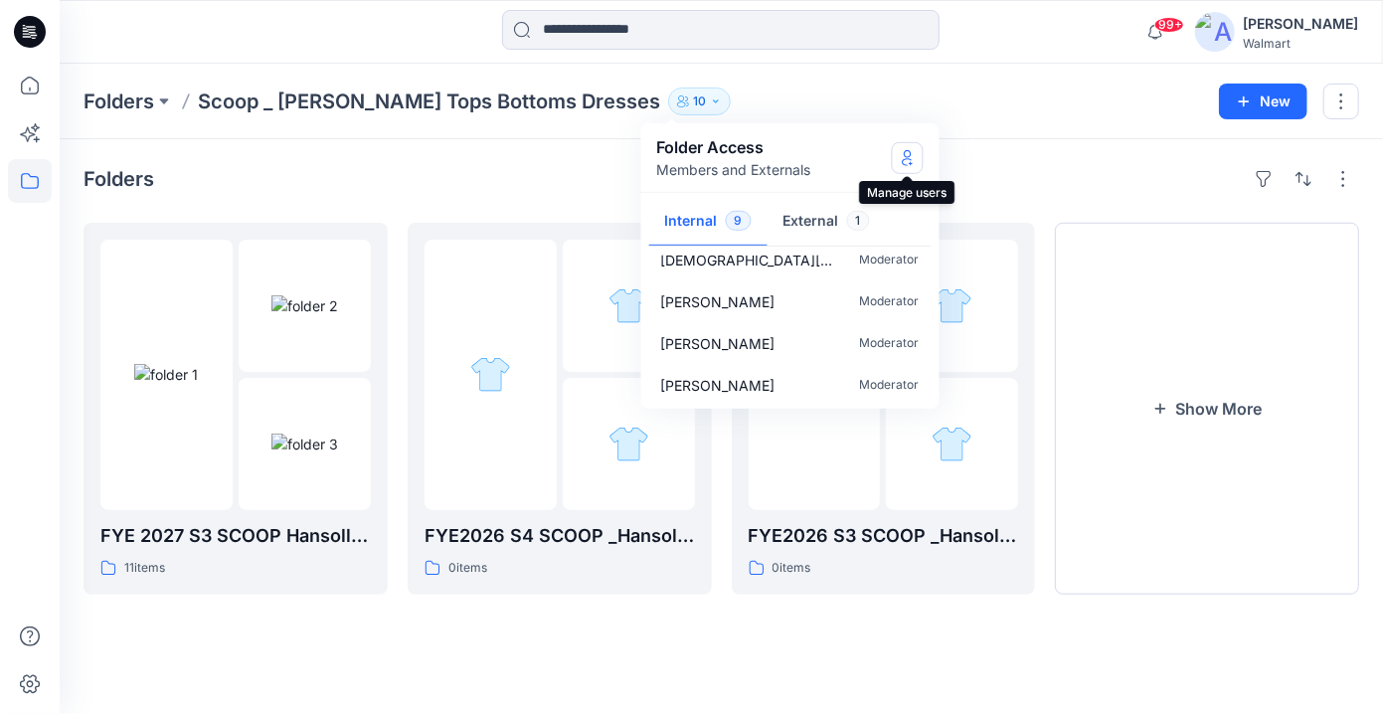
click at [900, 156] on icon "Manage Users" at bounding box center [908, 157] width 16 height 16
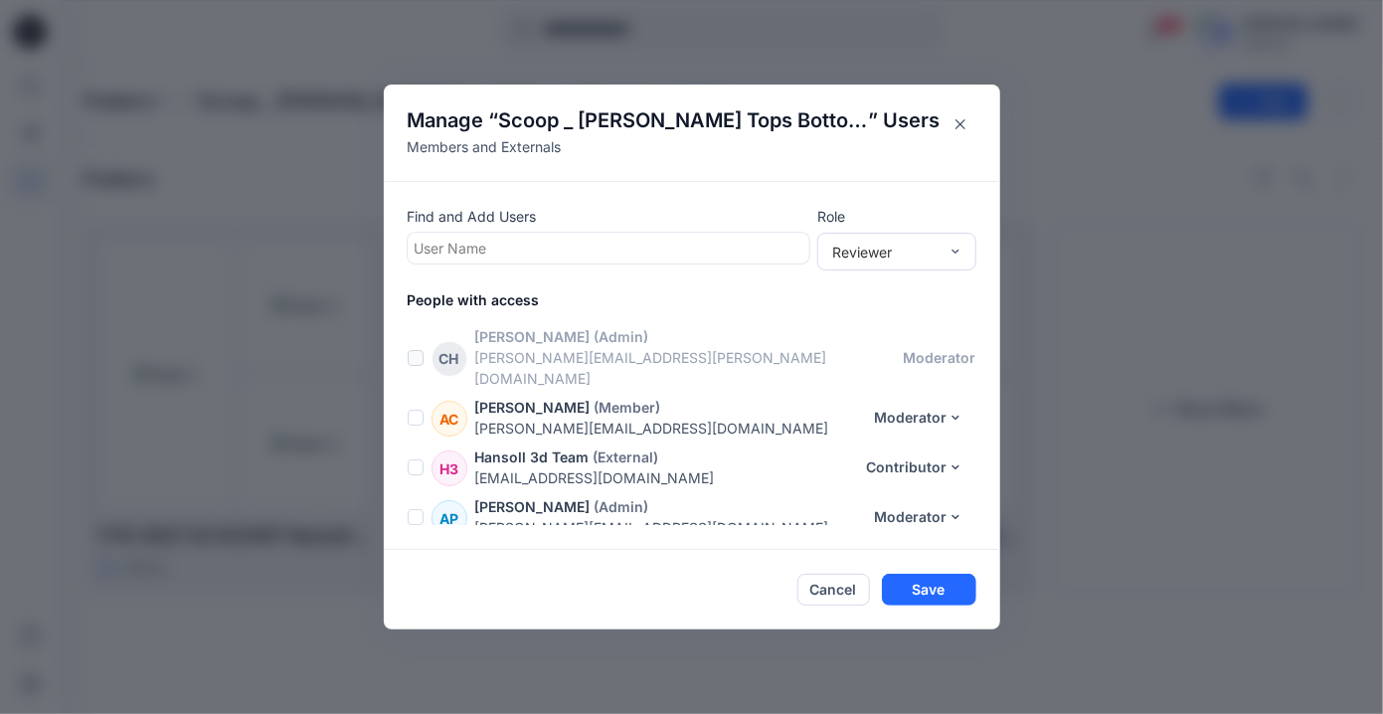
scroll to position [289, 0]
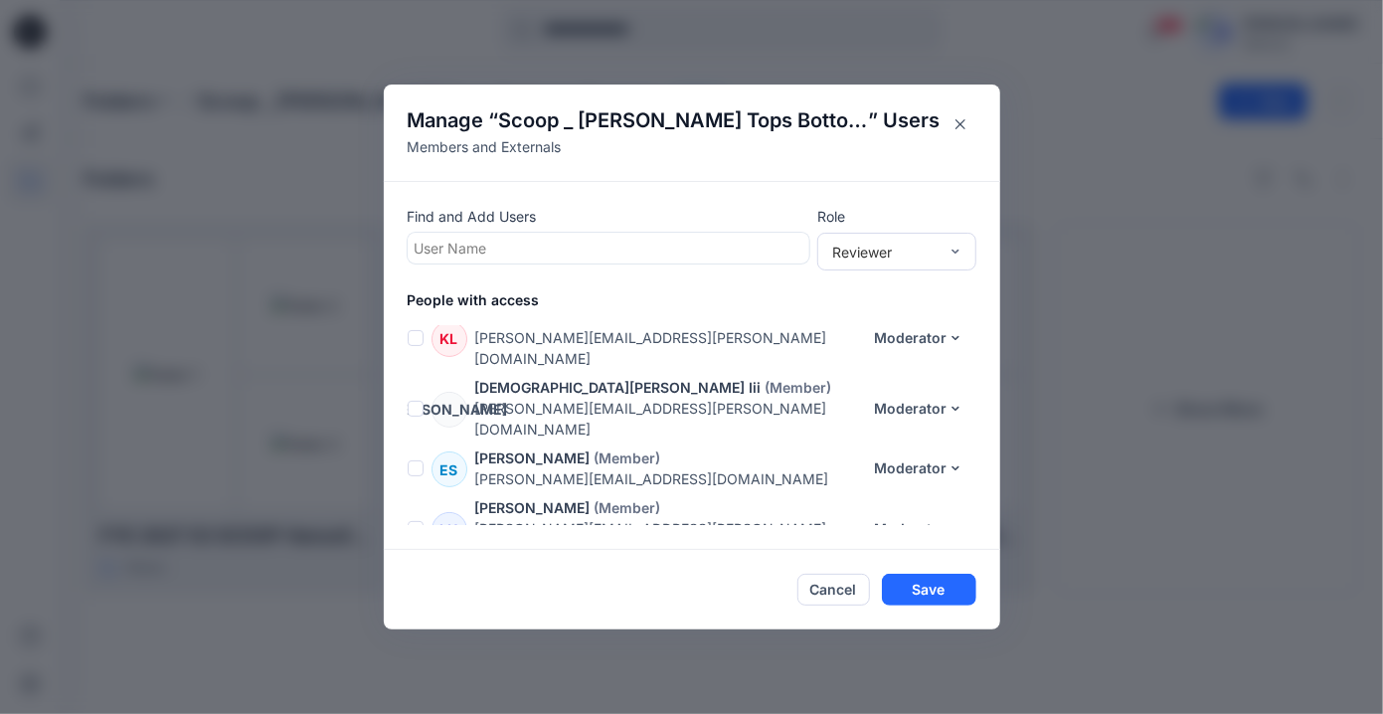
click at [416, 521] on span at bounding box center [416, 529] width 16 height 16
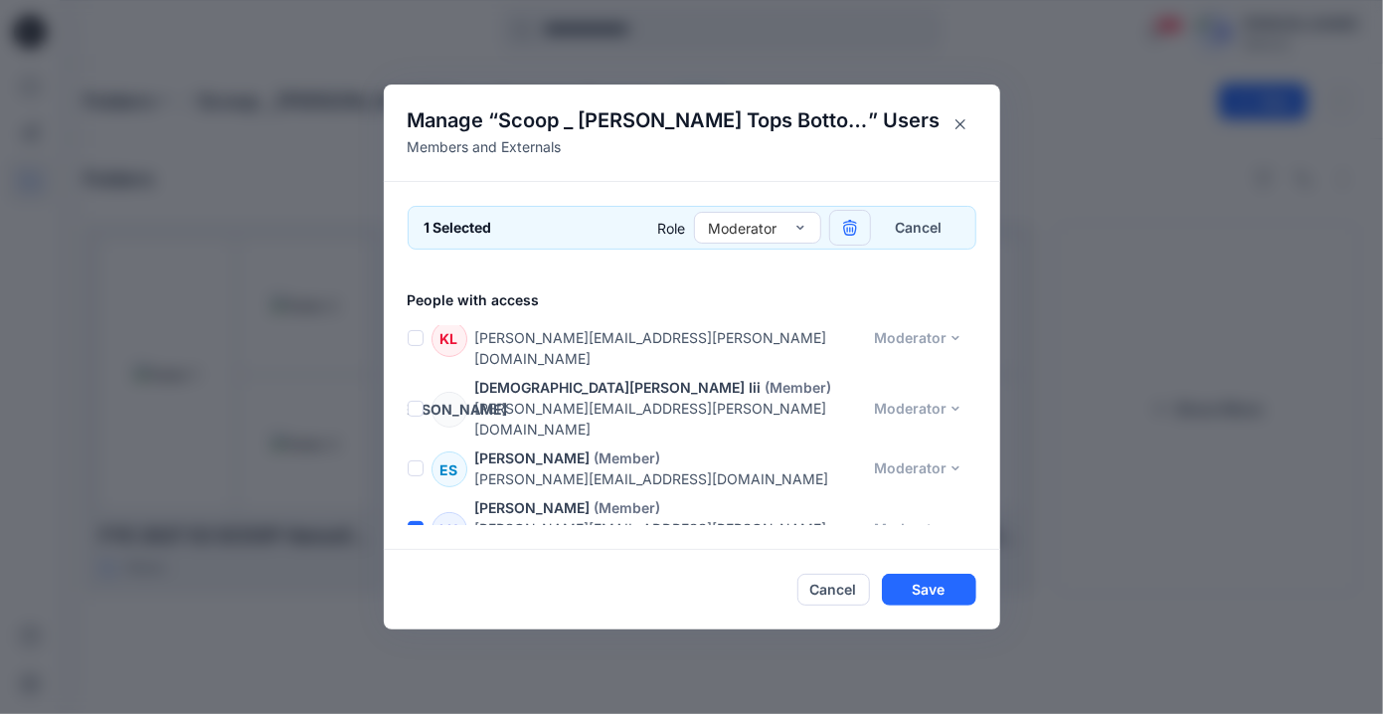
click at [854, 231] on icon "button" at bounding box center [849, 226] width 13 height 13
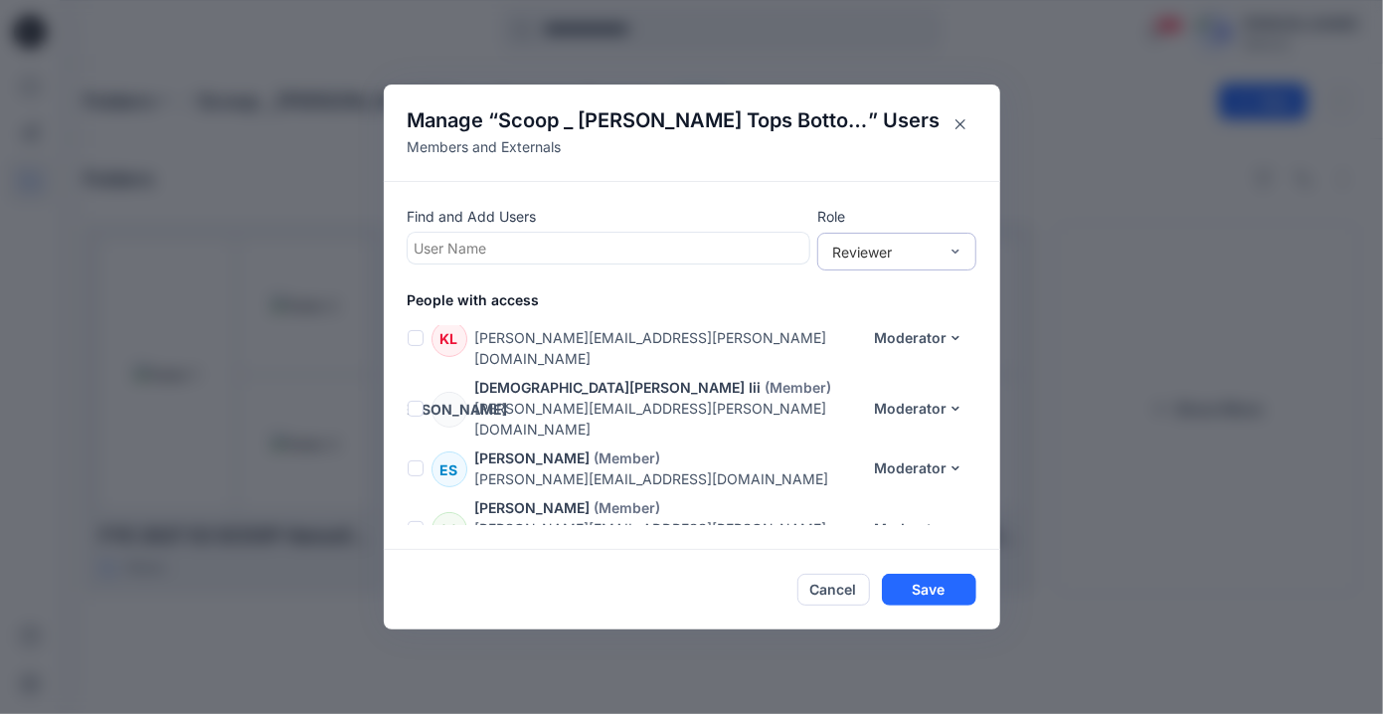
scroll to position [240, 0]
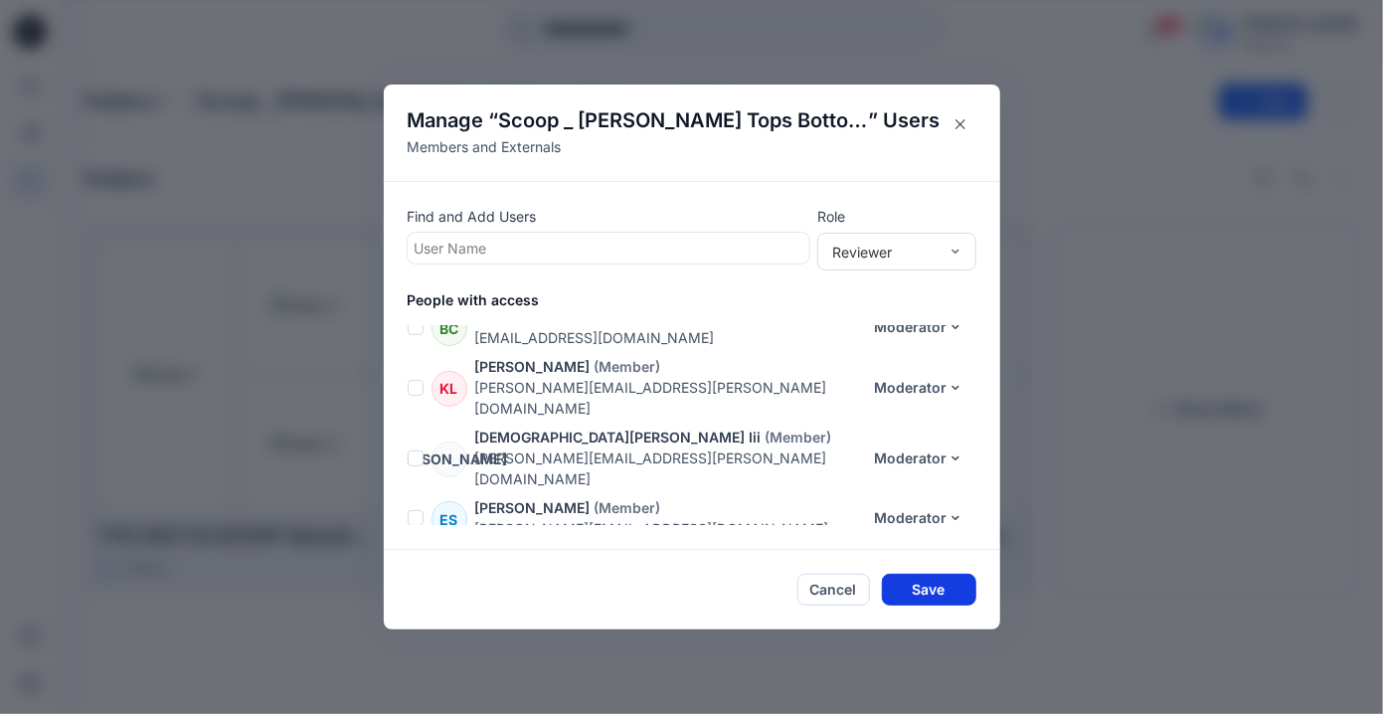
click at [945, 590] on button "Save" at bounding box center [929, 590] width 94 height 32
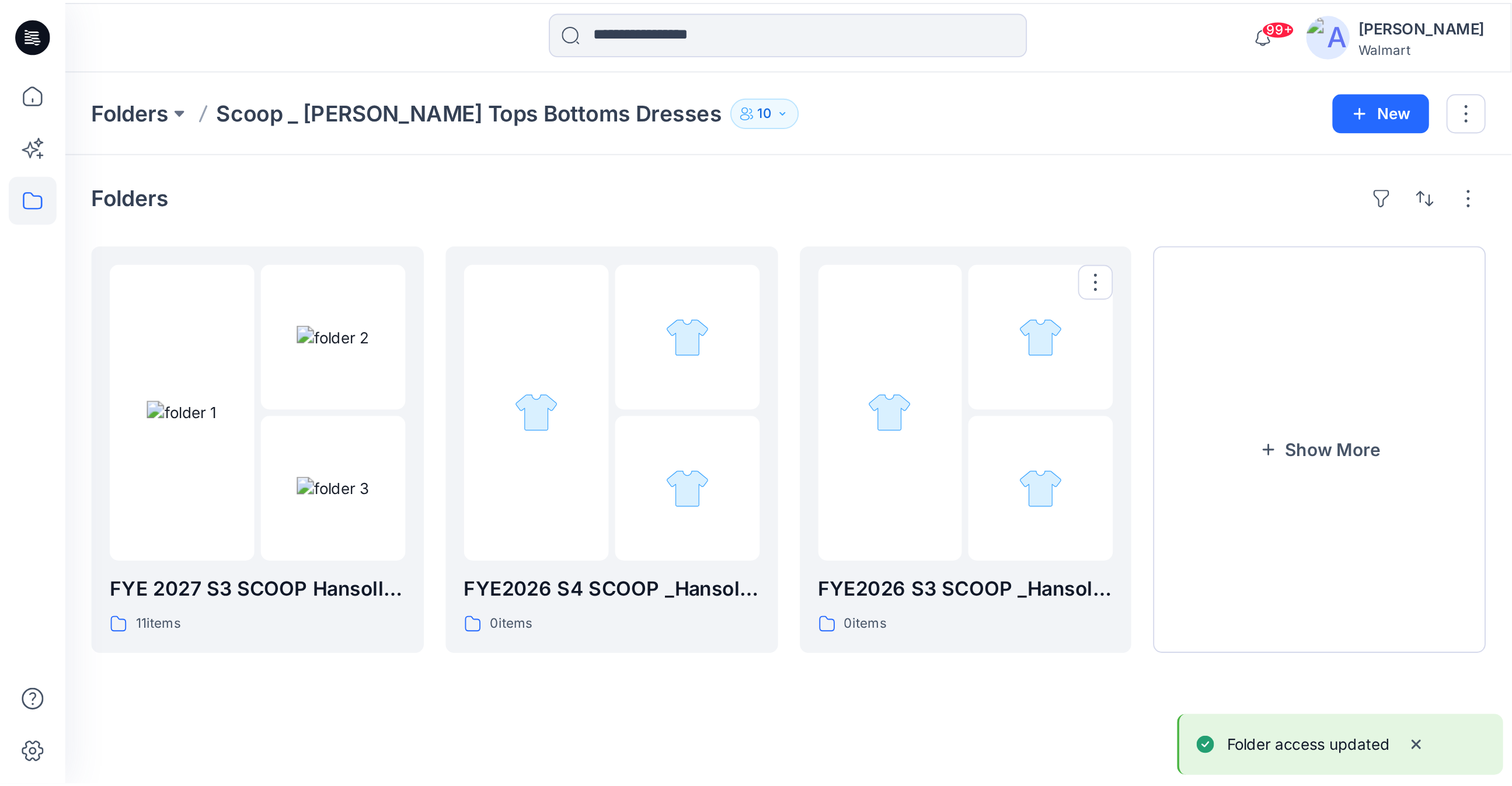
scroll to position [108, 0]
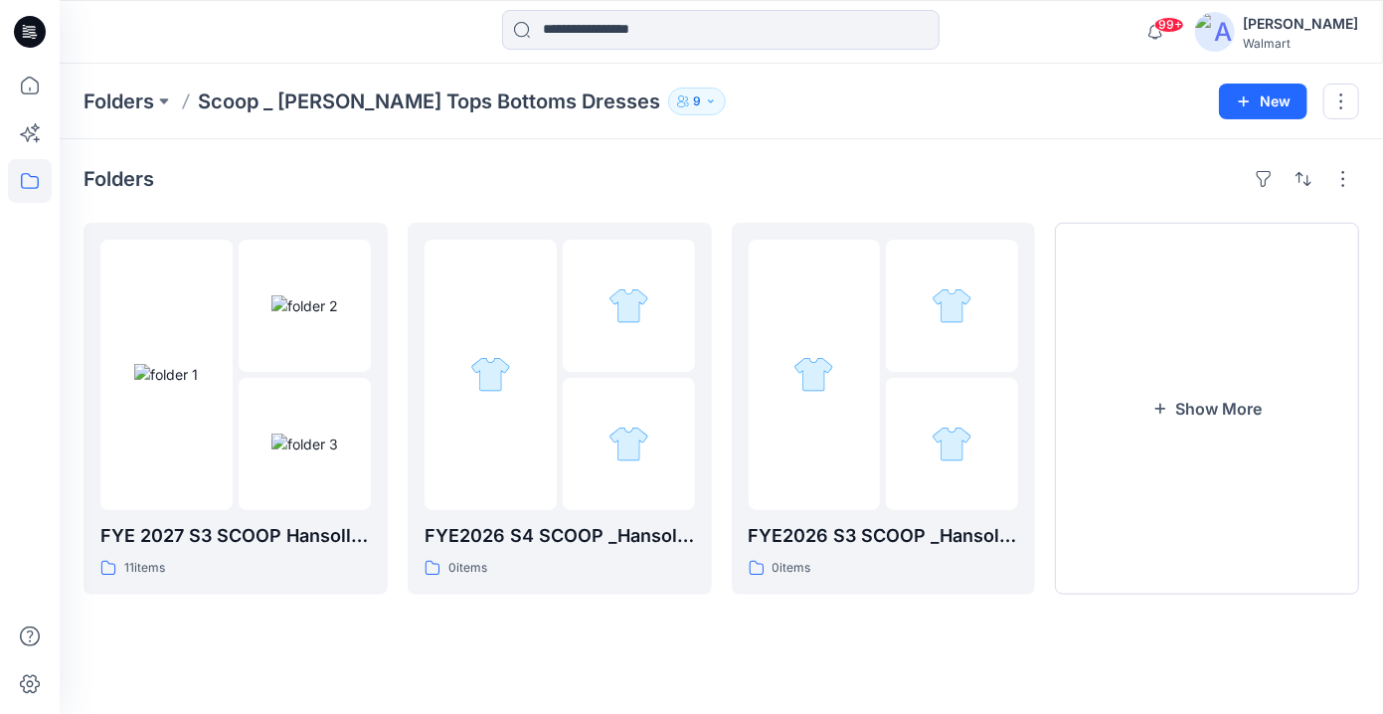
click at [920, 617] on div "Folders FYE 2027 S3 SCOOP Hansoll D34 Womens Knits 11 items FYE2026 S4 SCOOP _H…" at bounding box center [722, 426] width 1324 height 575
click at [317, 535] on p "FYE 2027 S3 SCOOP Hansoll D34 Womens Knits" at bounding box center [235, 536] width 271 height 28
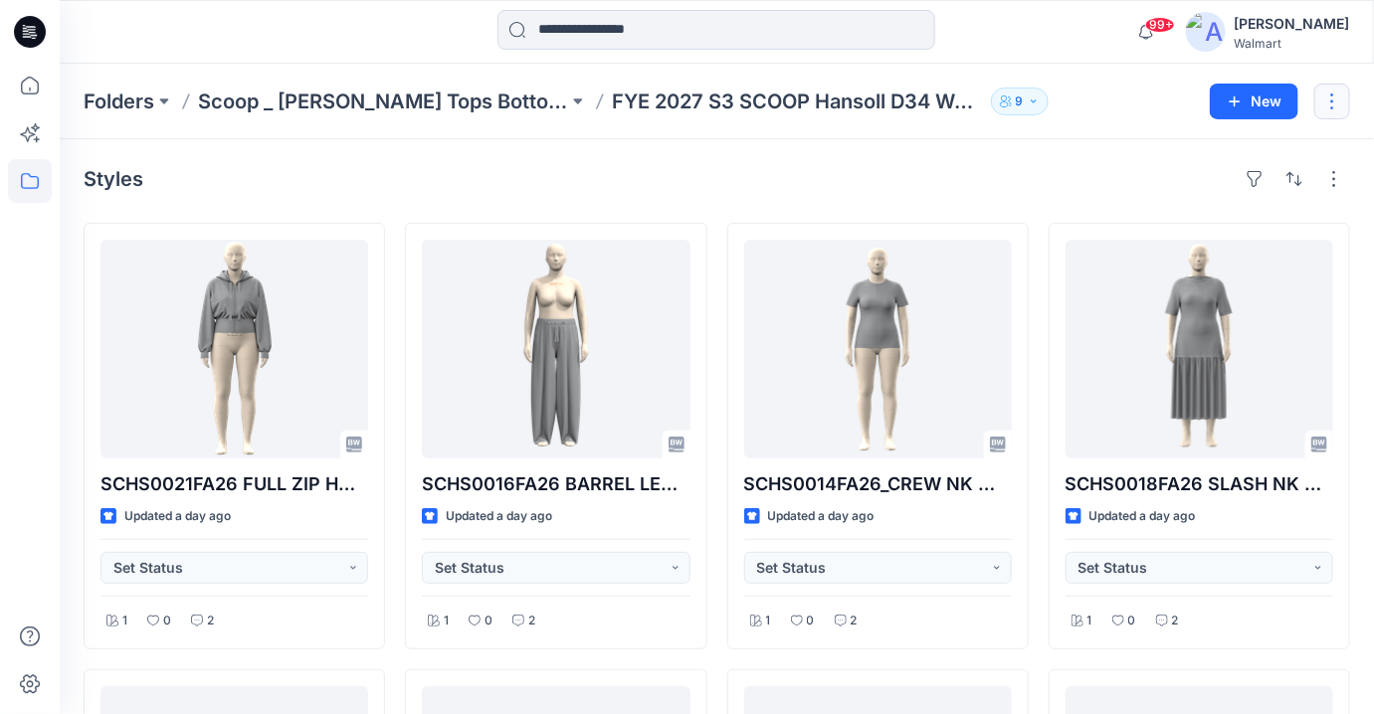
click at [1103, 92] on button "button" at bounding box center [1332, 102] width 36 height 36
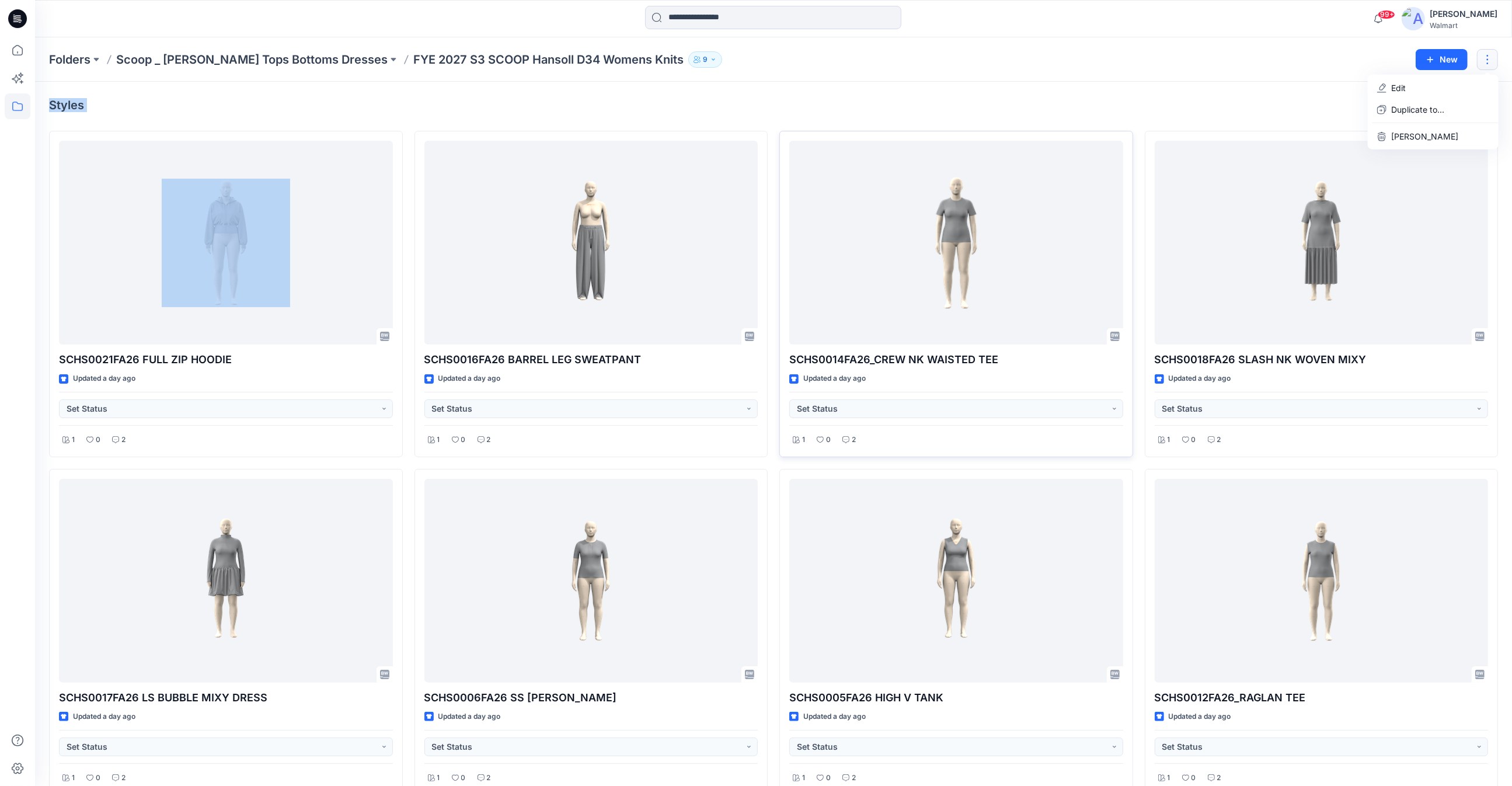
drag, startPoint x: 797, startPoint y: 0, endPoint x: 1092, endPoint y: 143, distance: 327.8
click at [647, 82] on div "Folders Scoop _ [PERSON_NAME] Missy Tops Bottoms Dresses FYE 2027 S3 SCOOP Hans…" at bounding box center [774, 592] width 1477 height 1109
